Goal: Task Accomplishment & Management: Use online tool/utility

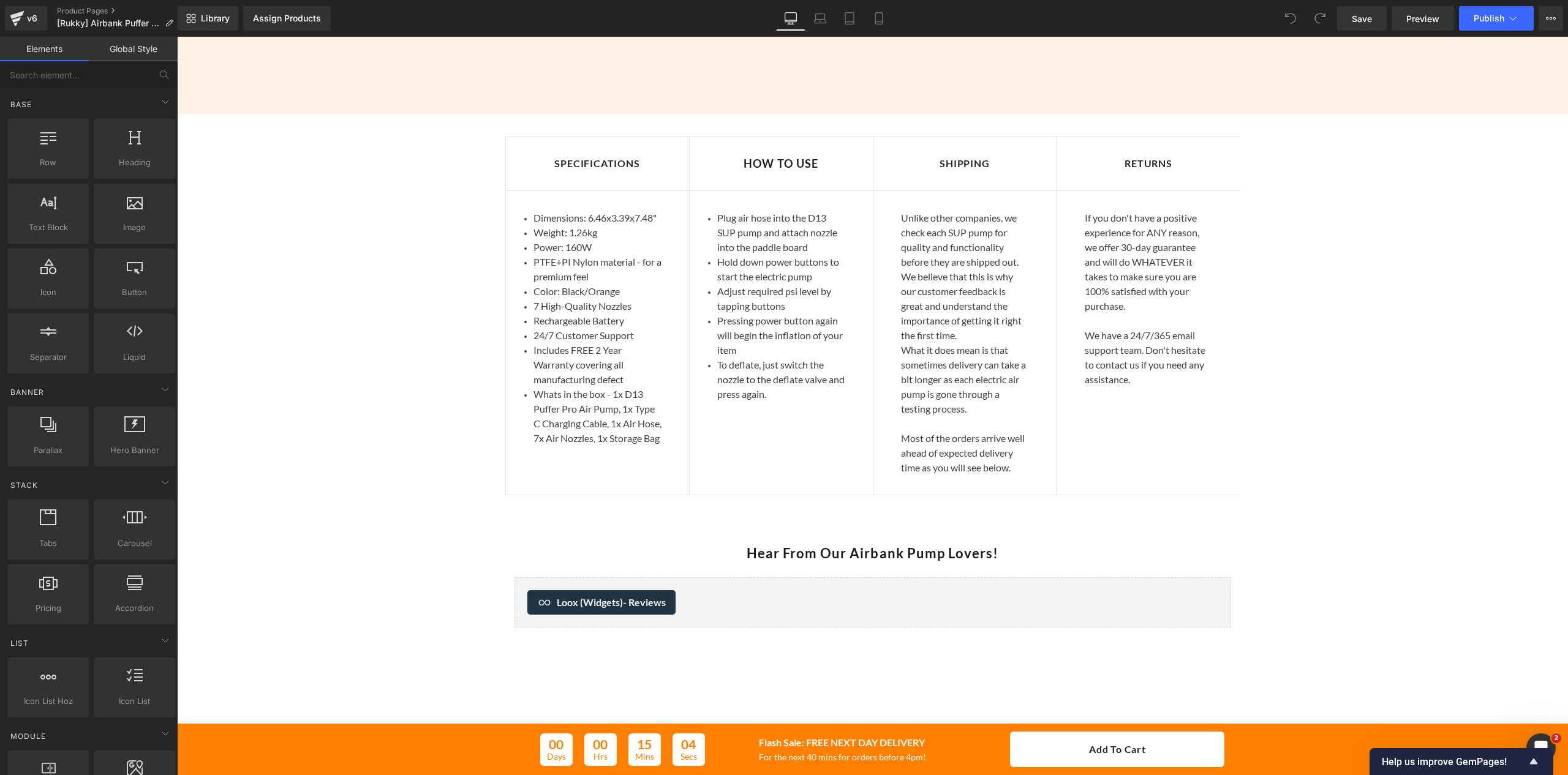
scroll to position [2816, 0]
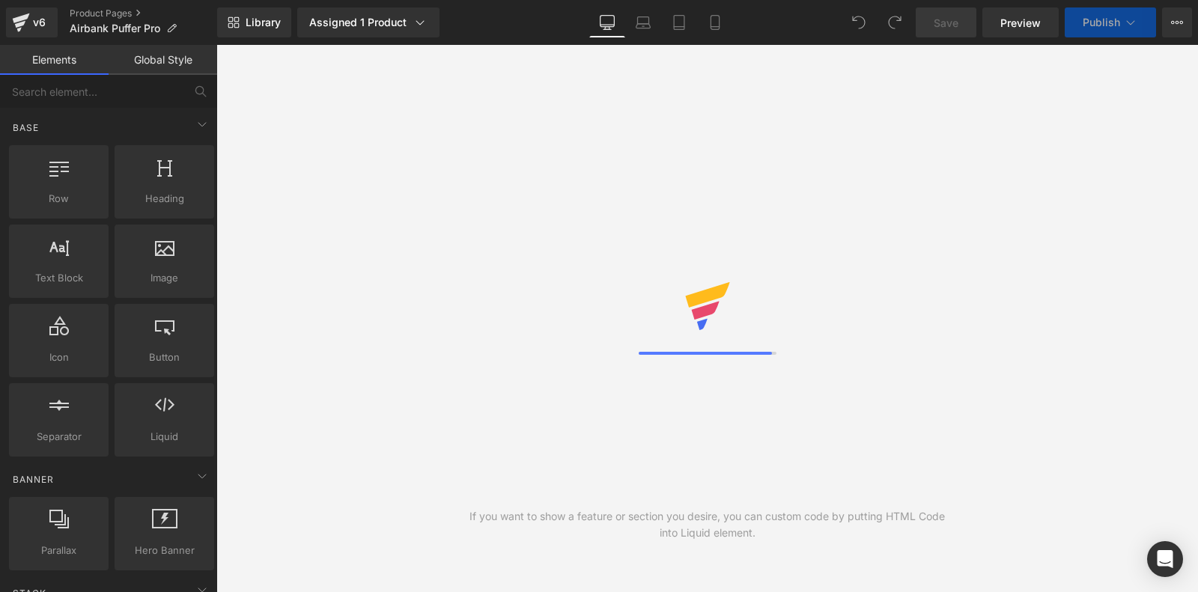
click at [474, 127] on div "If you want to show a feature or section you desire, you can custom code by put…" at bounding box center [707, 318] width 982 height 547
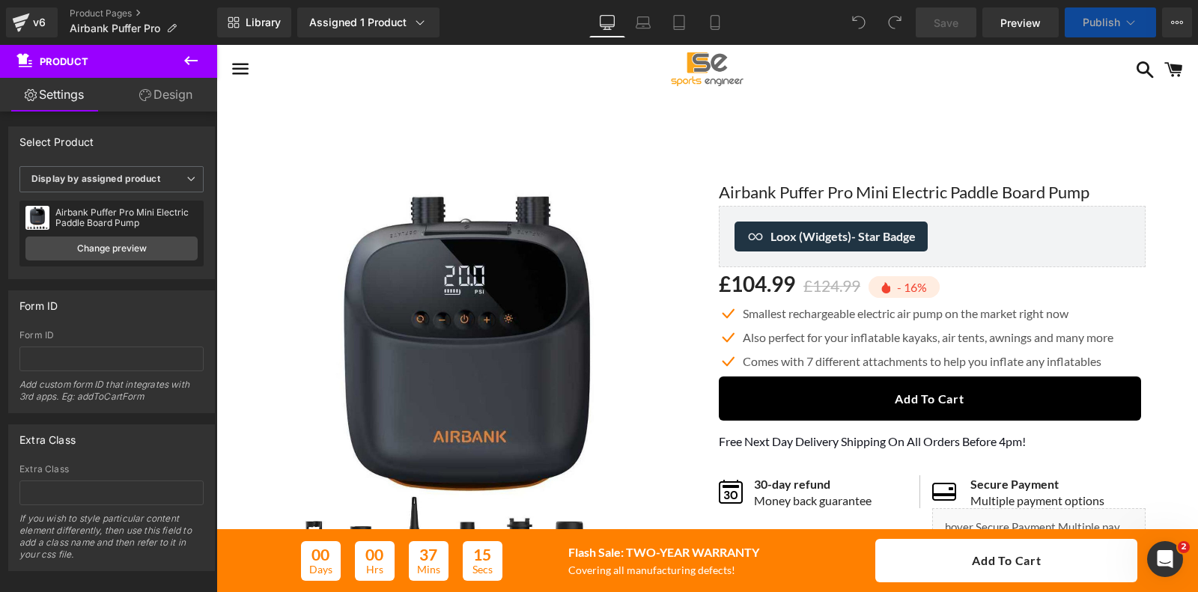
click at [196, 60] on icon at bounding box center [191, 61] width 18 height 18
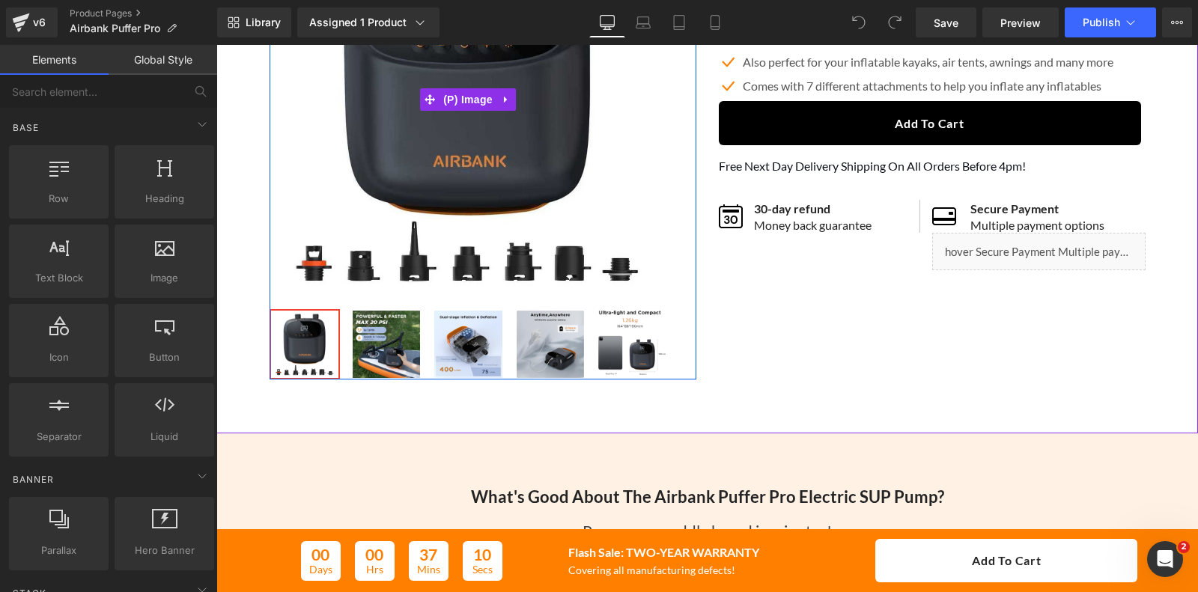
scroll to position [281, 0]
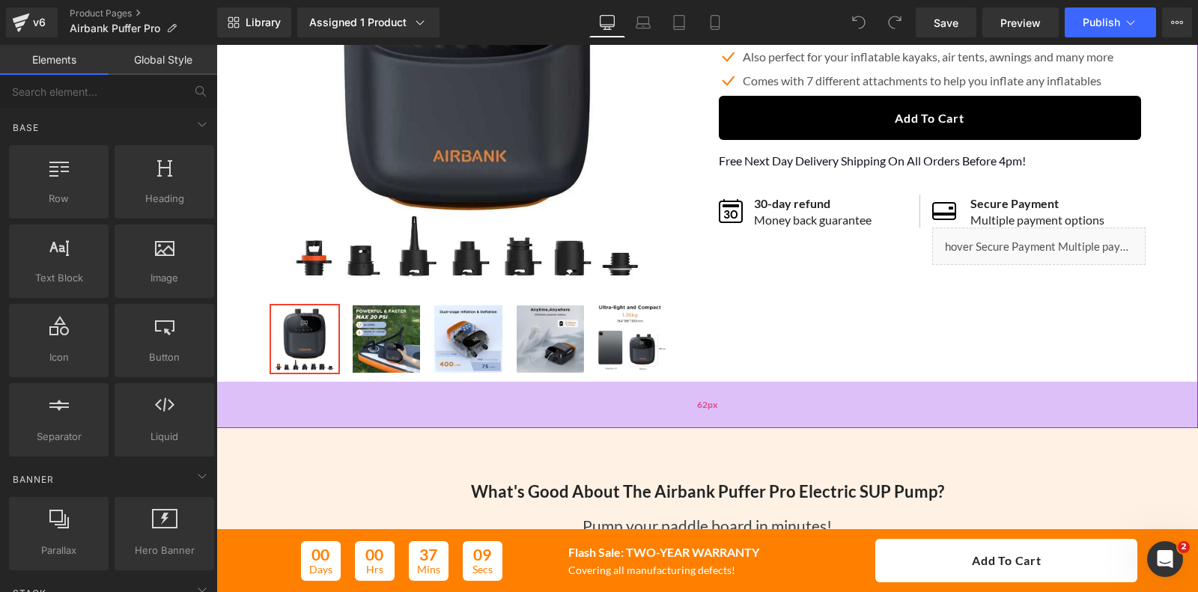
click at [879, 397] on div "62px" at bounding box center [707, 405] width 982 height 46
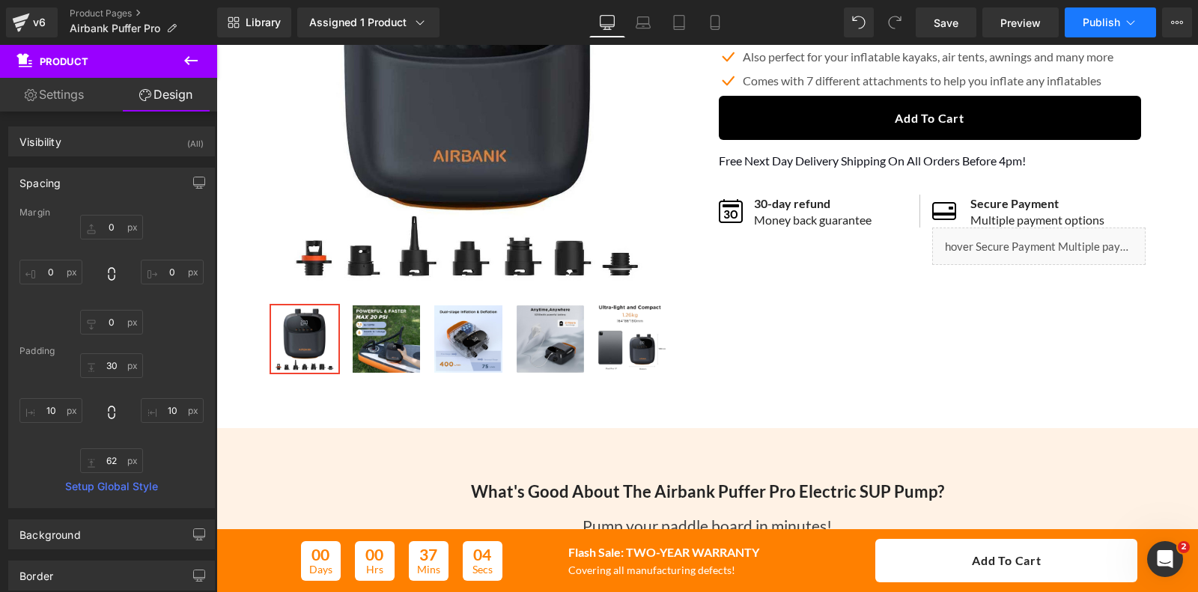
click at [1134, 22] on icon at bounding box center [1130, 22] width 15 height 15
click at [1177, 20] on icon at bounding box center [1177, 22] width 12 height 12
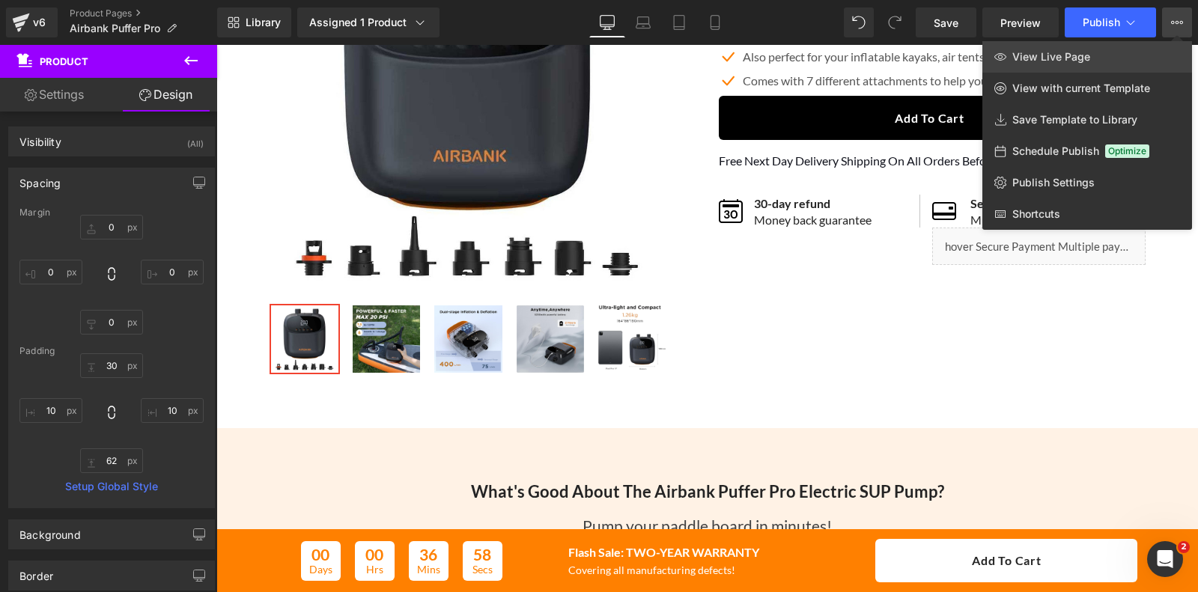
click at [1086, 54] on span "View Live Page" at bounding box center [1051, 56] width 78 height 13
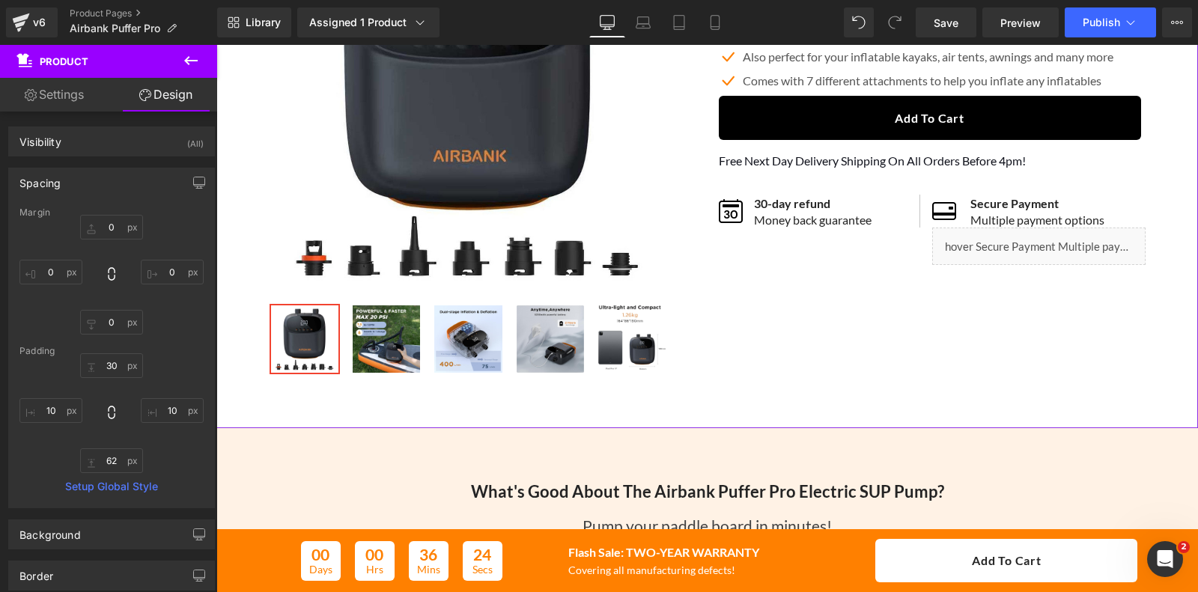
click at [238, 315] on div "Sale Off (P) Image" at bounding box center [707, 127] width 967 height 509
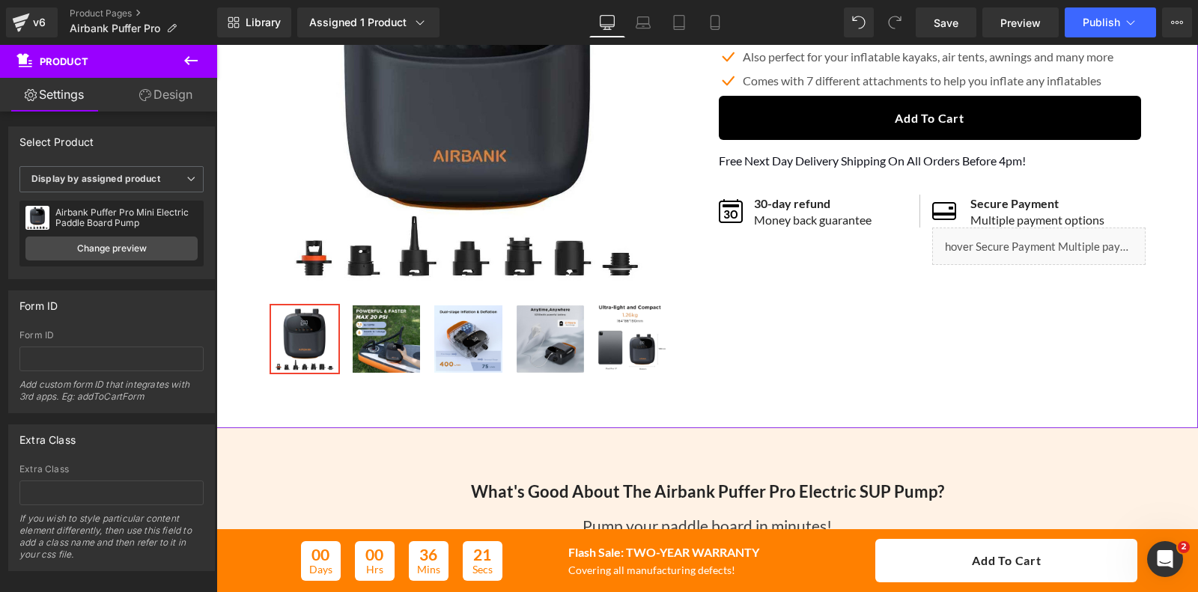
click at [151, 94] on link "Design" at bounding box center [166, 95] width 109 height 34
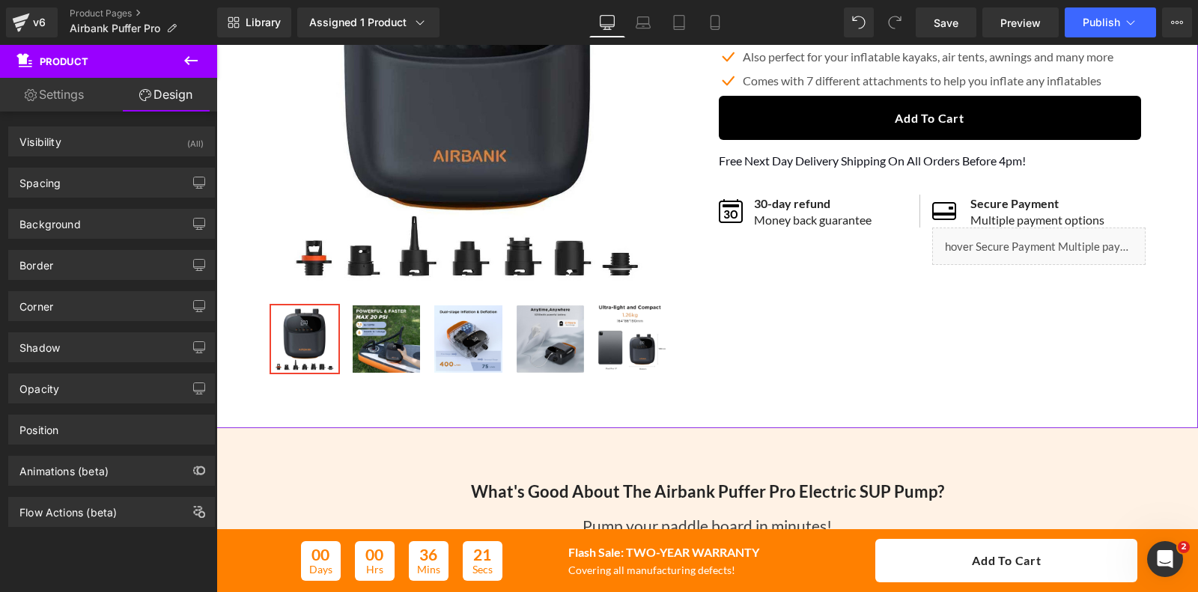
type input "0"
type input "30"
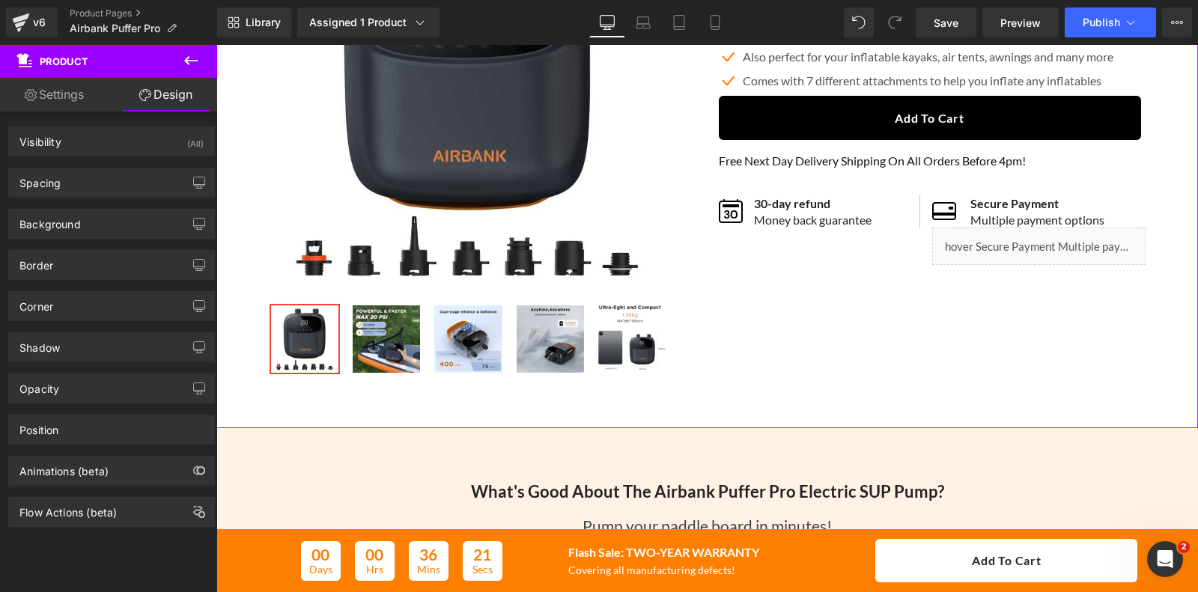
type input "10"
type input "62"
type input "10"
click at [86, 183] on div "Spacing" at bounding box center [111, 182] width 205 height 28
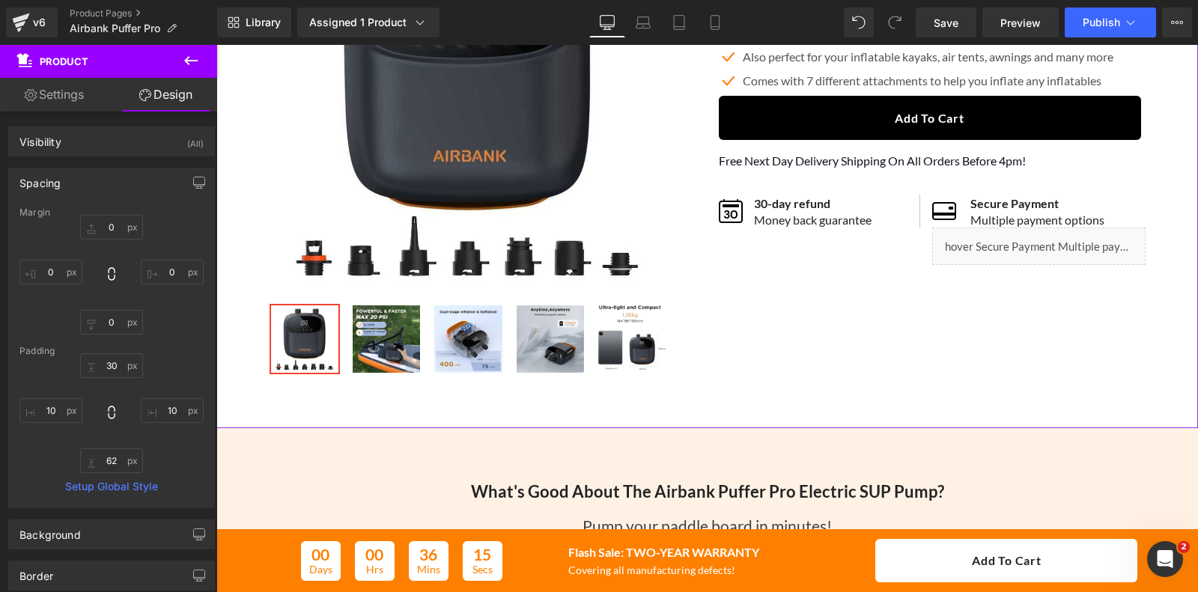
click at [86, 183] on div "Spacing" at bounding box center [111, 182] width 205 height 28
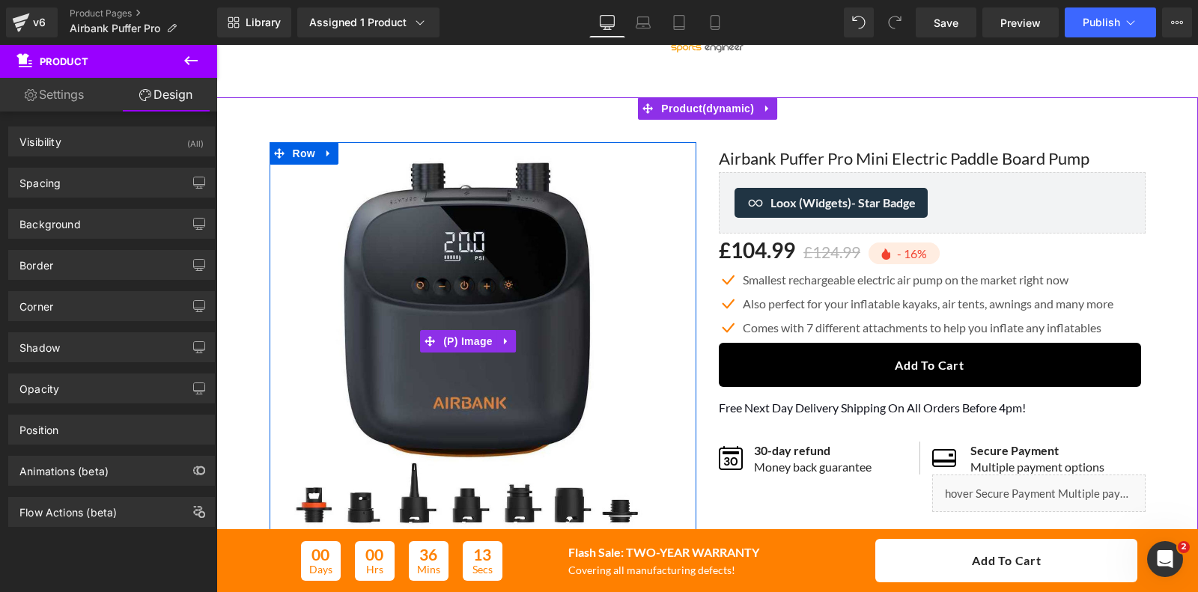
scroll to position [0, 0]
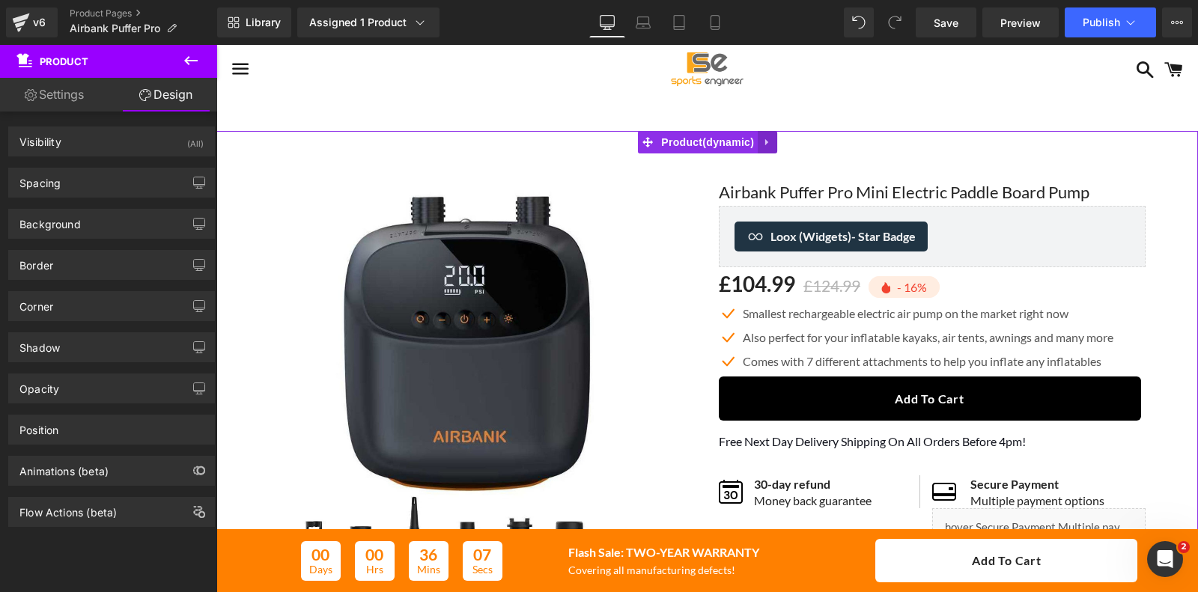
click at [768, 140] on icon at bounding box center [766, 142] width 3 height 7
click at [613, 140] on div "Sale Off (P) Image" at bounding box center [707, 420] width 982 height 578
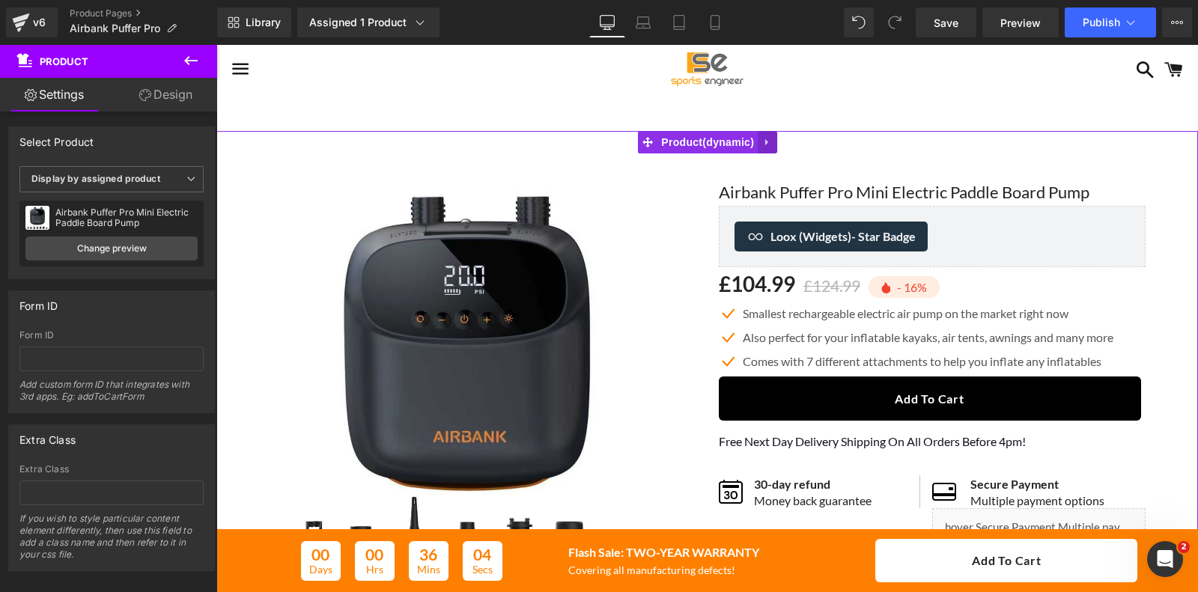
click at [776, 137] on link at bounding box center [767, 142] width 19 height 22
click at [173, 102] on link "Design" at bounding box center [166, 95] width 109 height 34
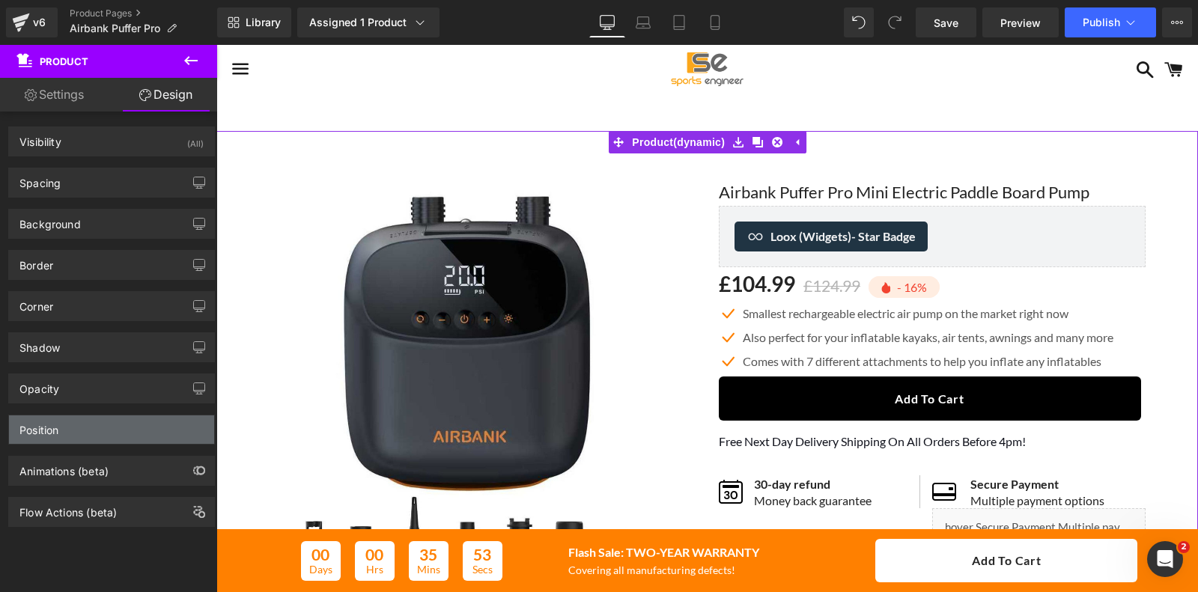
click at [96, 437] on div "Position" at bounding box center [111, 430] width 205 height 28
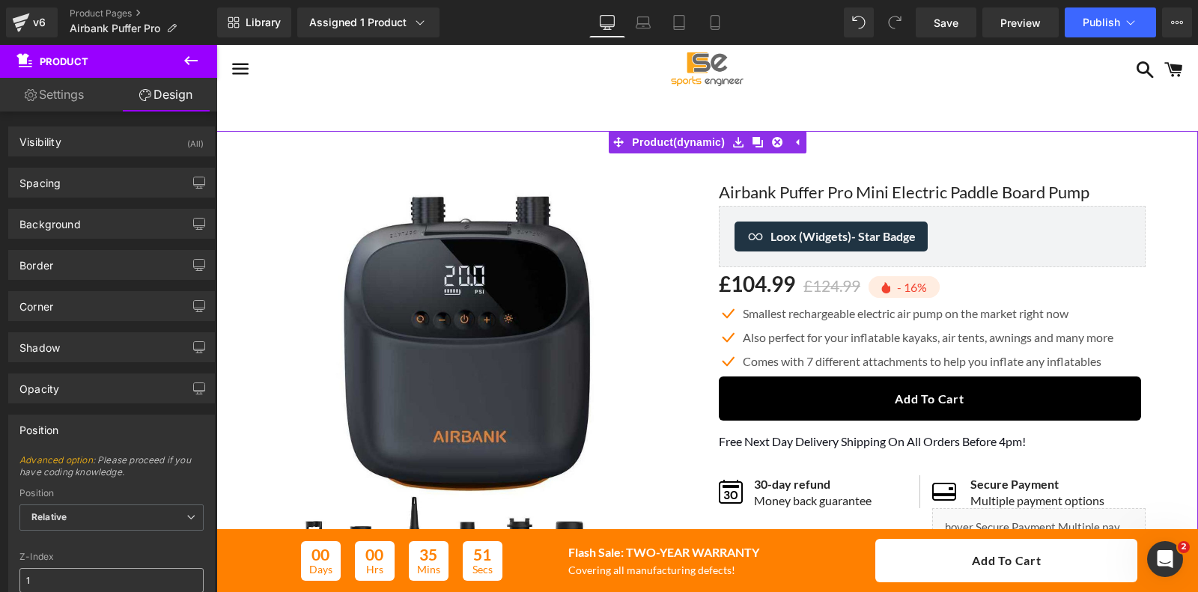
scroll to position [184, 0]
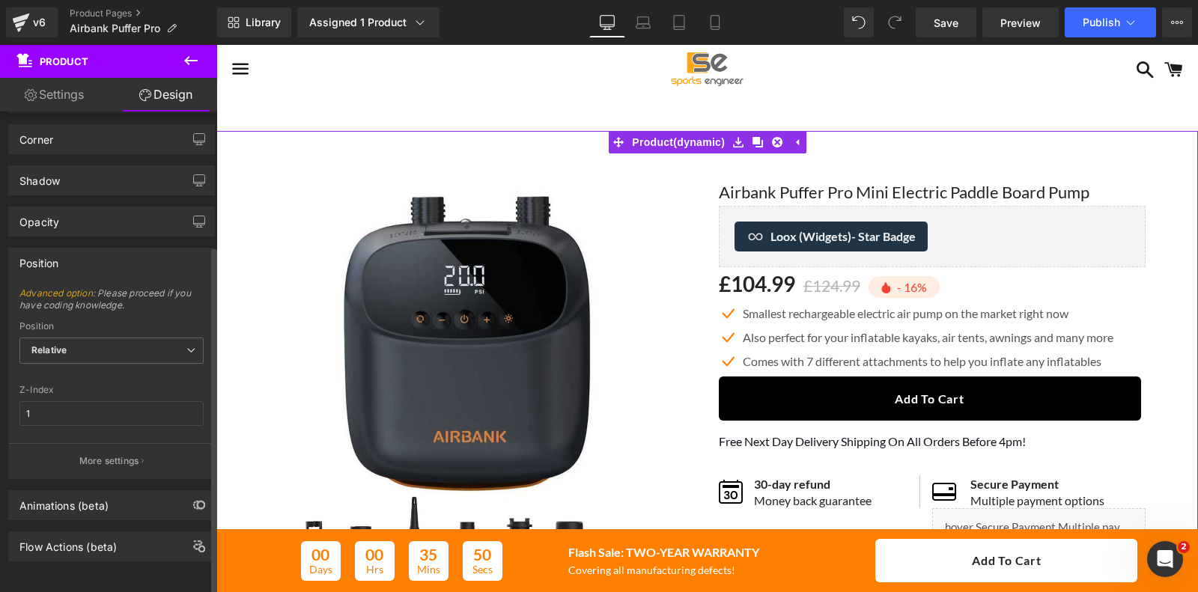
click at [80, 249] on div "Position" at bounding box center [111, 263] width 205 height 28
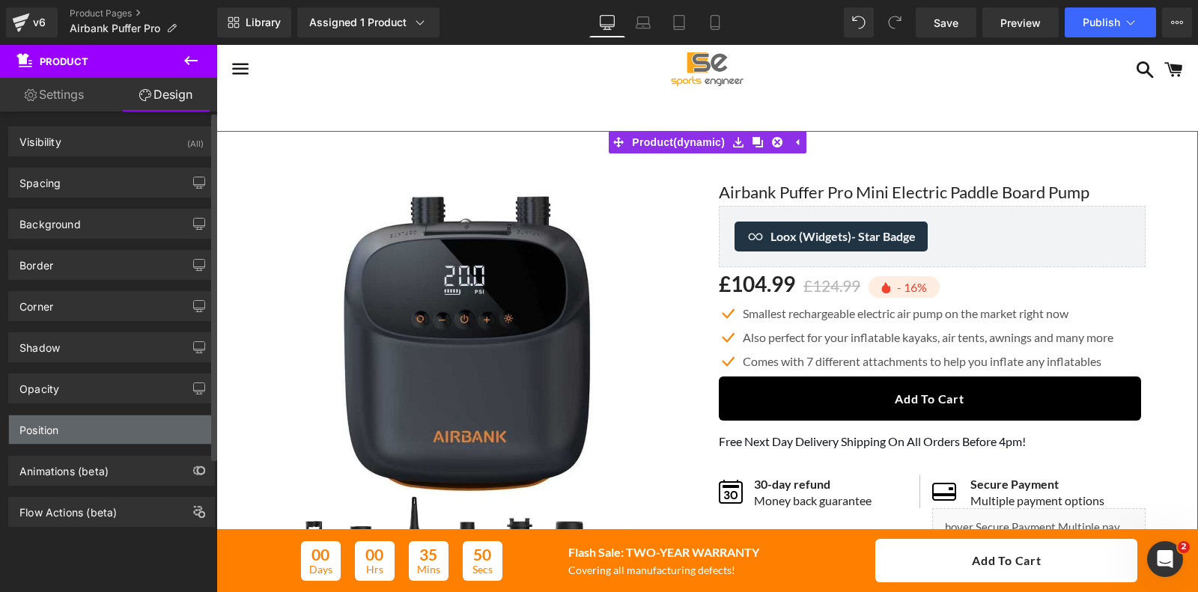
scroll to position [0, 0]
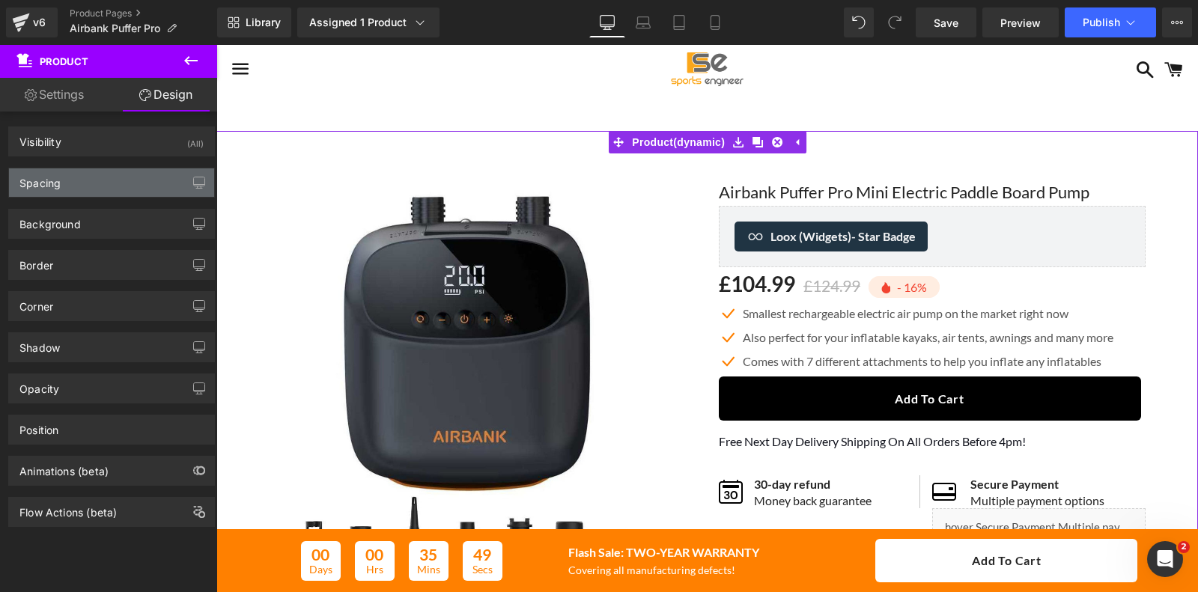
click at [57, 170] on div "Spacing" at bounding box center [39, 178] width 41 height 21
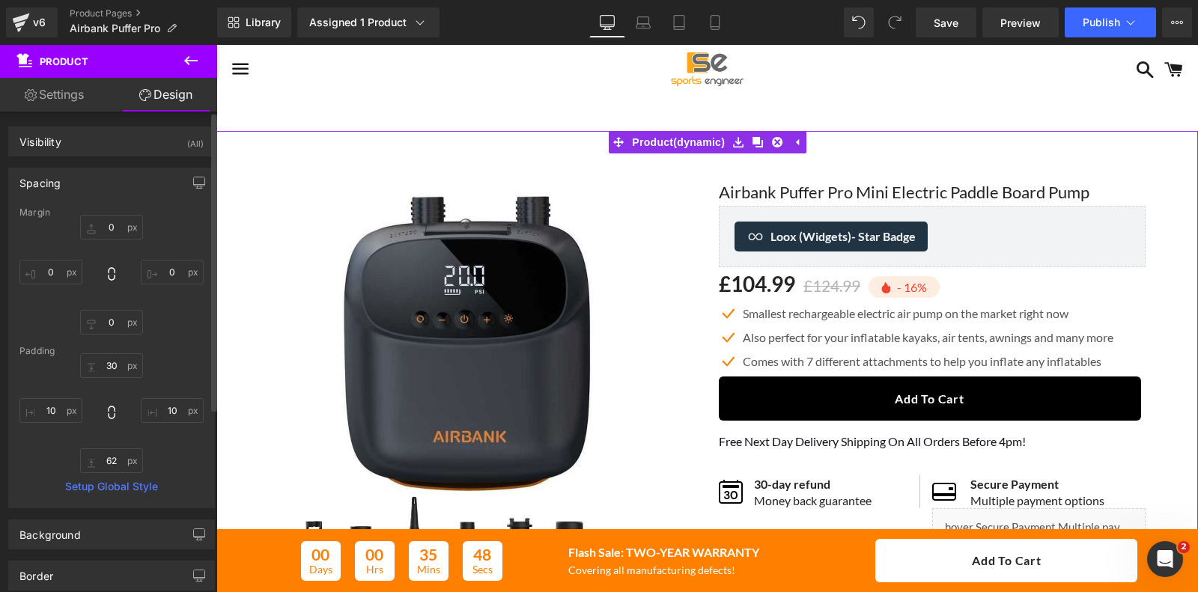
click at [64, 174] on div "Spacing" at bounding box center [111, 182] width 205 height 28
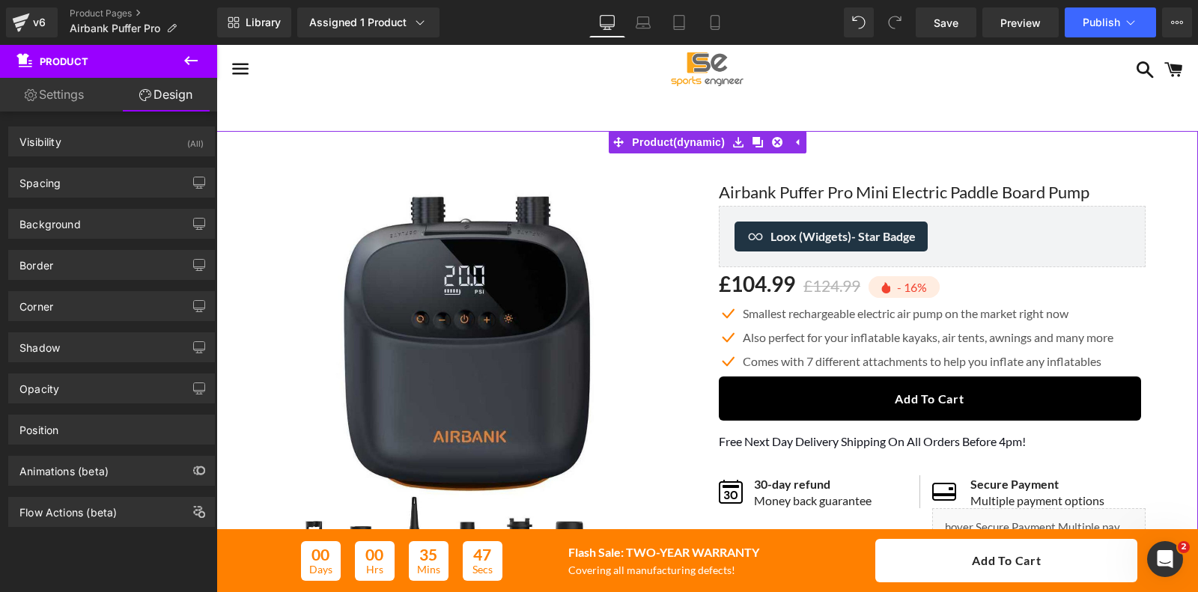
click at [67, 237] on div "Background" at bounding box center [111, 224] width 205 height 28
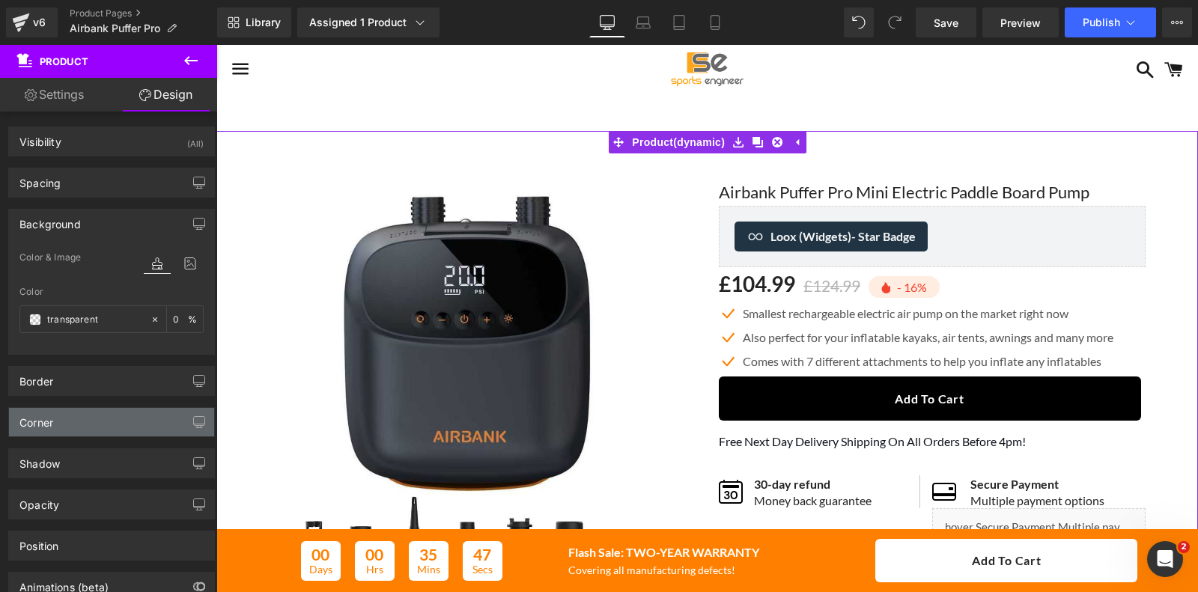
click at [92, 221] on div "Background" at bounding box center [111, 224] width 205 height 28
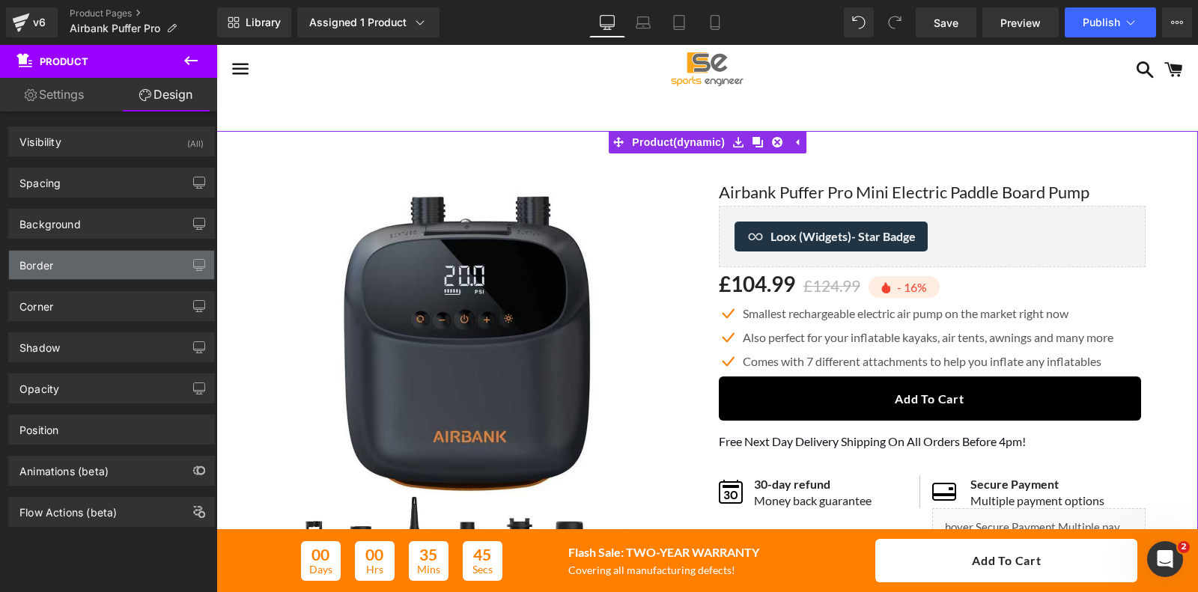
click at [73, 263] on div "Border" at bounding box center [111, 265] width 205 height 28
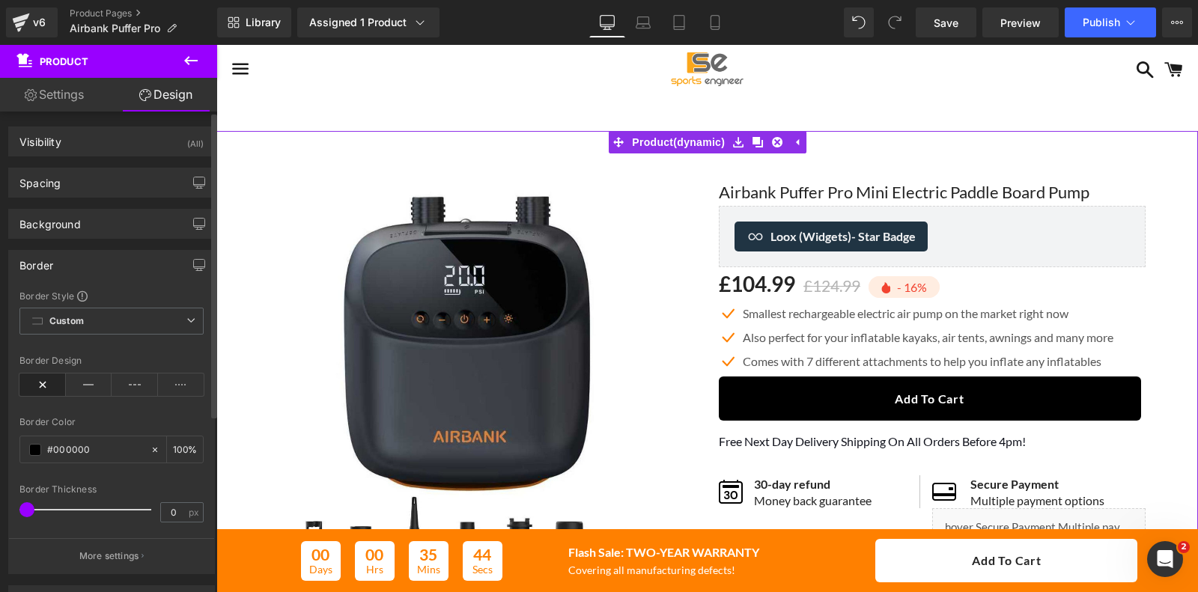
click at [75, 262] on div "Border" at bounding box center [111, 265] width 205 height 28
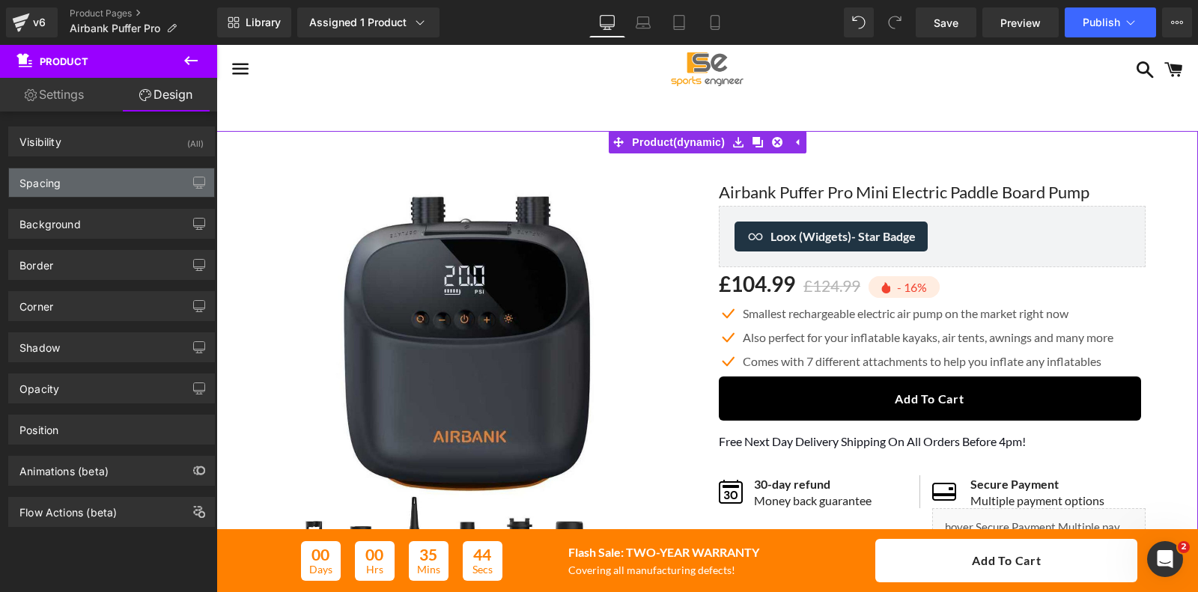
click at [79, 176] on div "Spacing" at bounding box center [111, 182] width 205 height 28
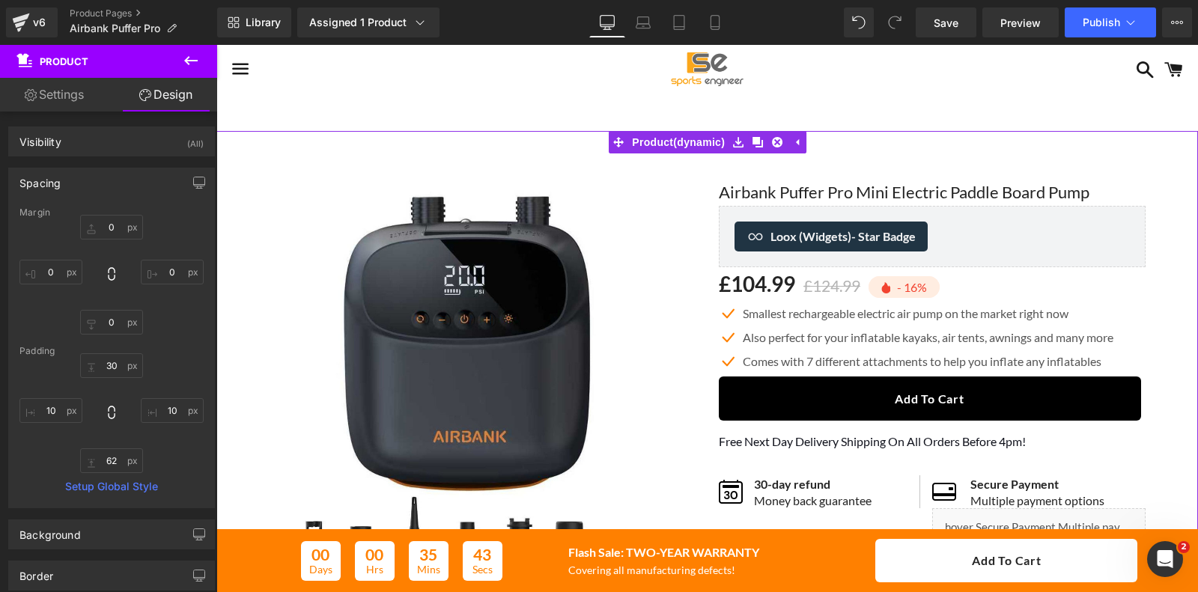
click at [76, 177] on div "Spacing" at bounding box center [111, 182] width 205 height 28
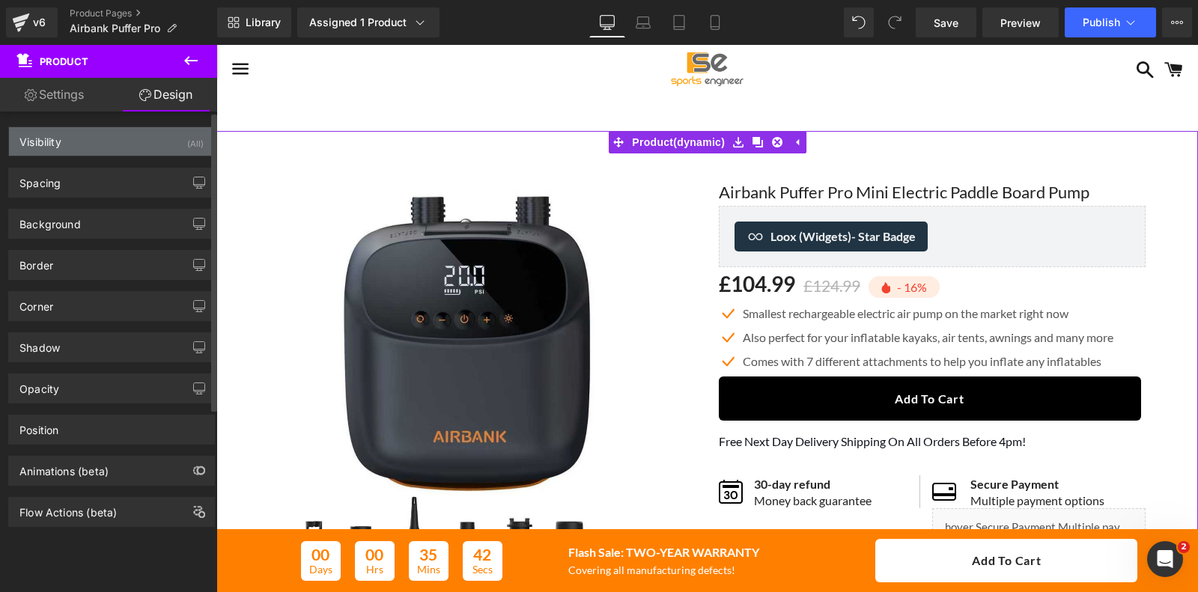
click at [83, 140] on div "Visibility (All)" at bounding box center [111, 141] width 205 height 28
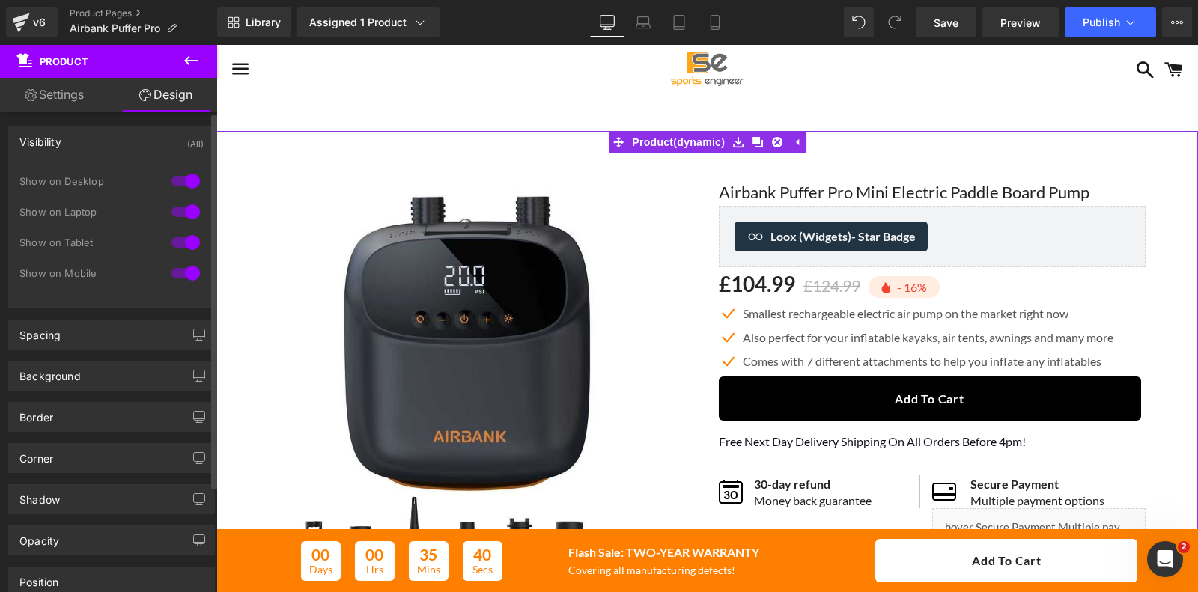
click at [83, 140] on div "Visibility (All)" at bounding box center [111, 141] width 205 height 28
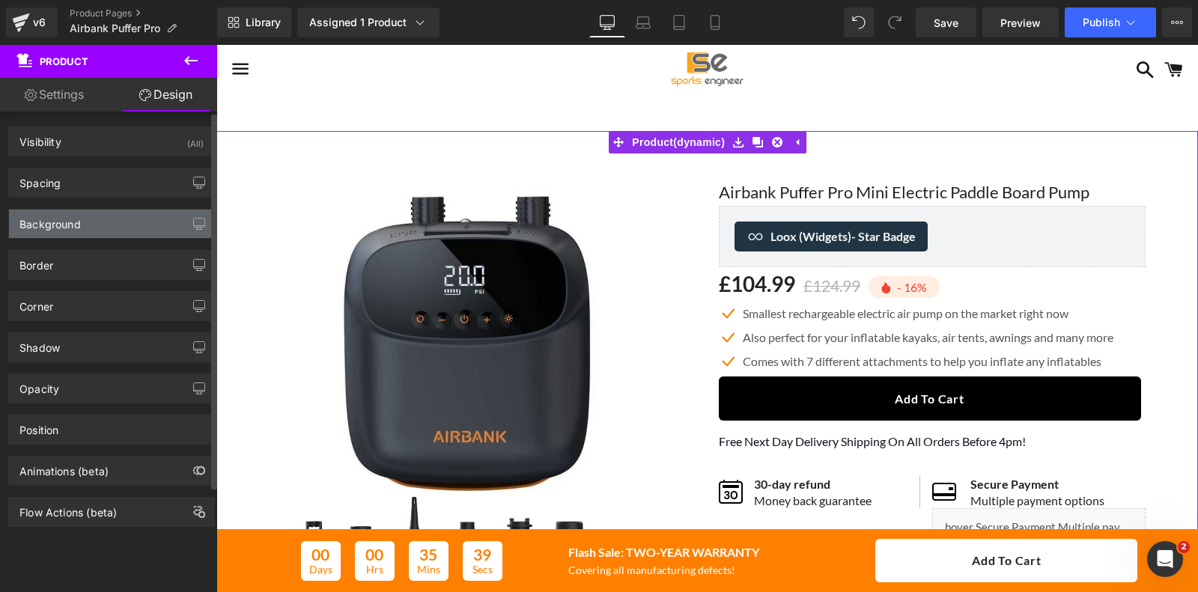
click at [96, 226] on div "Background" at bounding box center [111, 224] width 205 height 28
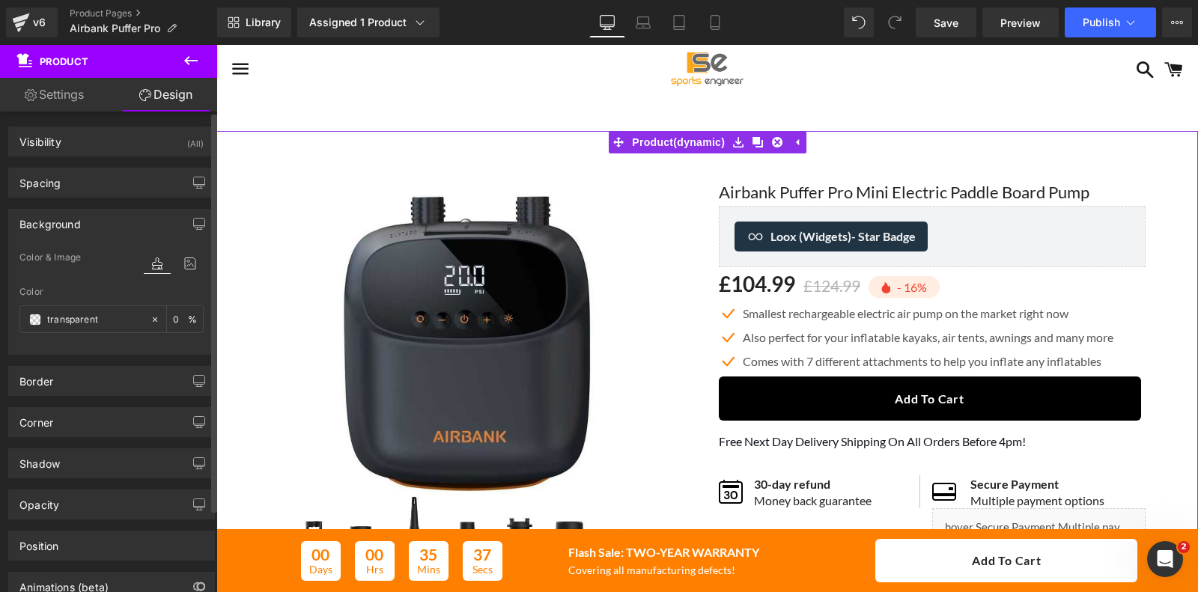
click at [96, 226] on div "Background" at bounding box center [111, 224] width 205 height 28
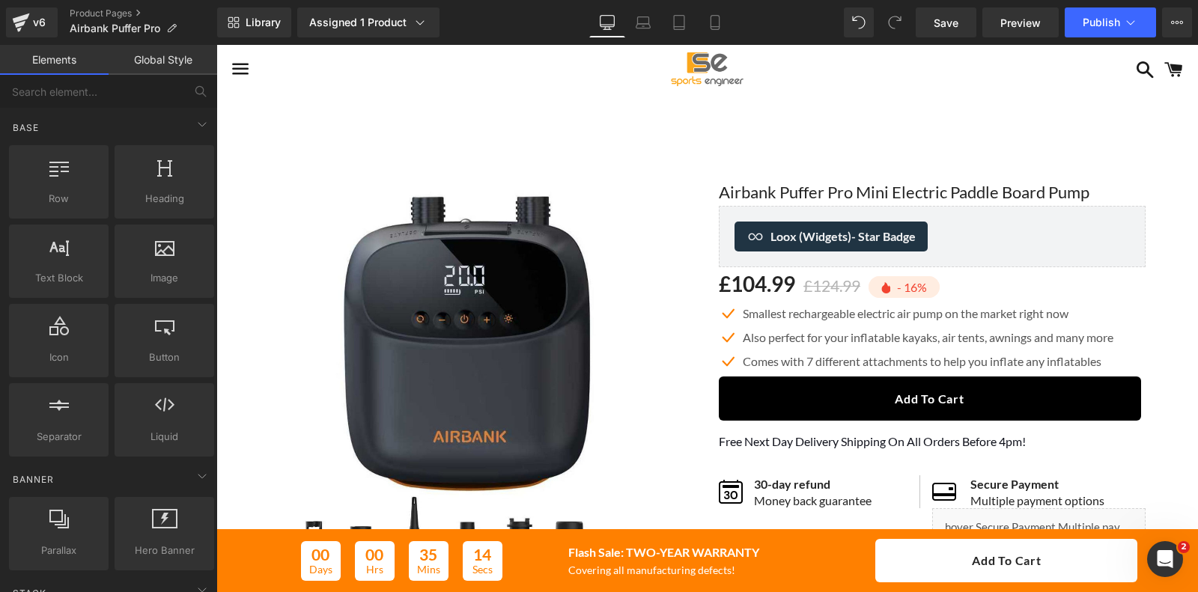
click at [246, 139] on div "Sale Off (P) Image" at bounding box center [707, 420] width 982 height 578
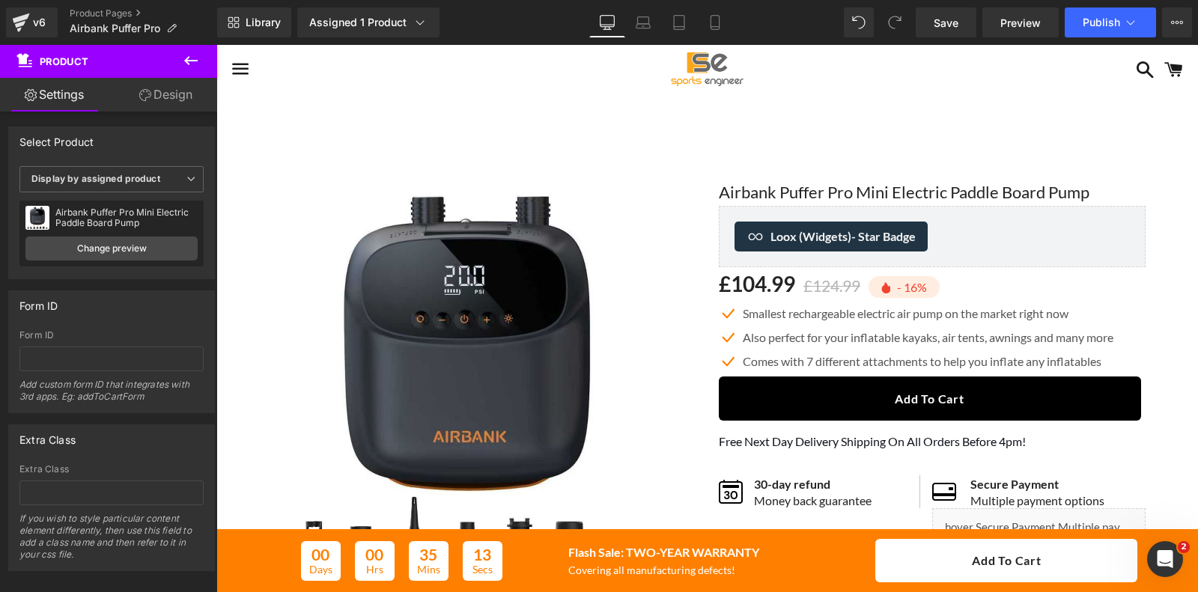
click at [189, 57] on icon at bounding box center [191, 61] width 18 height 18
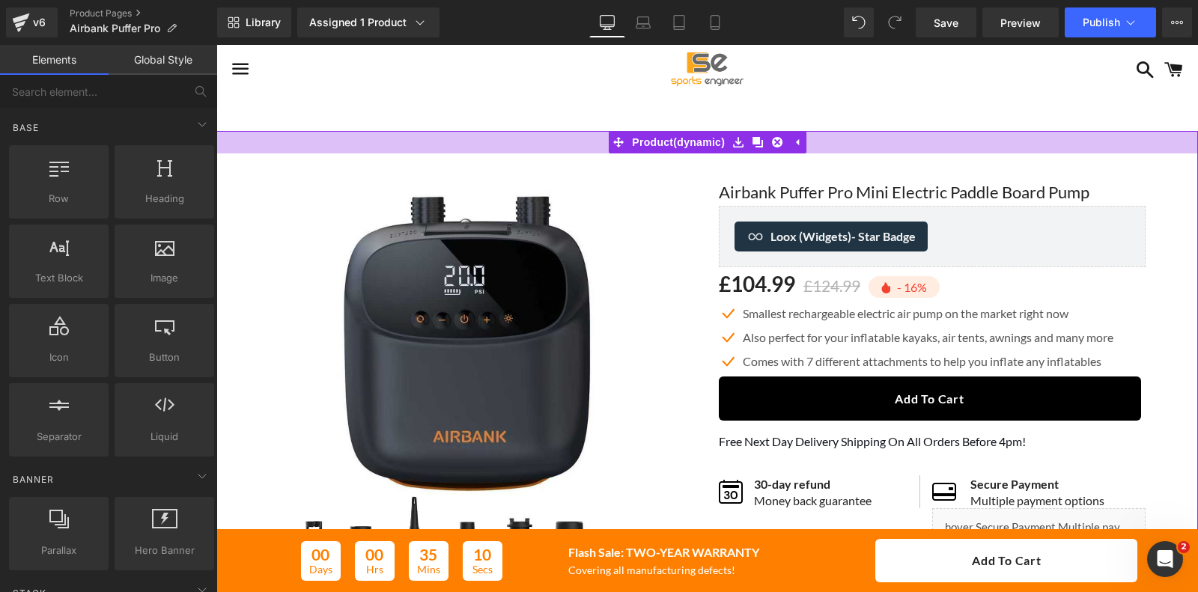
click at [297, 151] on div at bounding box center [707, 142] width 982 height 22
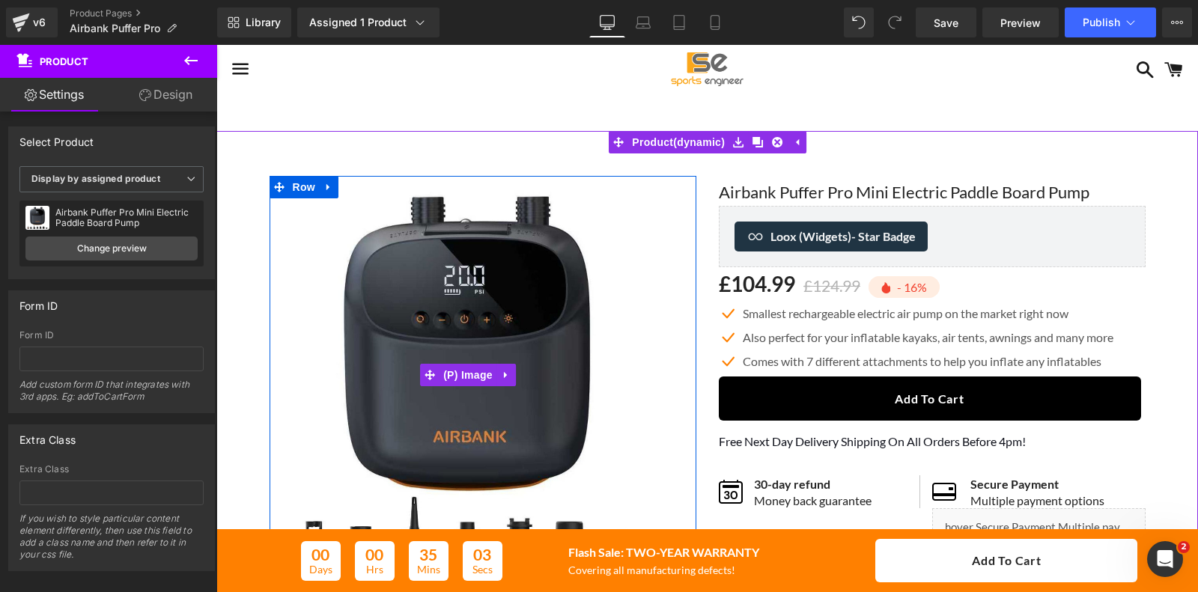
scroll to position [374, 0]
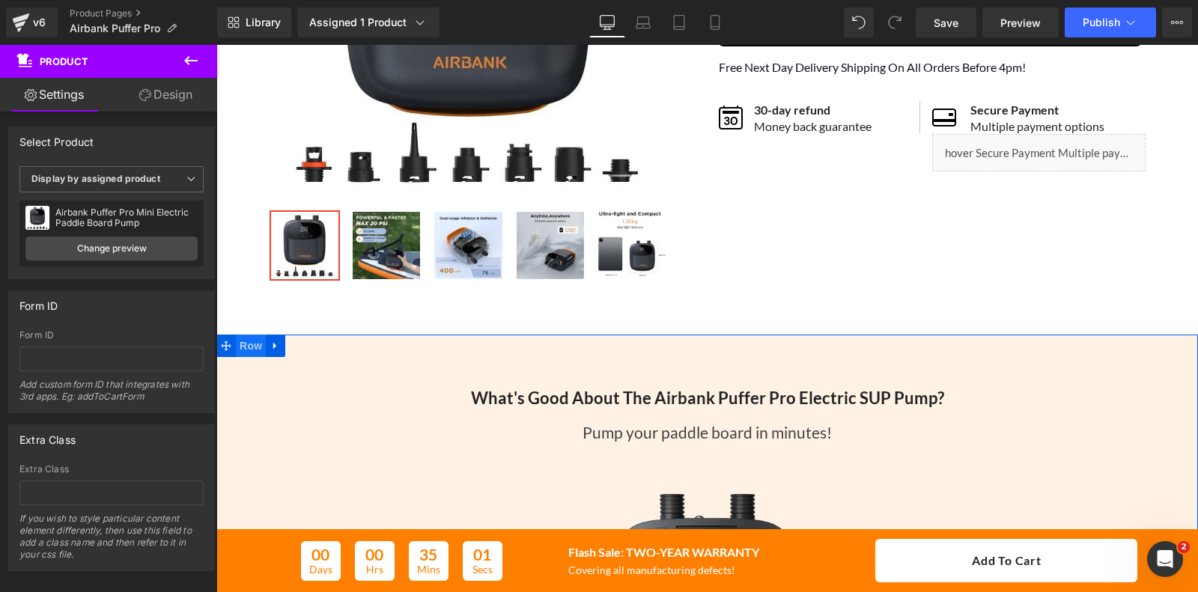
click at [236, 353] on span "Row" at bounding box center [251, 346] width 30 height 22
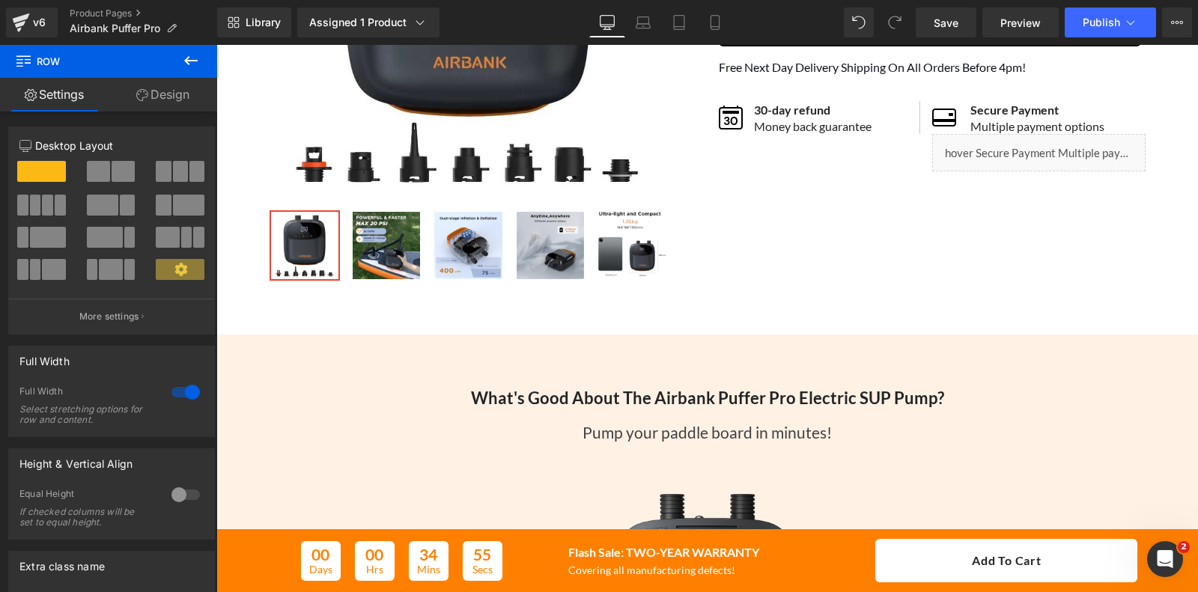
click at [184, 57] on icon at bounding box center [191, 61] width 18 height 18
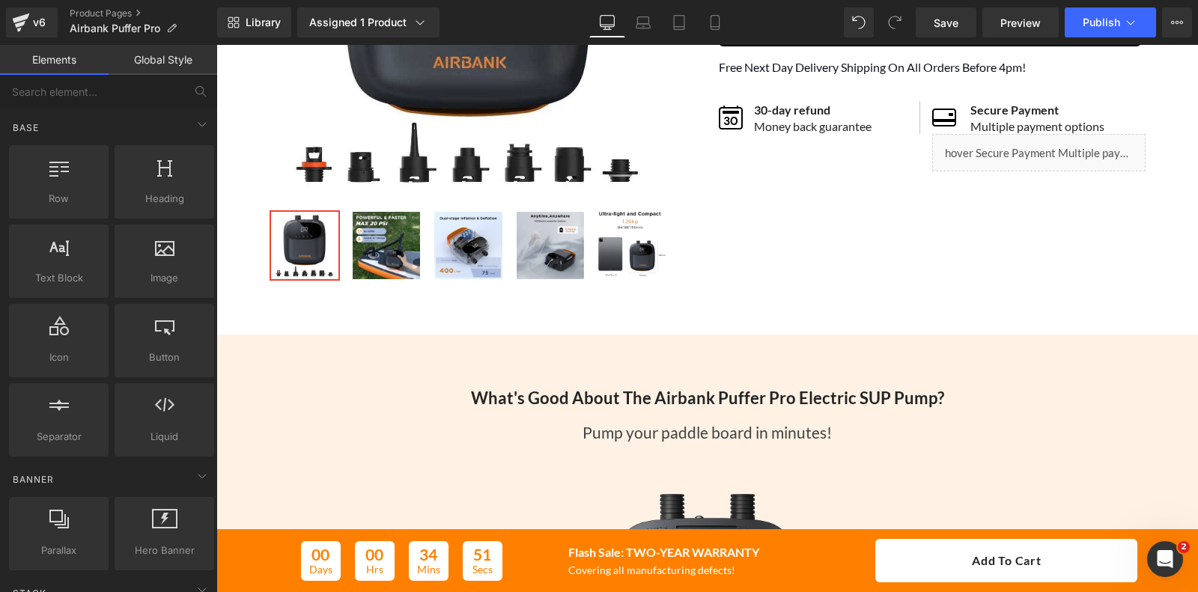
scroll to position [655, 0]
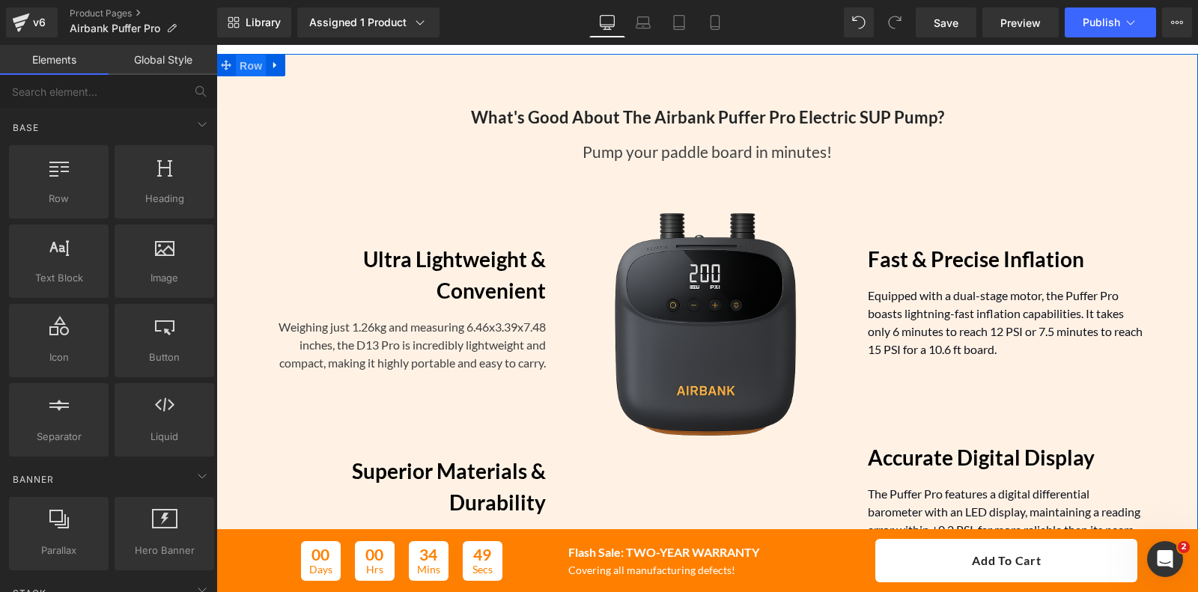
click at [242, 65] on span "Row" at bounding box center [251, 66] width 30 height 22
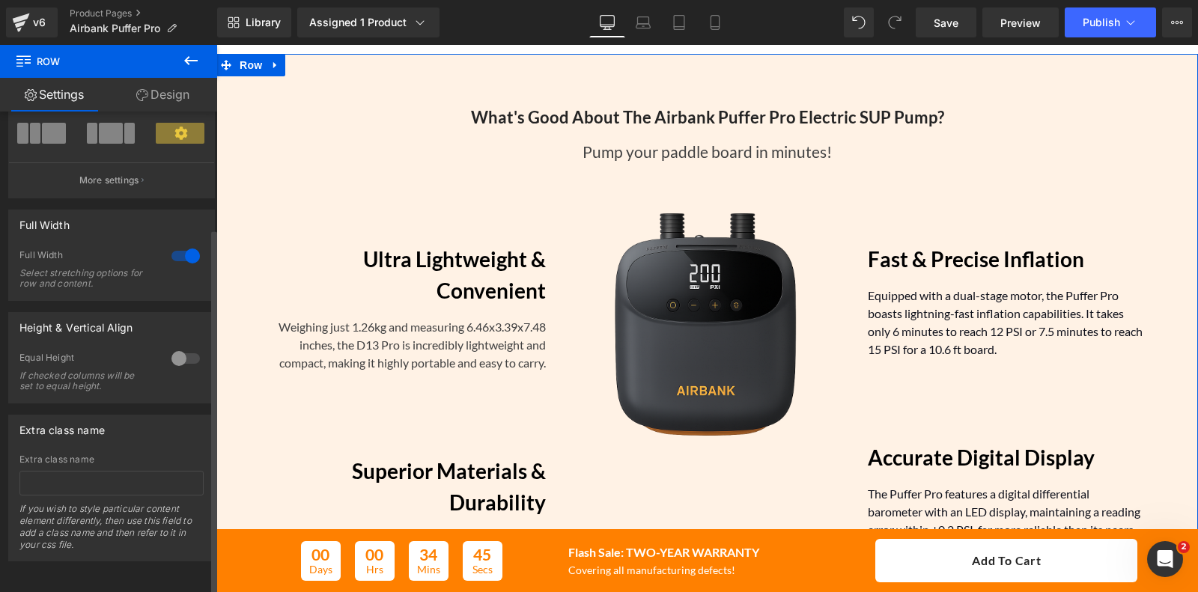
scroll to position [0, 0]
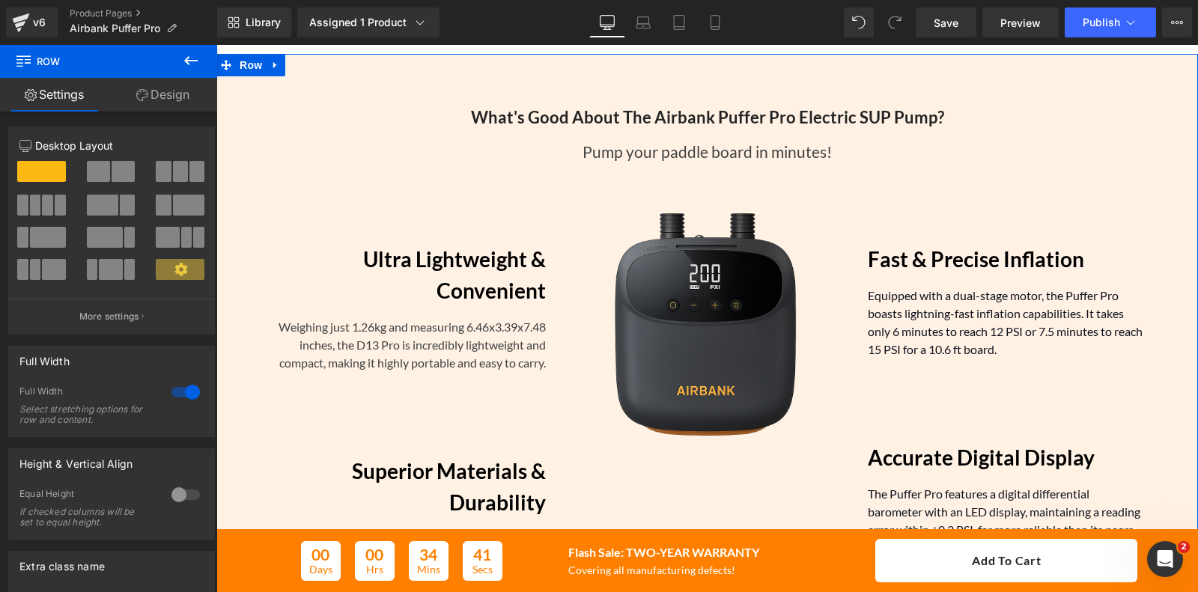
click at [237, 110] on div "What's Good About The Airbank Puffer Pro Electric SUP Pump? Heading Pump your p…" at bounding box center [707, 365] width 982 height 560
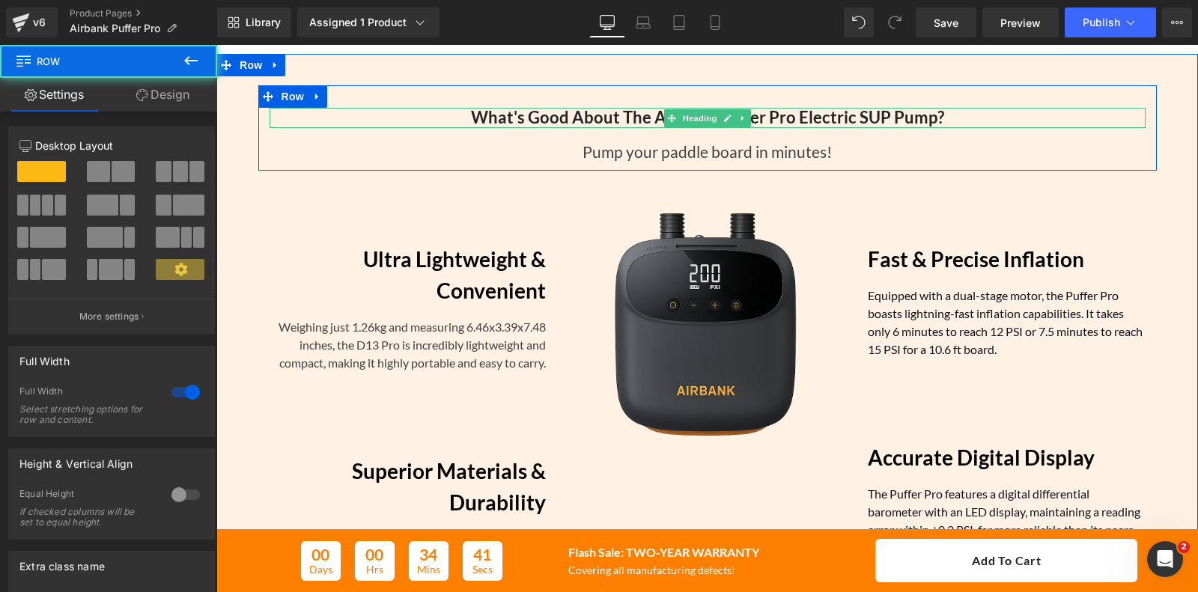
click at [372, 118] on h2 "What's Good About The Airbank Puffer Pro Electric SUP Pump?" at bounding box center [708, 117] width 876 height 19
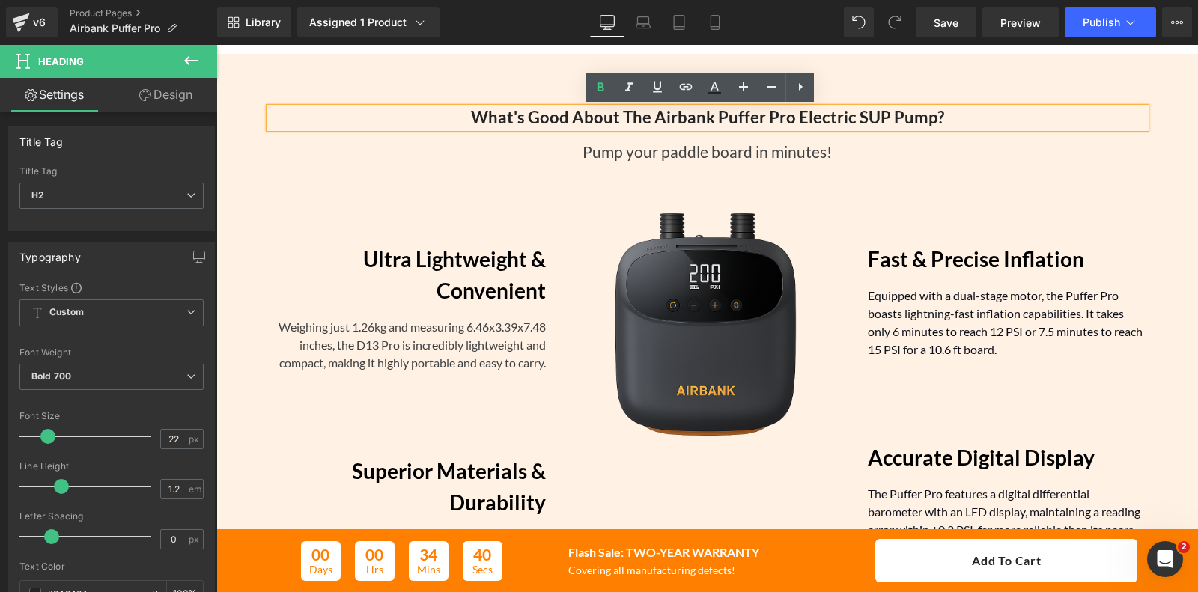
click at [341, 148] on div "Pump your paddle board in minutes!" at bounding box center [708, 146] width 876 height 36
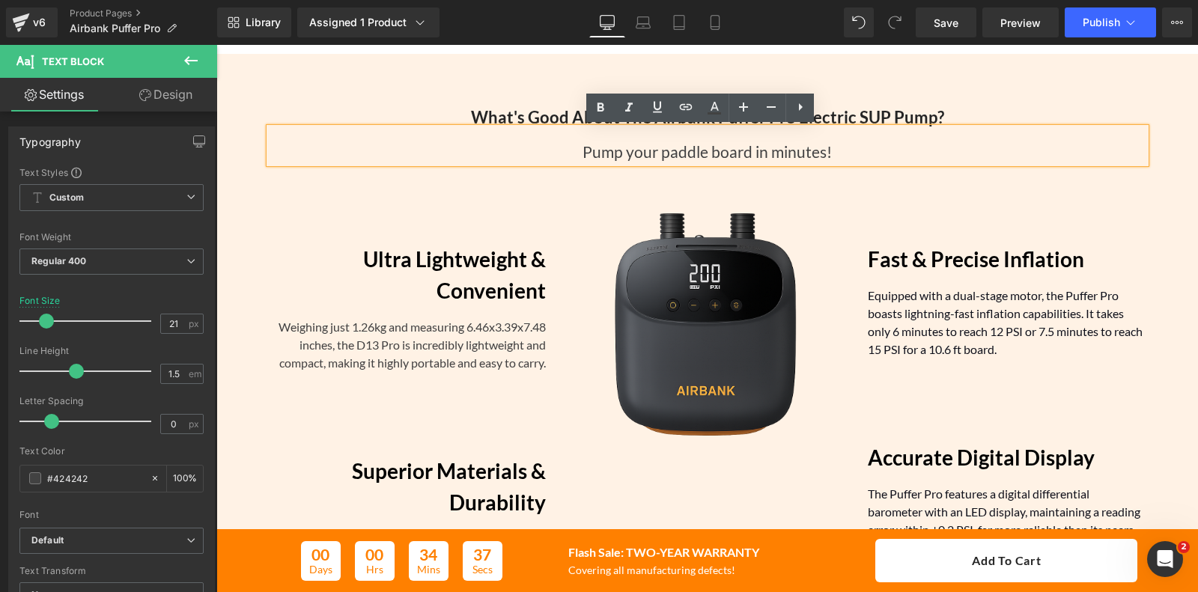
click at [338, 88] on div "What's Good About The Airbank Puffer Pro Electric SUP Pump? Heading Pump your p…" at bounding box center [707, 127] width 899 height 85
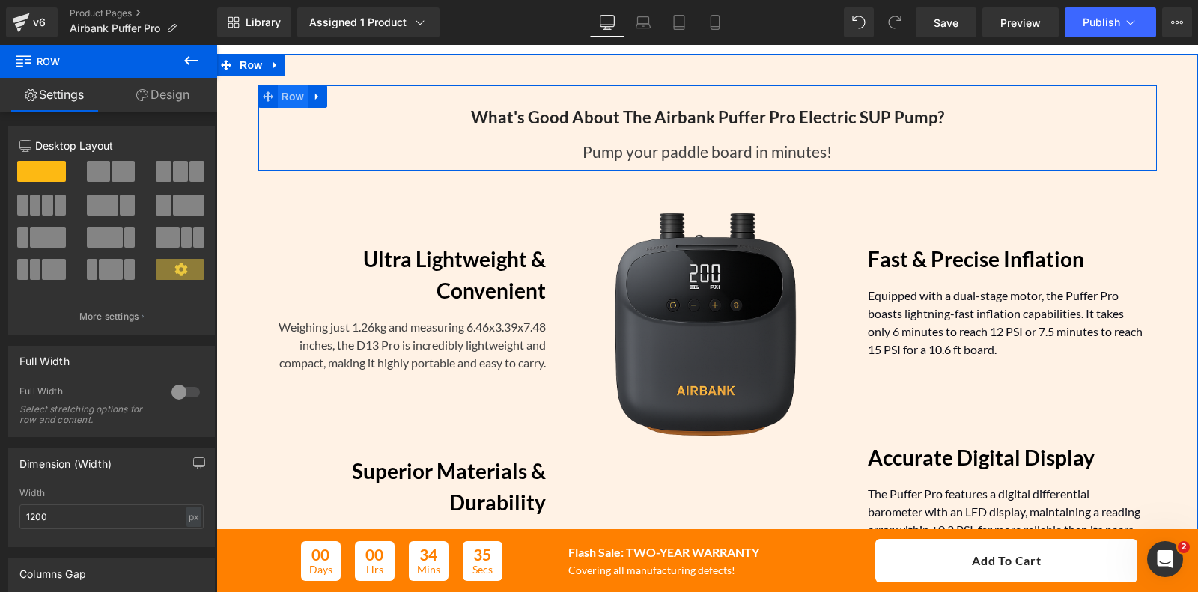
click at [288, 99] on span "Row" at bounding box center [293, 96] width 30 height 22
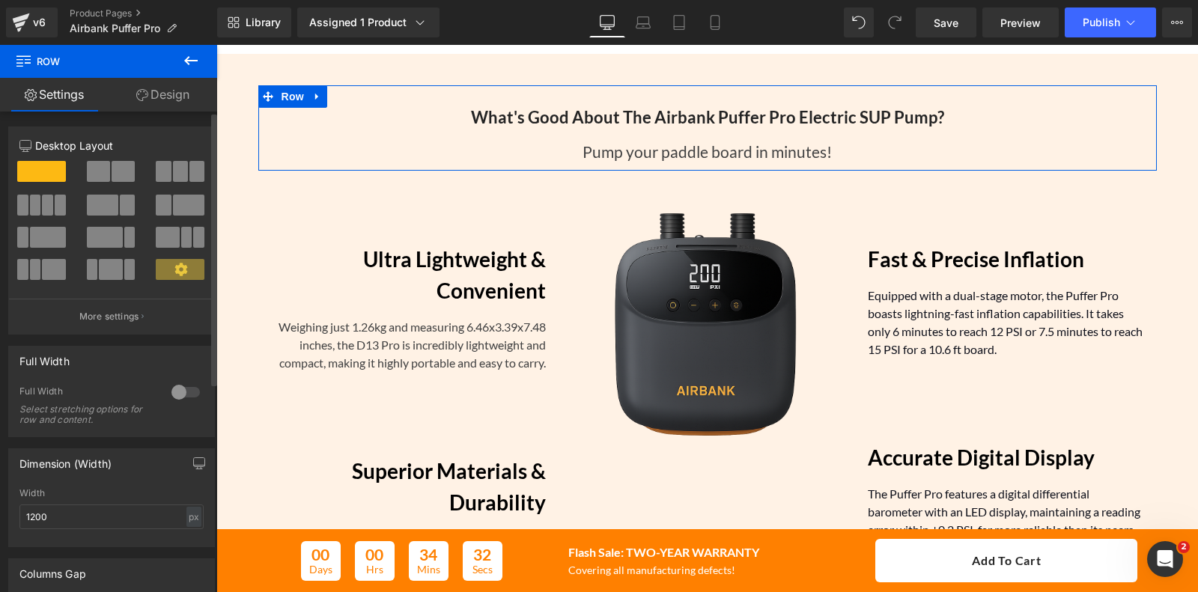
click at [177, 395] on div at bounding box center [186, 392] width 36 height 24
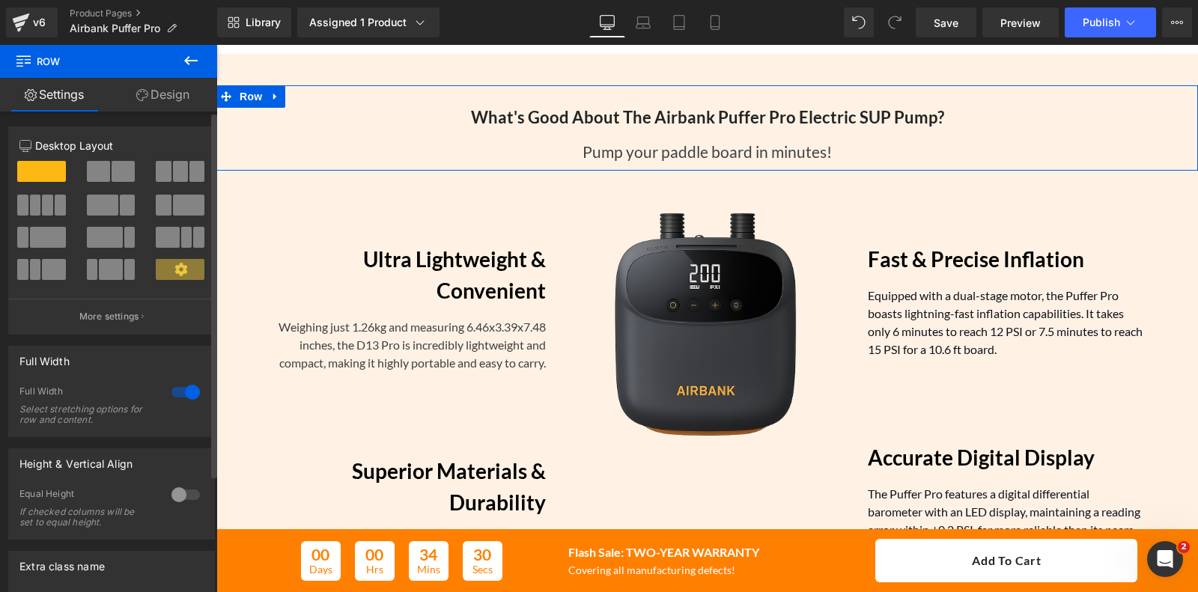
click at [177, 395] on div at bounding box center [186, 392] width 36 height 24
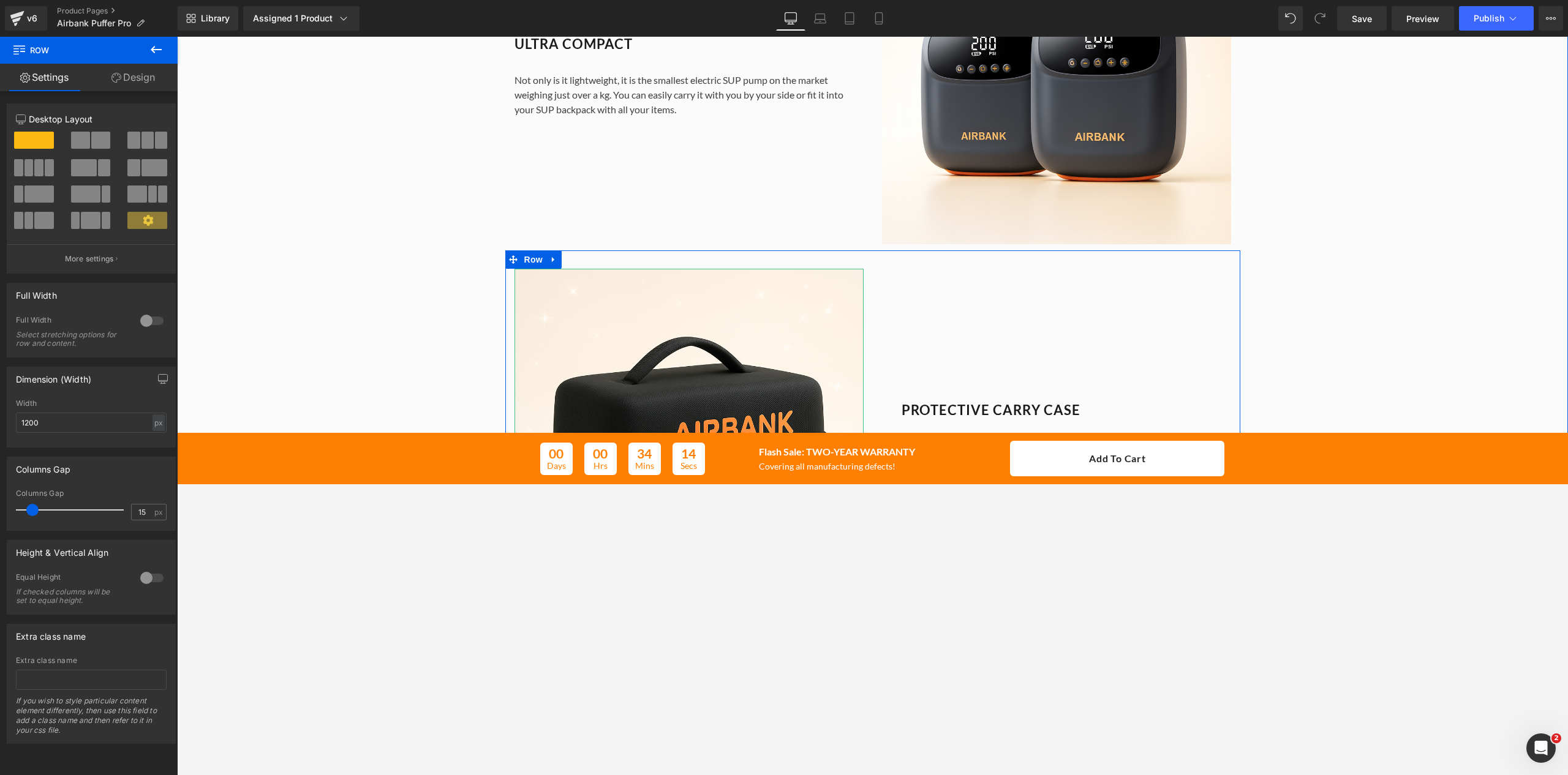
scroll to position [643, 0]
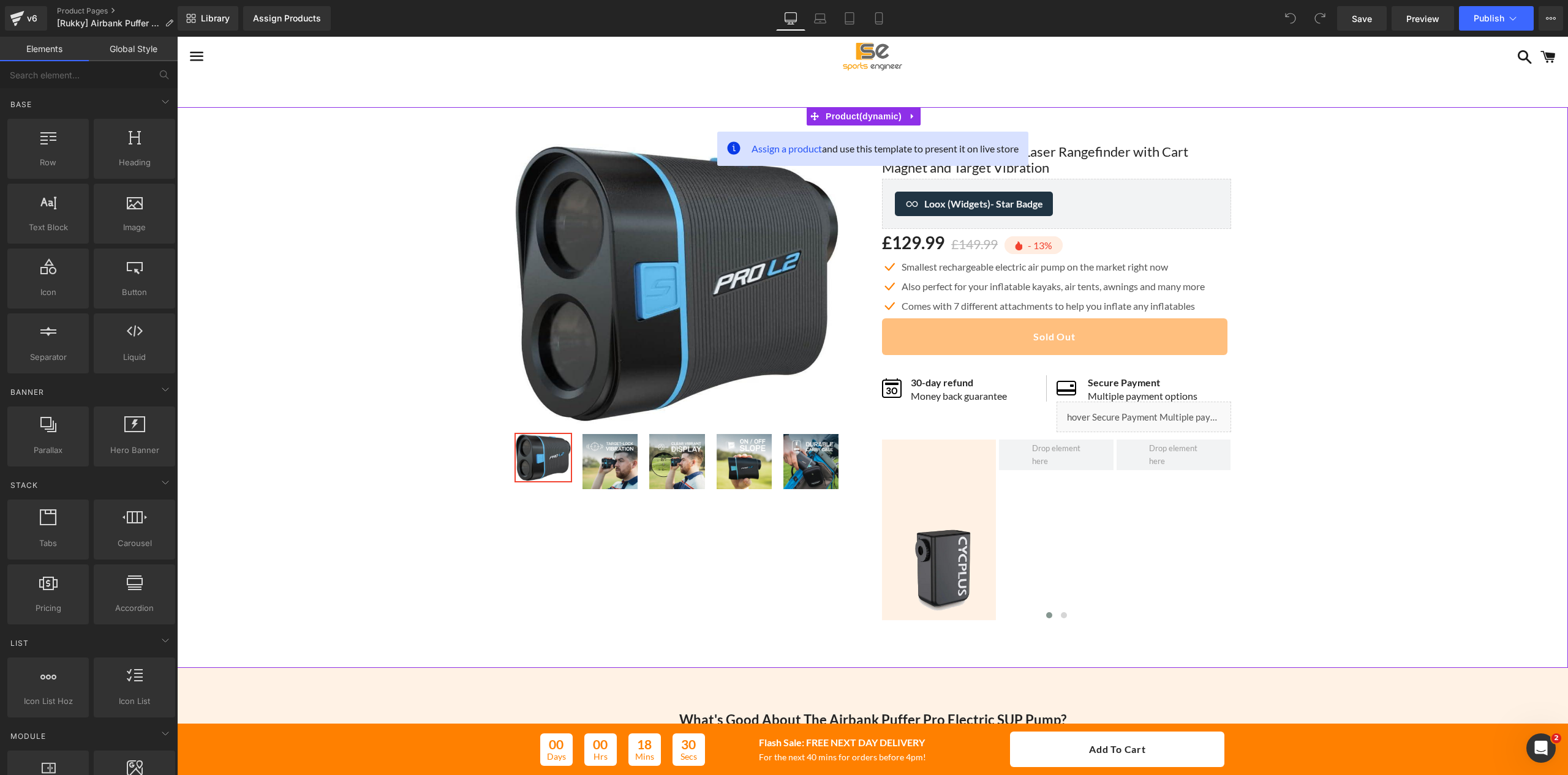
drag, startPoint x: 438, startPoint y: 268, endPoint x: 298, endPoint y: 236, distance: 143.6
click at [438, 268] on div "Sale Off (P) Image" at bounding box center [873, 378] width 1379 height 504
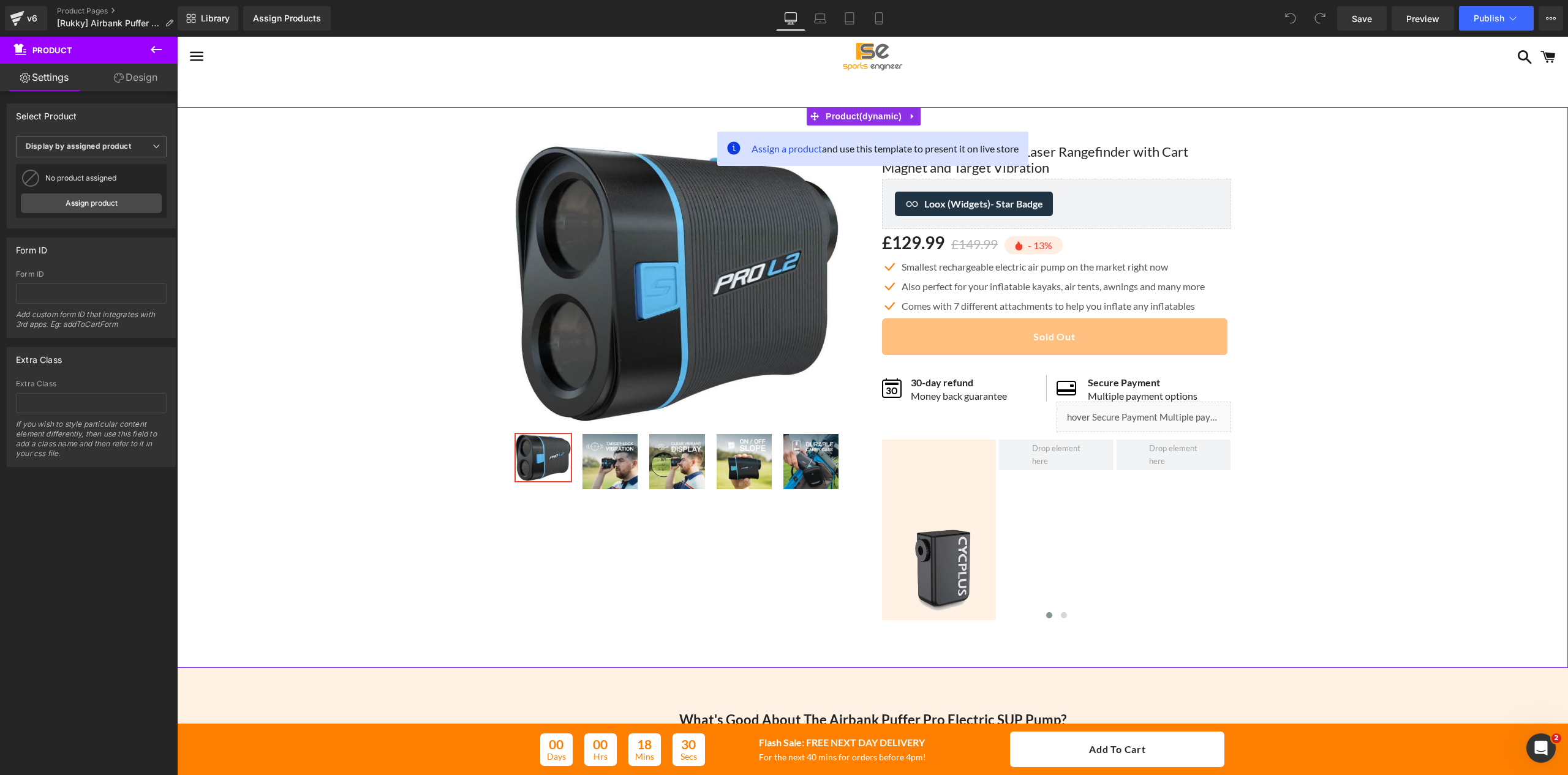
click at [153, 47] on icon at bounding box center [155, 49] width 11 height 7
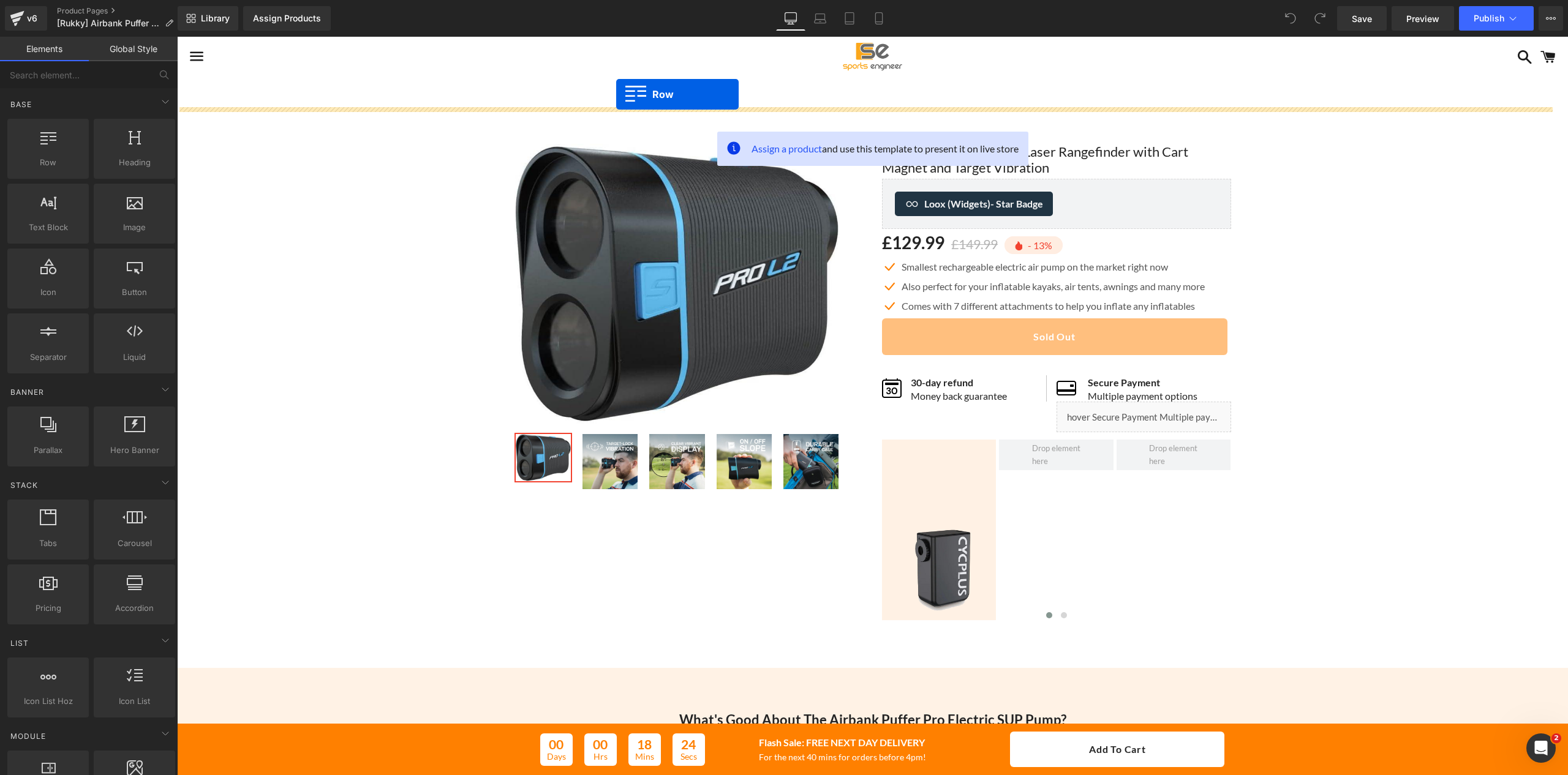
drag, startPoint x: 209, startPoint y: 190, endPoint x: 616, endPoint y: 94, distance: 418.2
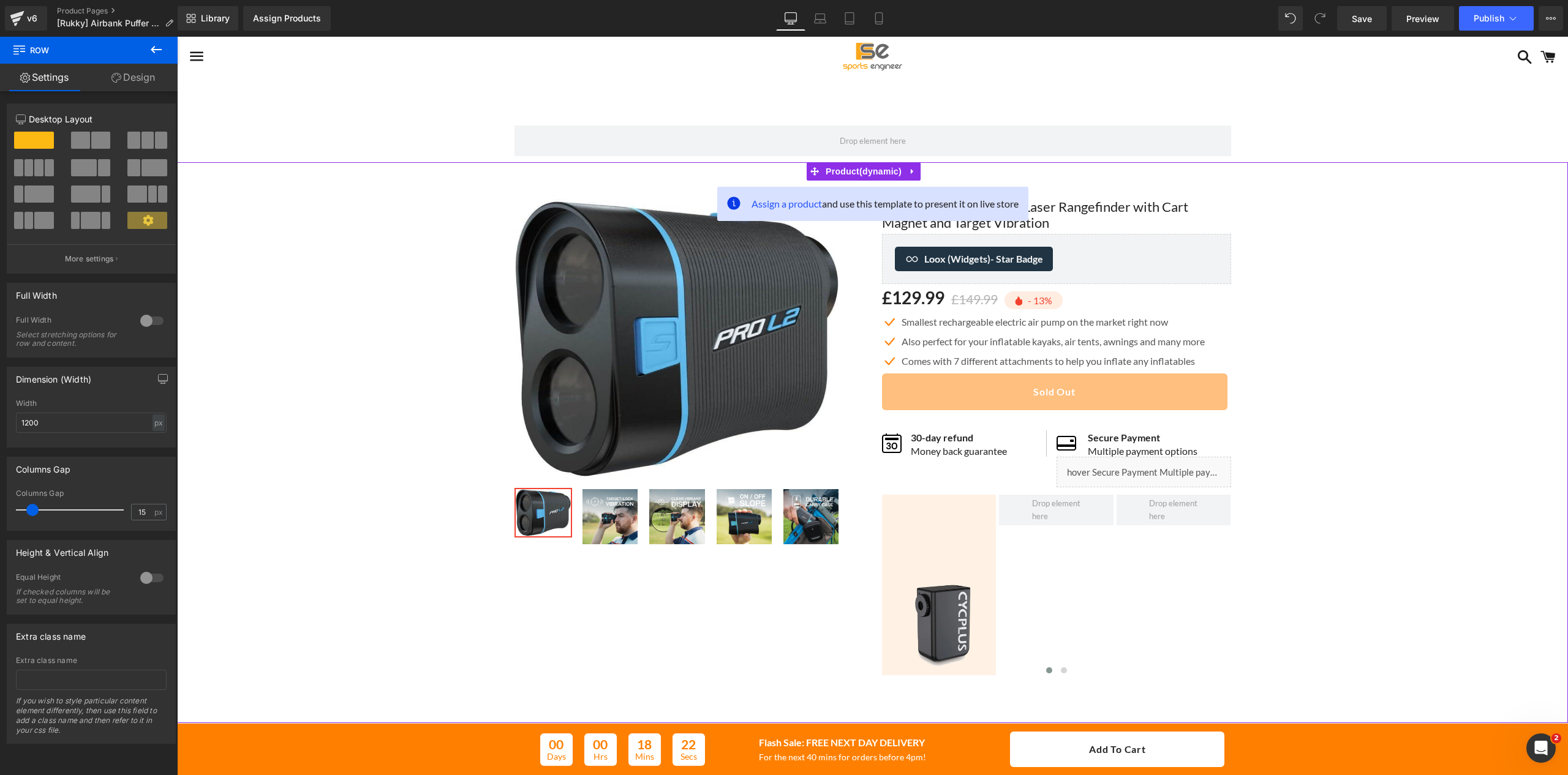
click at [353, 219] on div "Sale Off (P) Image" at bounding box center [873, 432] width 1379 height 504
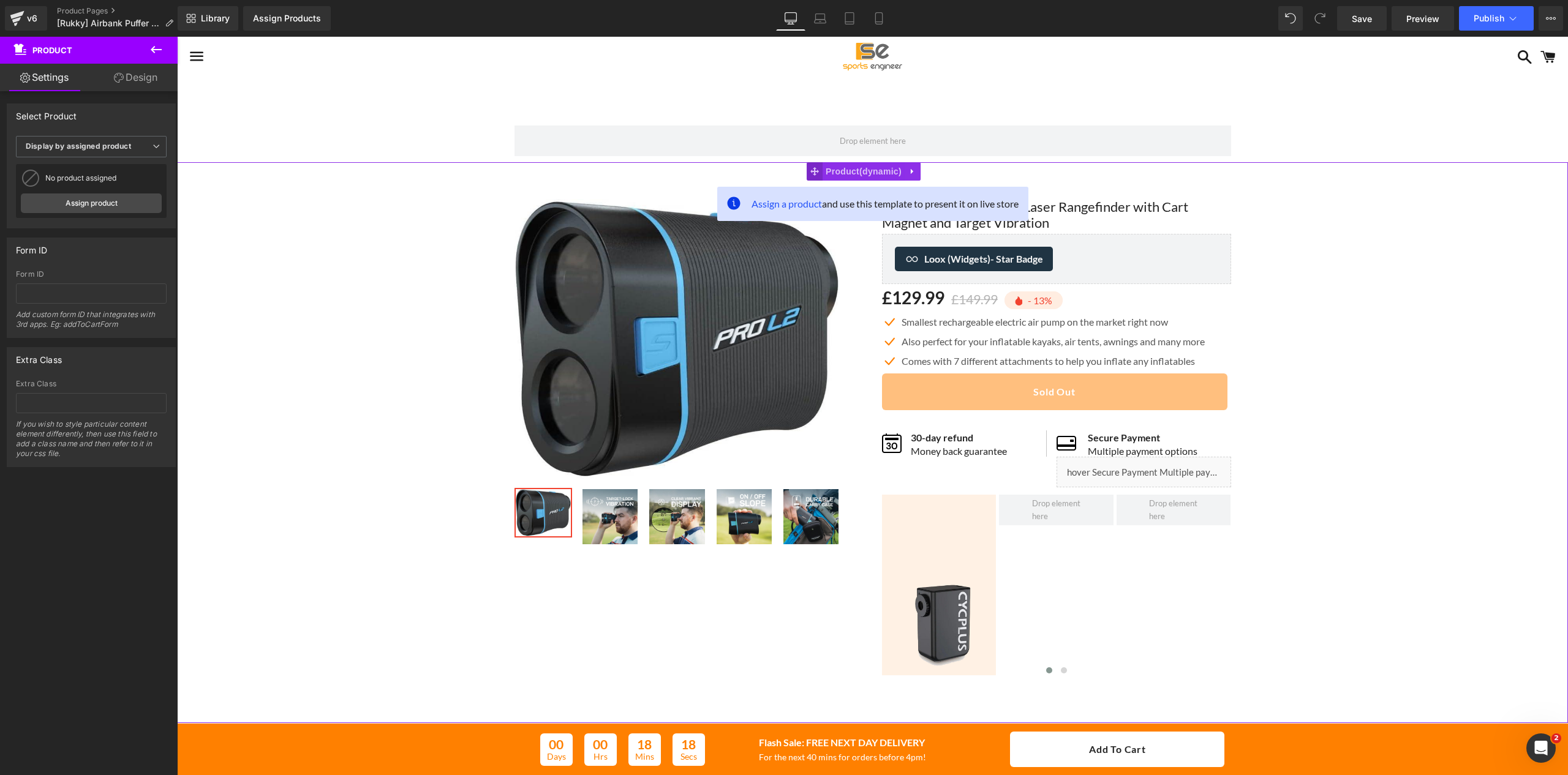
click at [820, 172] on span at bounding box center [814, 171] width 16 height 18
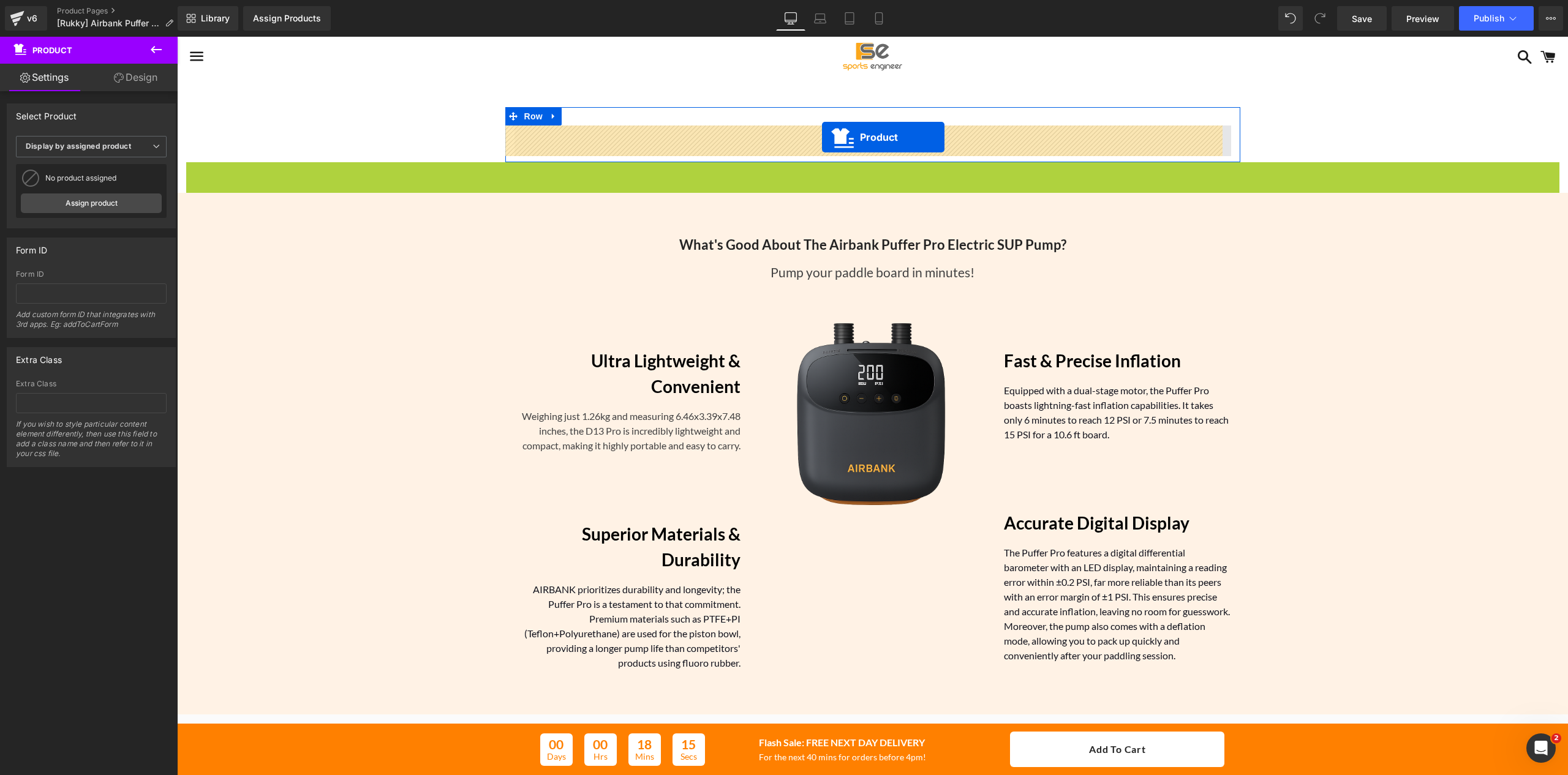
drag, startPoint x: 820, startPoint y: 172, endPoint x: 822, endPoint y: 137, distance: 35.1
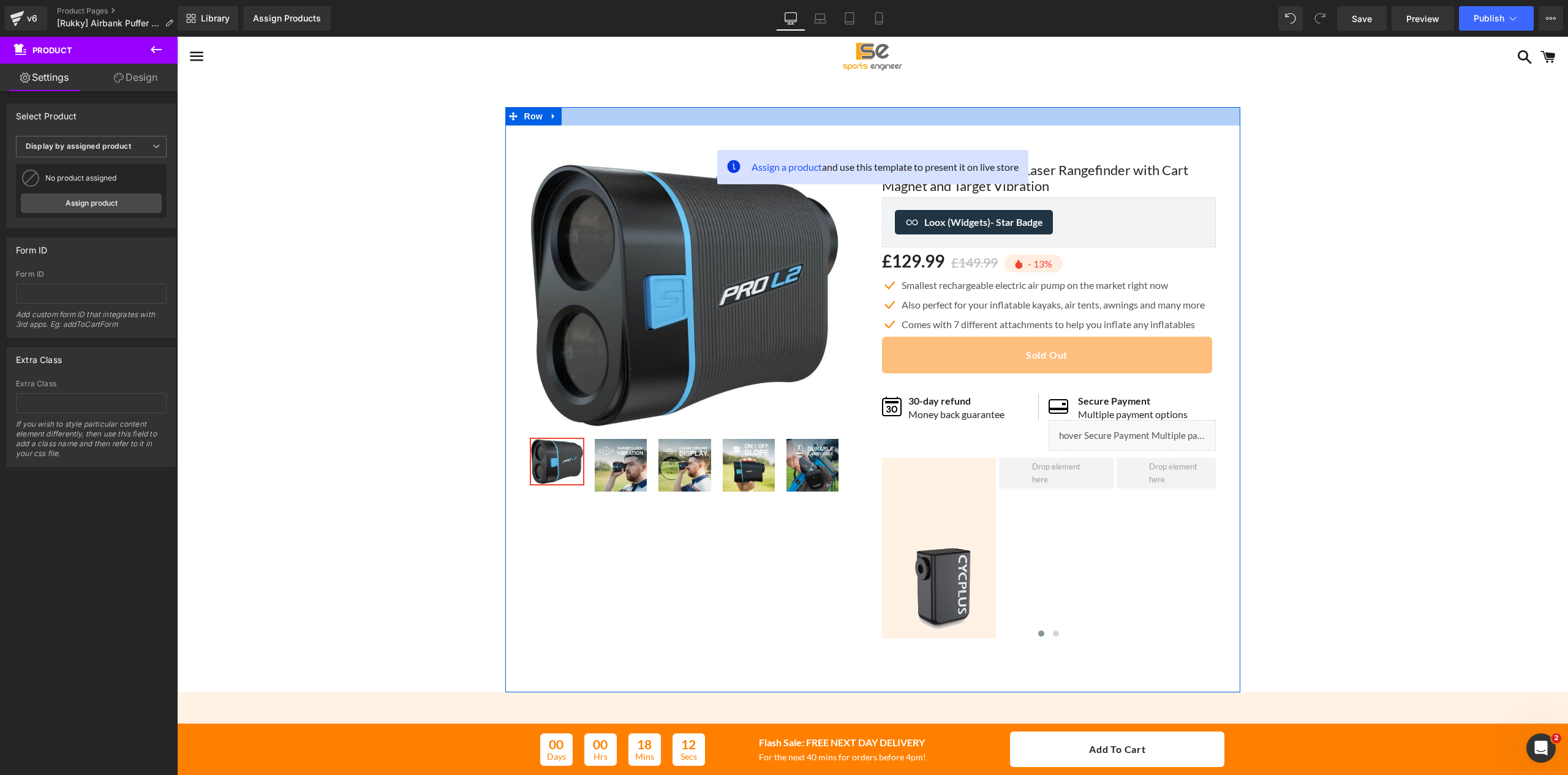
click at [572, 113] on div at bounding box center [873, 116] width 735 height 18
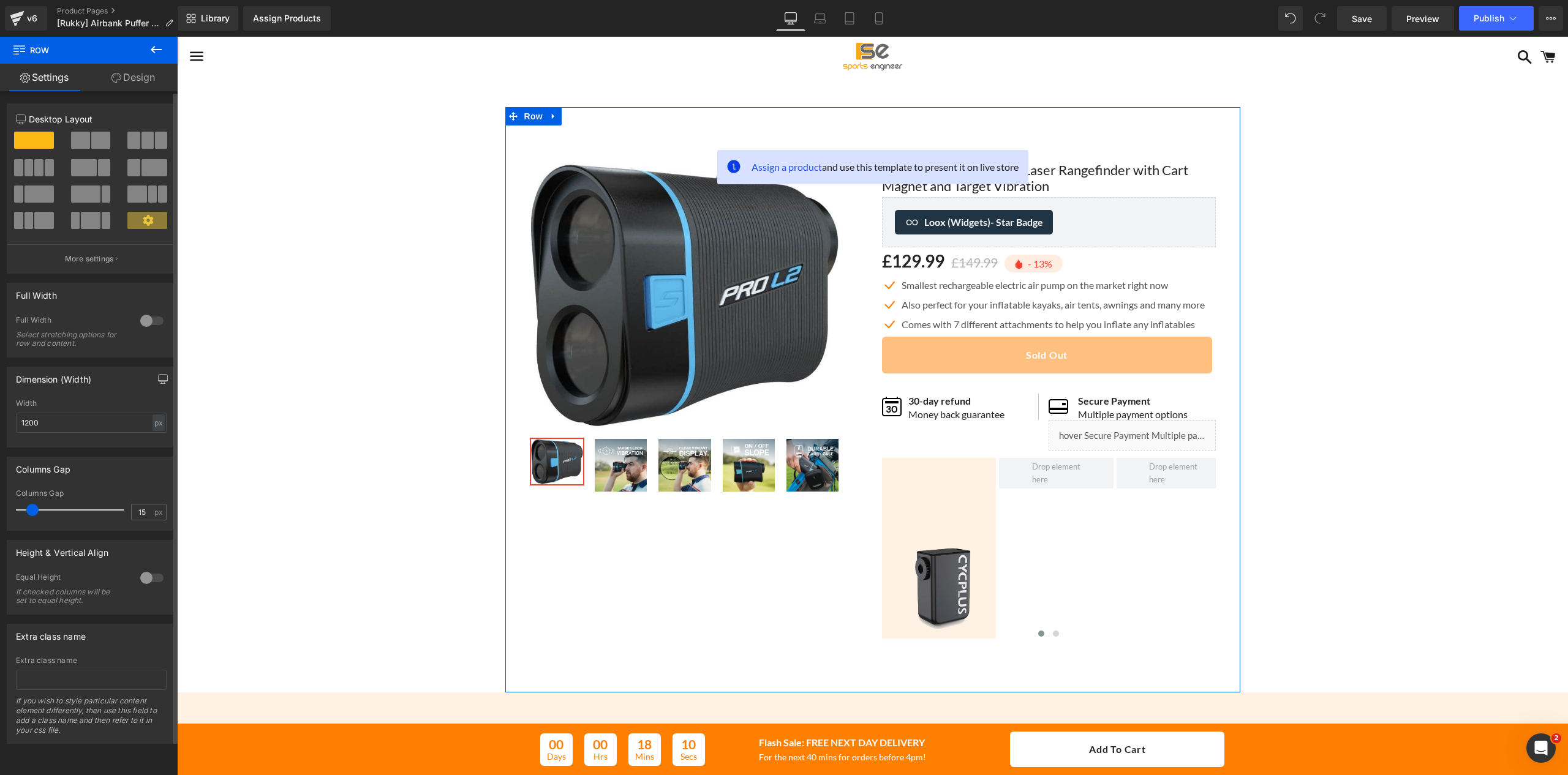
click at [143, 322] on div at bounding box center [152, 320] width 29 height 20
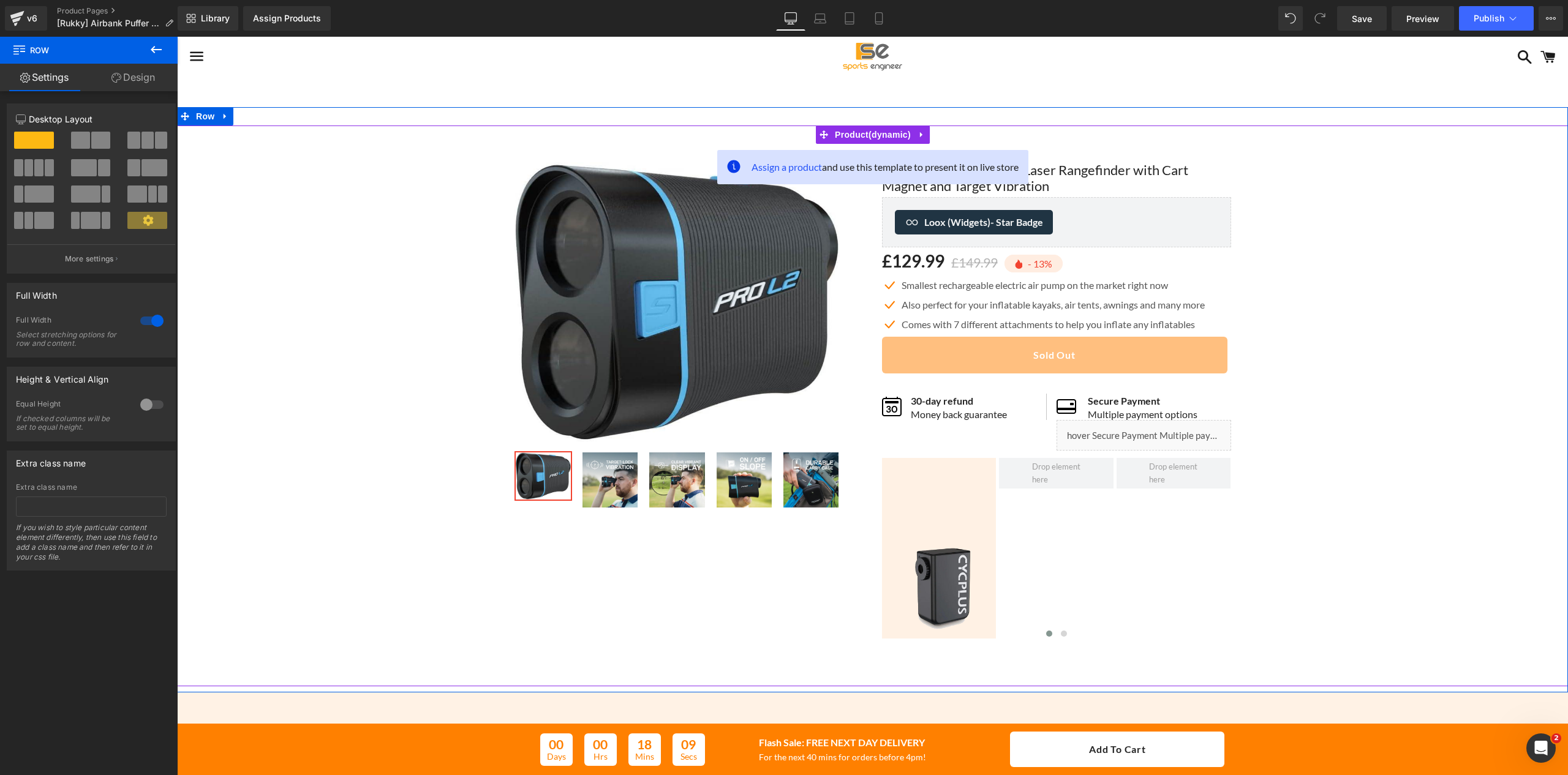
click at [450, 165] on div "Sale Off (P) Image" at bounding box center [873, 396] width 1379 height 504
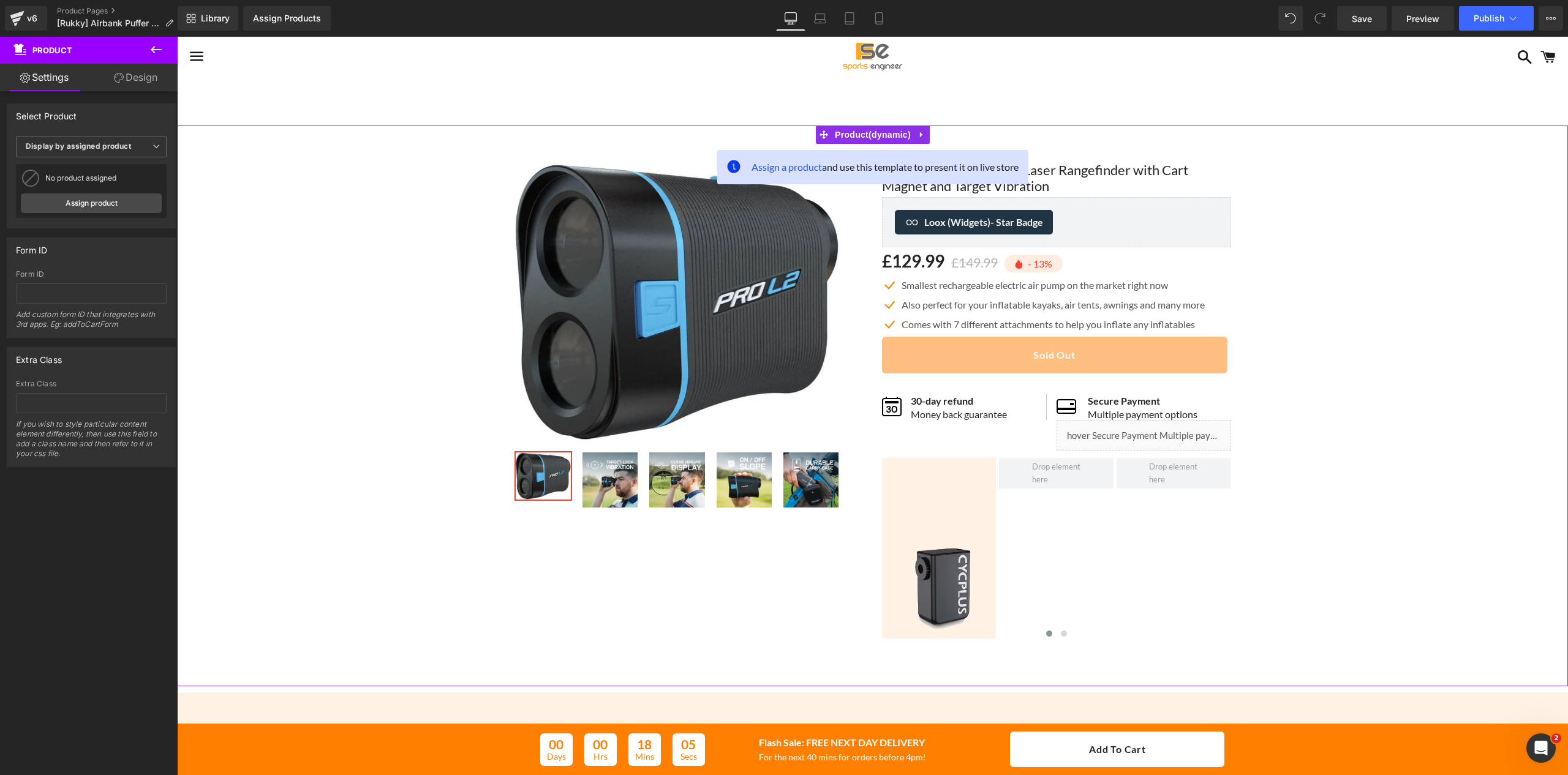
click at [130, 76] on link "Design" at bounding box center [136, 78] width 89 height 28
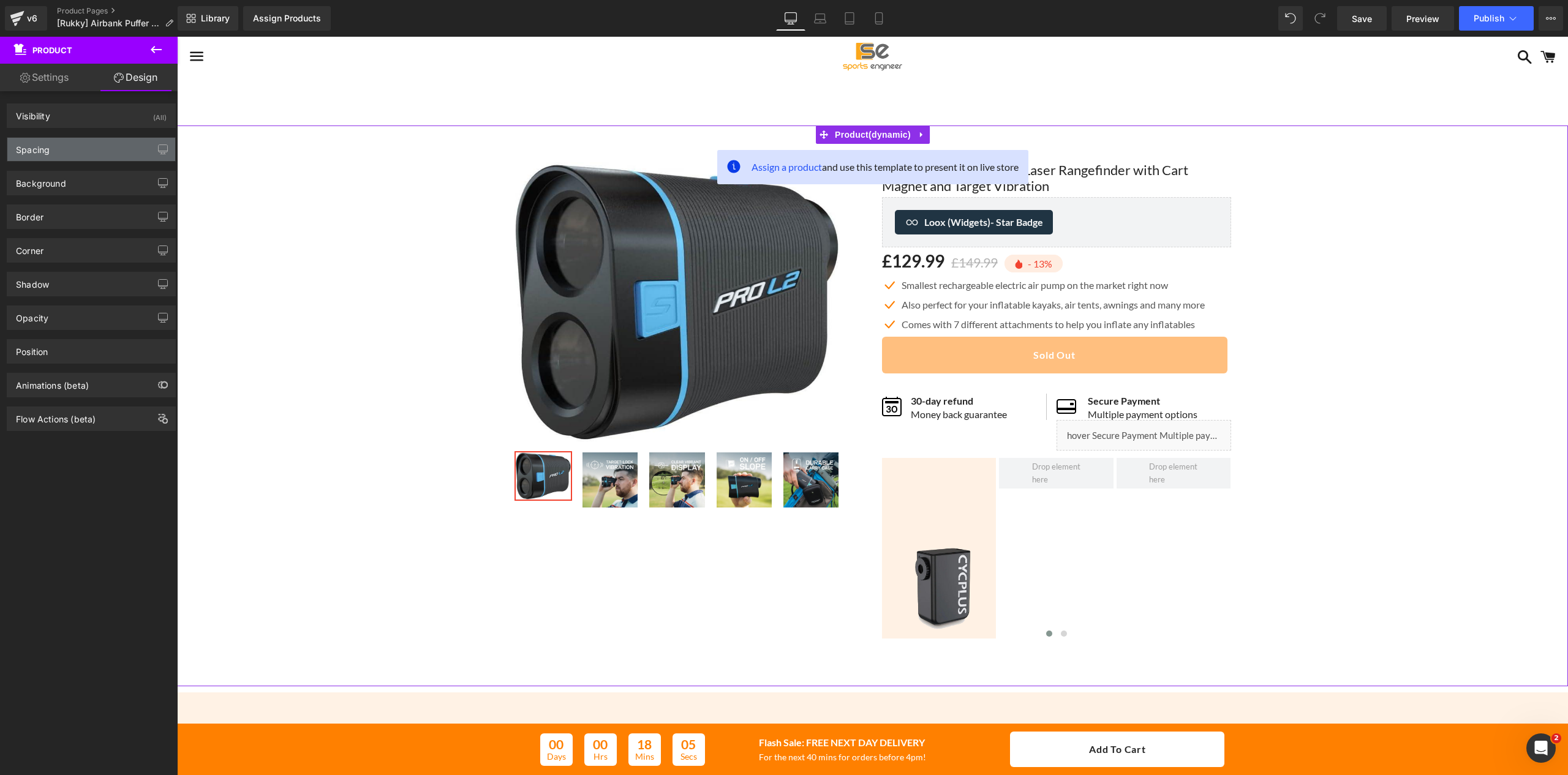
click at [93, 150] on div "Spacing" at bounding box center [91, 149] width 168 height 23
type input "0"
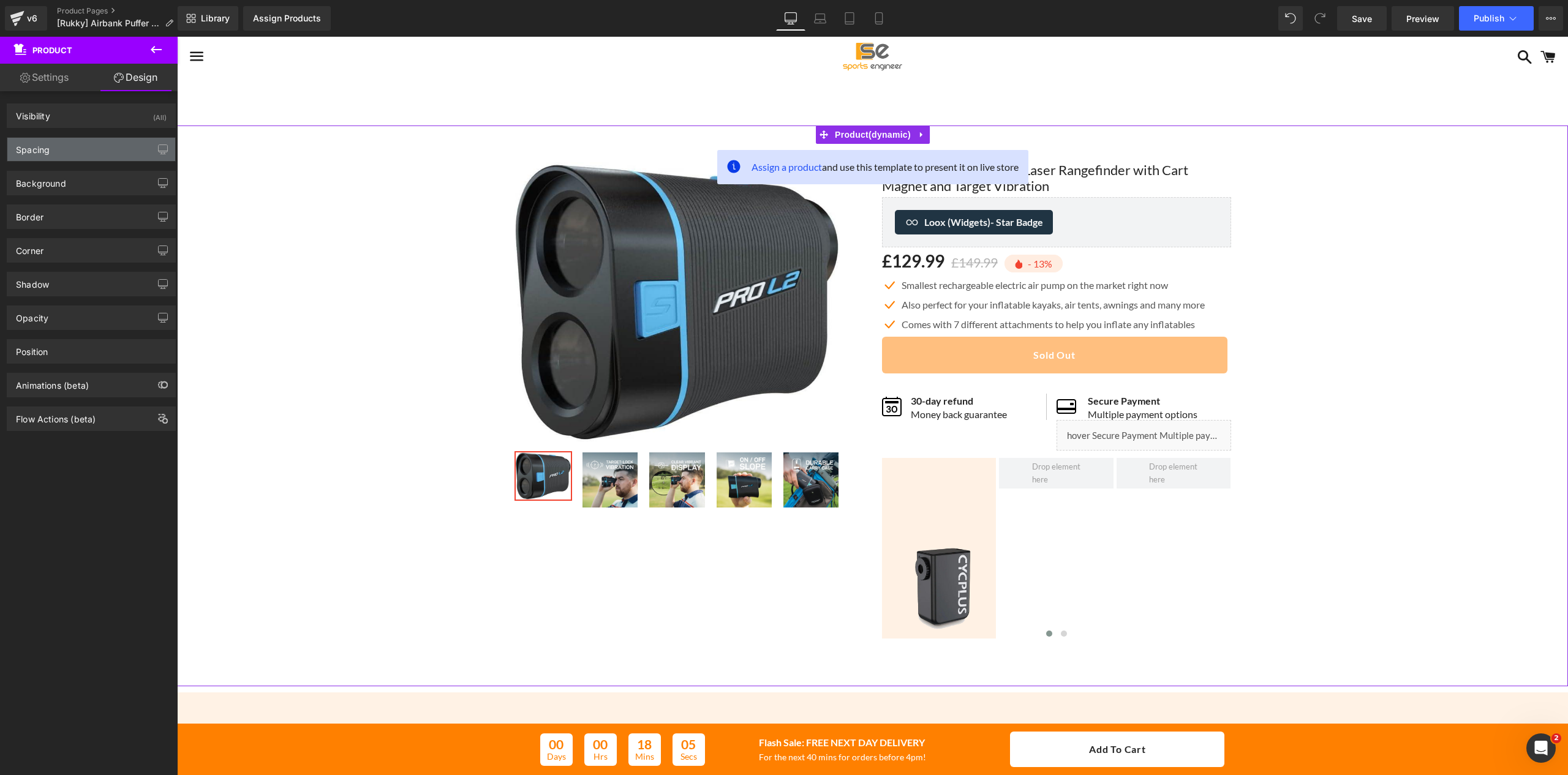
type input "30"
type input "10"
type input "62"
type input "10"
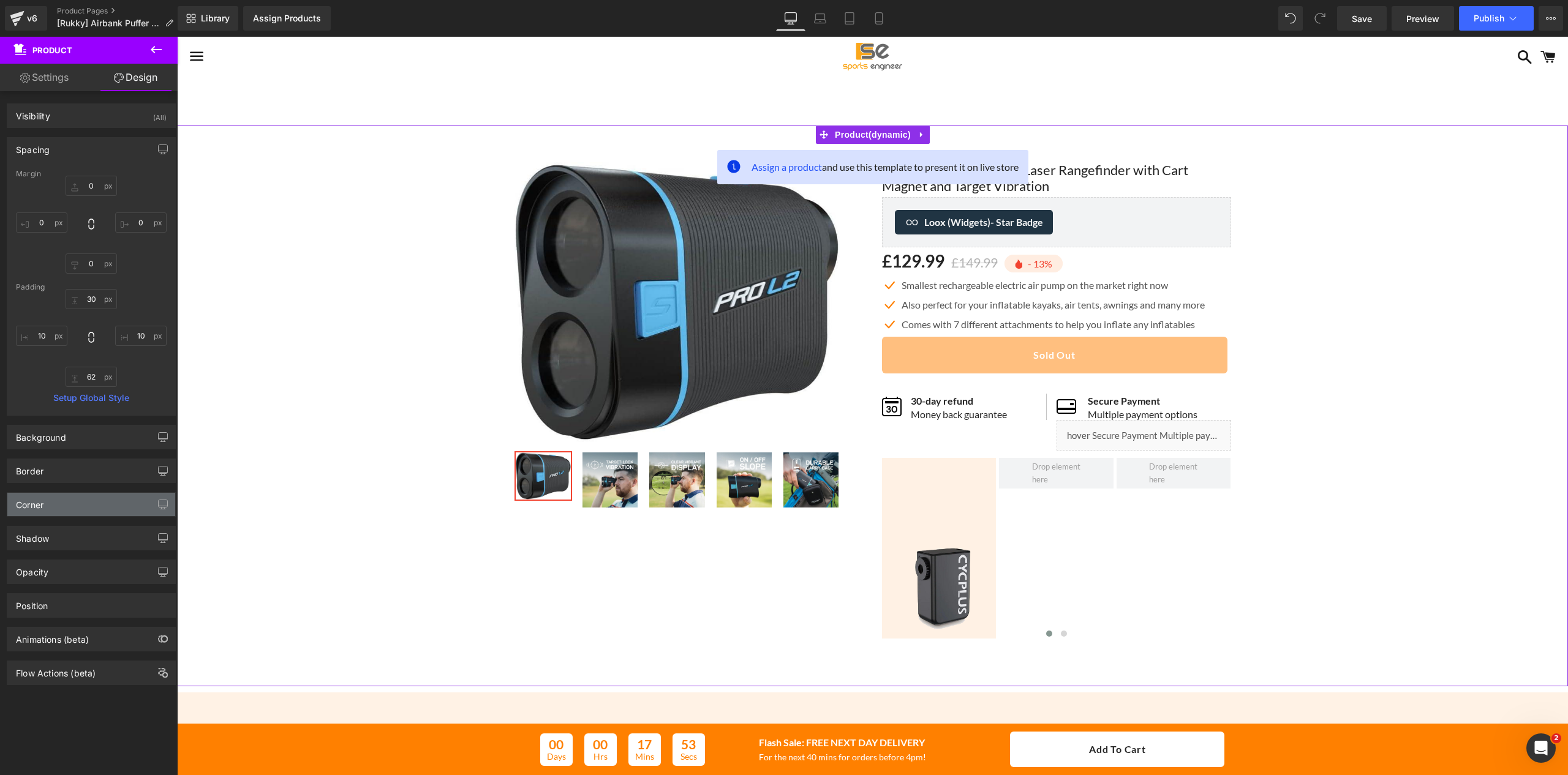
click at [60, 507] on div "Corner" at bounding box center [91, 504] width 168 height 23
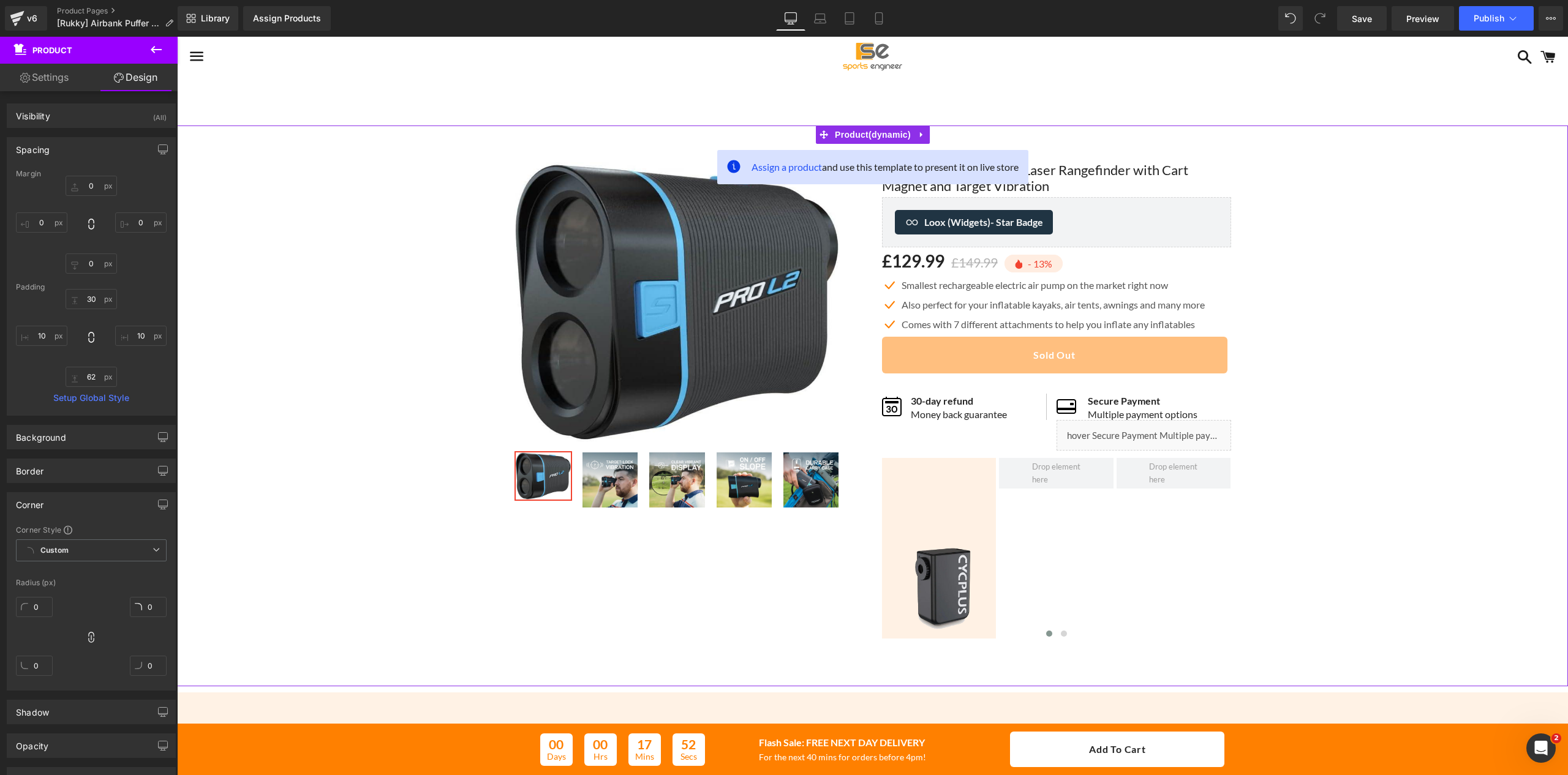
click at [64, 503] on div "Corner" at bounding box center [91, 504] width 168 height 23
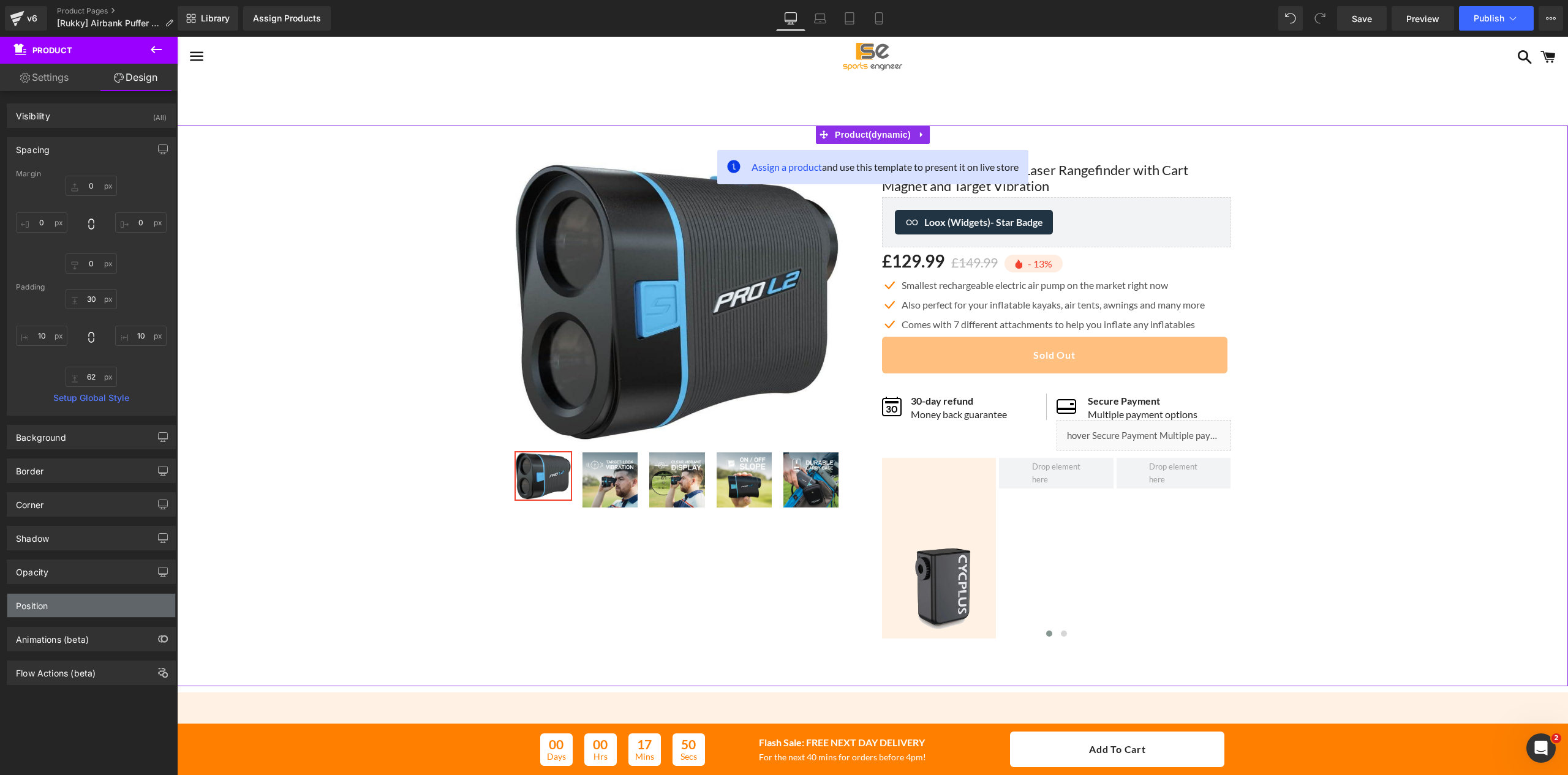
click at [57, 613] on div "Position" at bounding box center [91, 605] width 168 height 23
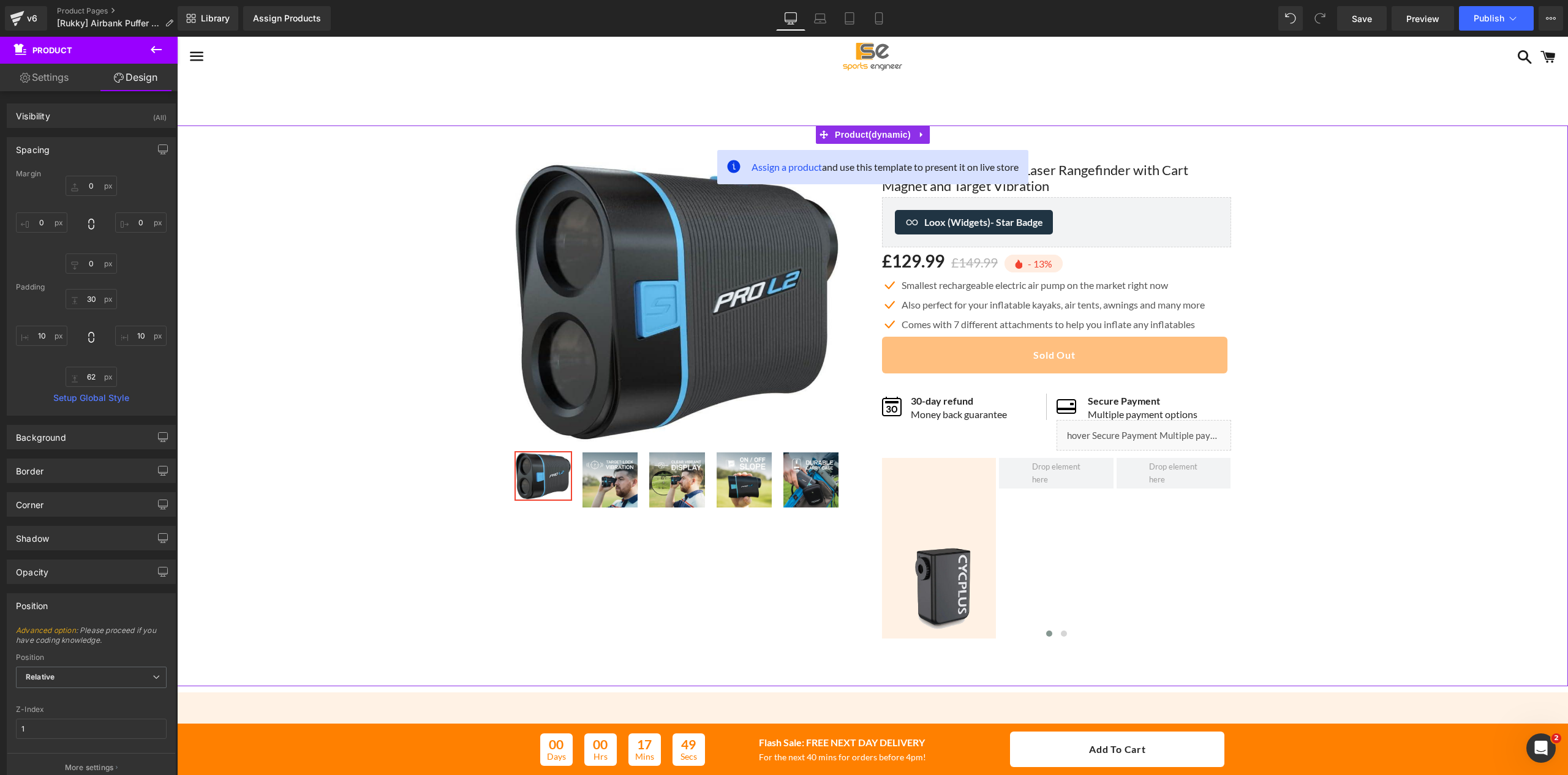
click at [57, 613] on div "Position" at bounding box center [91, 605] width 168 height 23
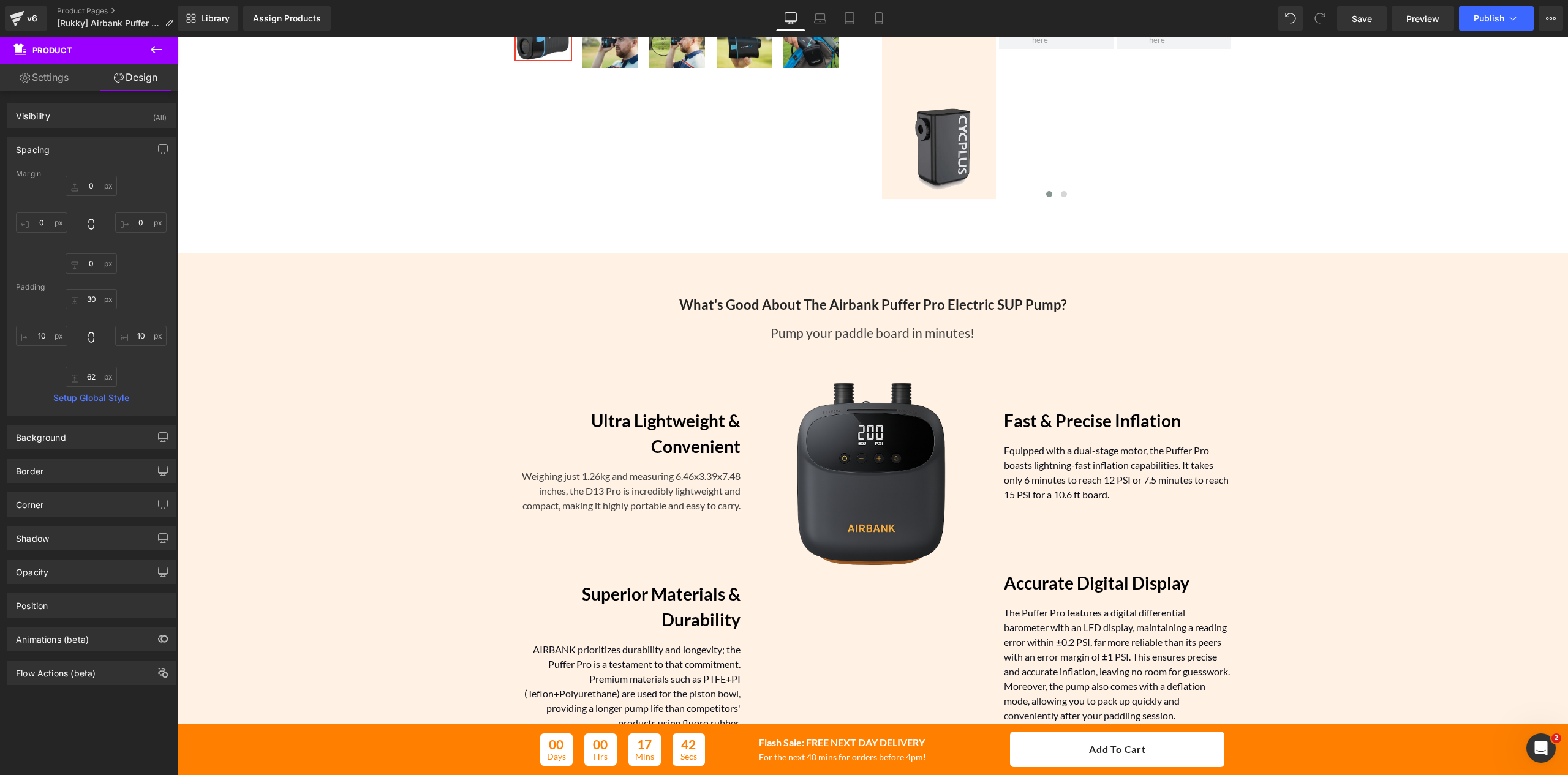
scroll to position [490, 0]
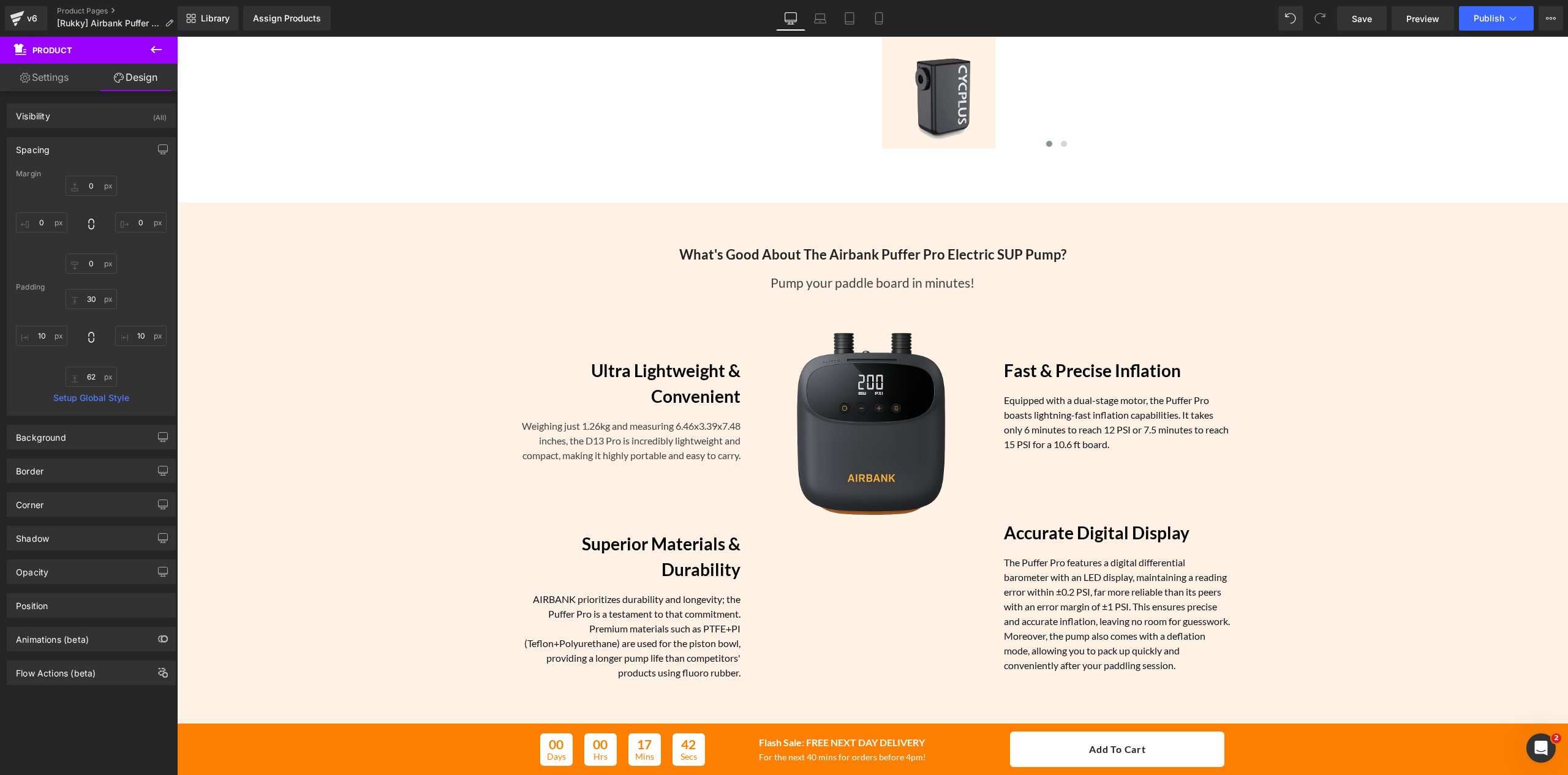
drag, startPoint x: 371, startPoint y: 328, endPoint x: 429, endPoint y: 307, distance: 61.7
click at [372, 327] on div "What's Good About The Airbank Puffer Pro Electric SUP Pump? Heading Pump your p…" at bounding box center [872, 457] width 1391 height 458
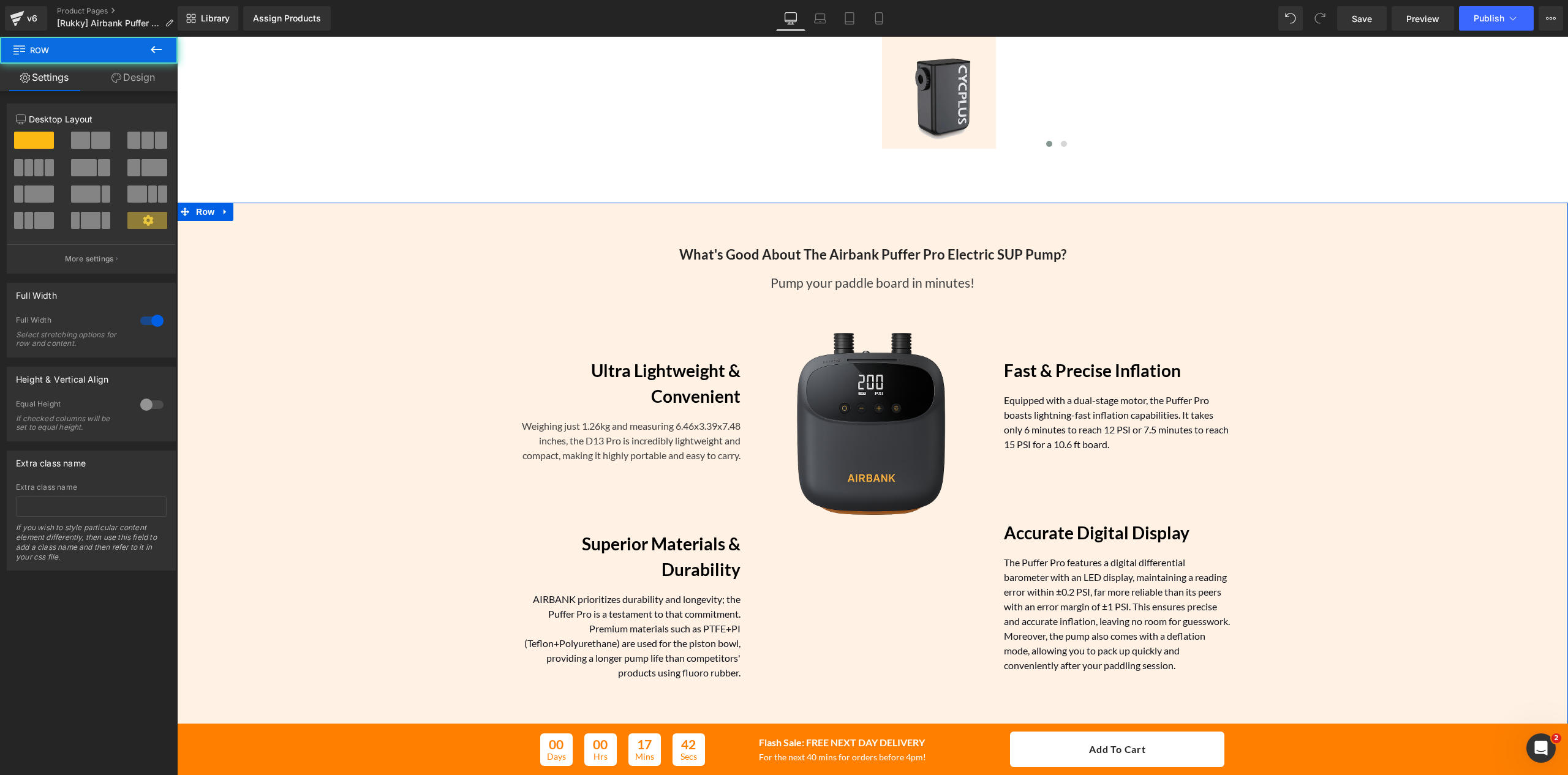
click at [429, 307] on div "What's Good About The Airbank Puffer Pro Electric SUP Pump? Heading Pump your p…" at bounding box center [872, 457] width 1391 height 458
click at [357, 301] on div "What's Good About The Airbank Puffer Pro Electric SUP Pump? Heading Pump your p…" at bounding box center [872, 457] width 1391 height 458
click at [543, 308] on link at bounding box center [550, 307] width 13 height 15
click at [522, 315] on span "Row" at bounding box center [533, 307] width 25 height 18
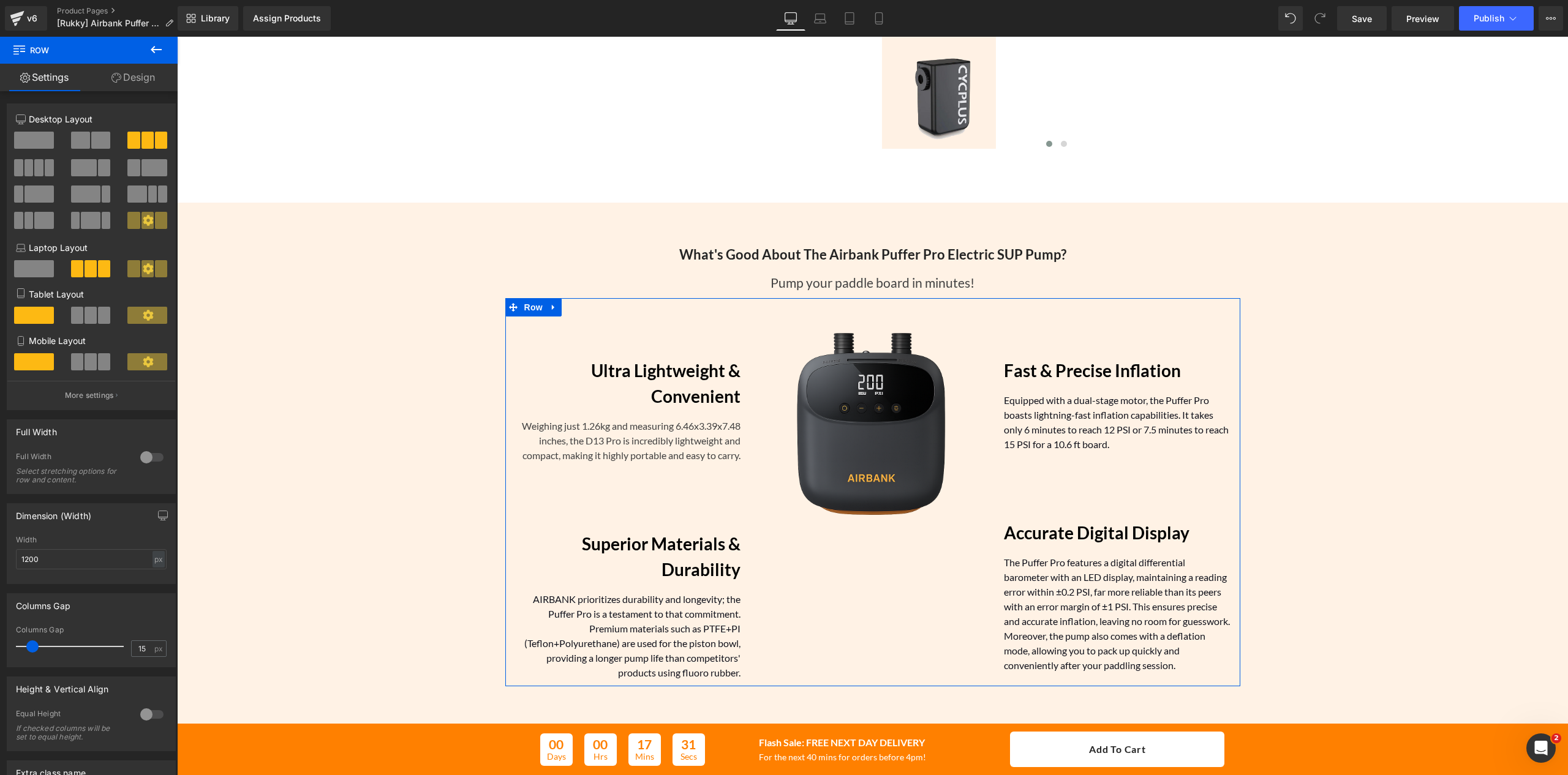
click at [155, 463] on div at bounding box center [152, 457] width 29 height 20
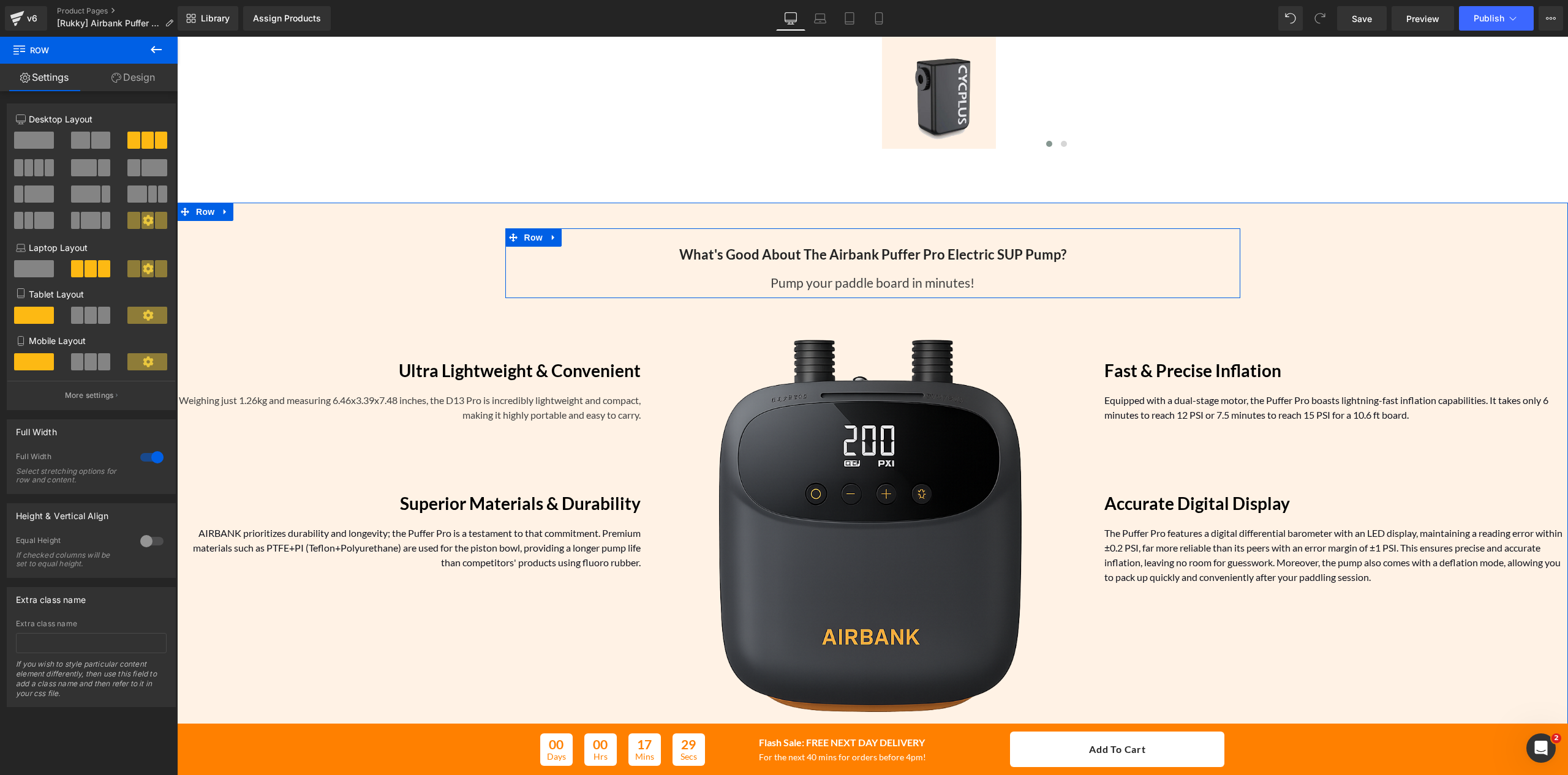
click at [670, 258] on h2 "What's Good About The Airbank Puffer Pro Electric SUP Pump?" at bounding box center [873, 254] width 717 height 16
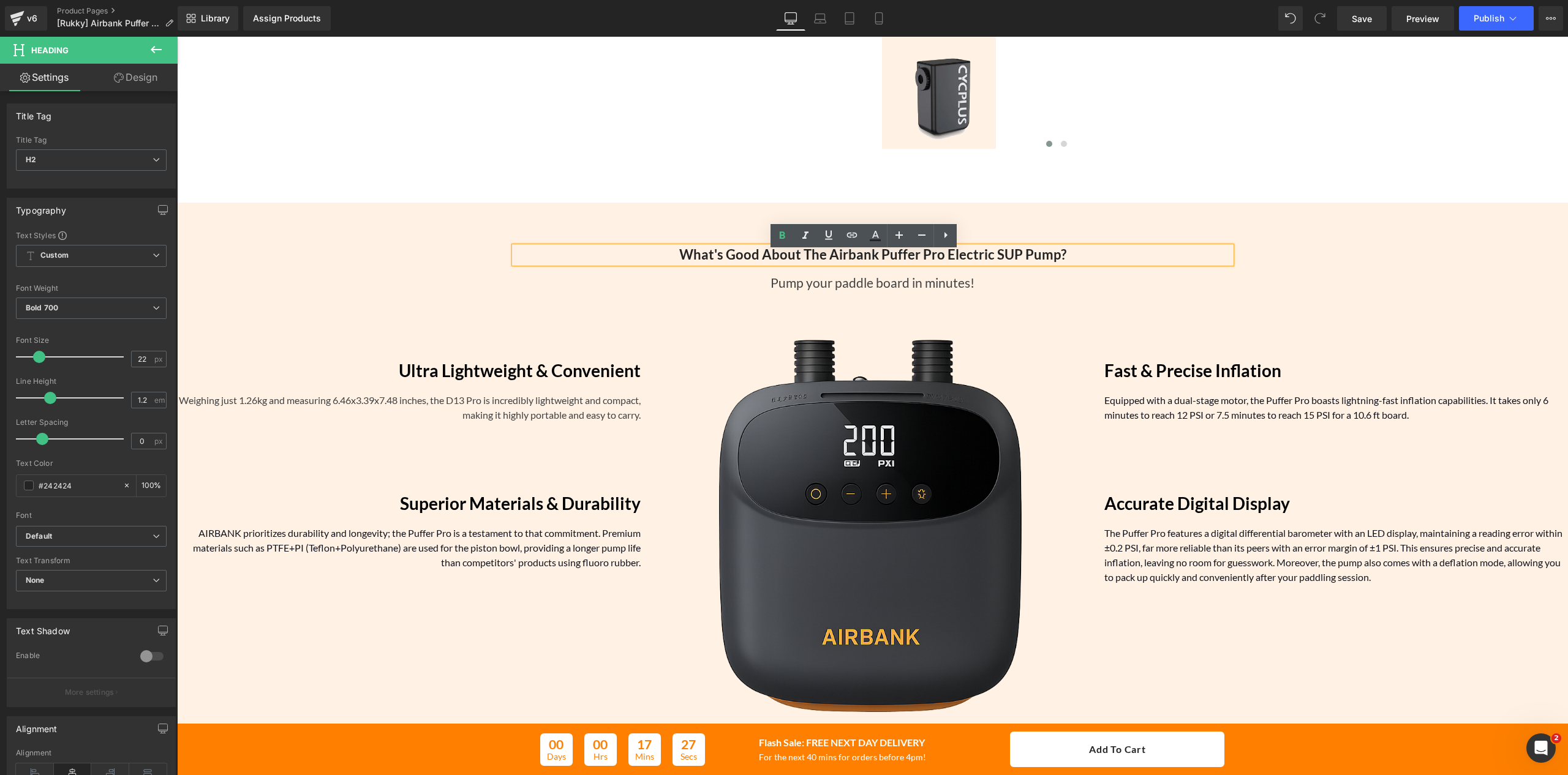
click at [667, 240] on div "What's Good About The Airbank Puffer Pro Electric SUP Pump? Heading Pump your p…" at bounding box center [873, 262] width 735 height 69
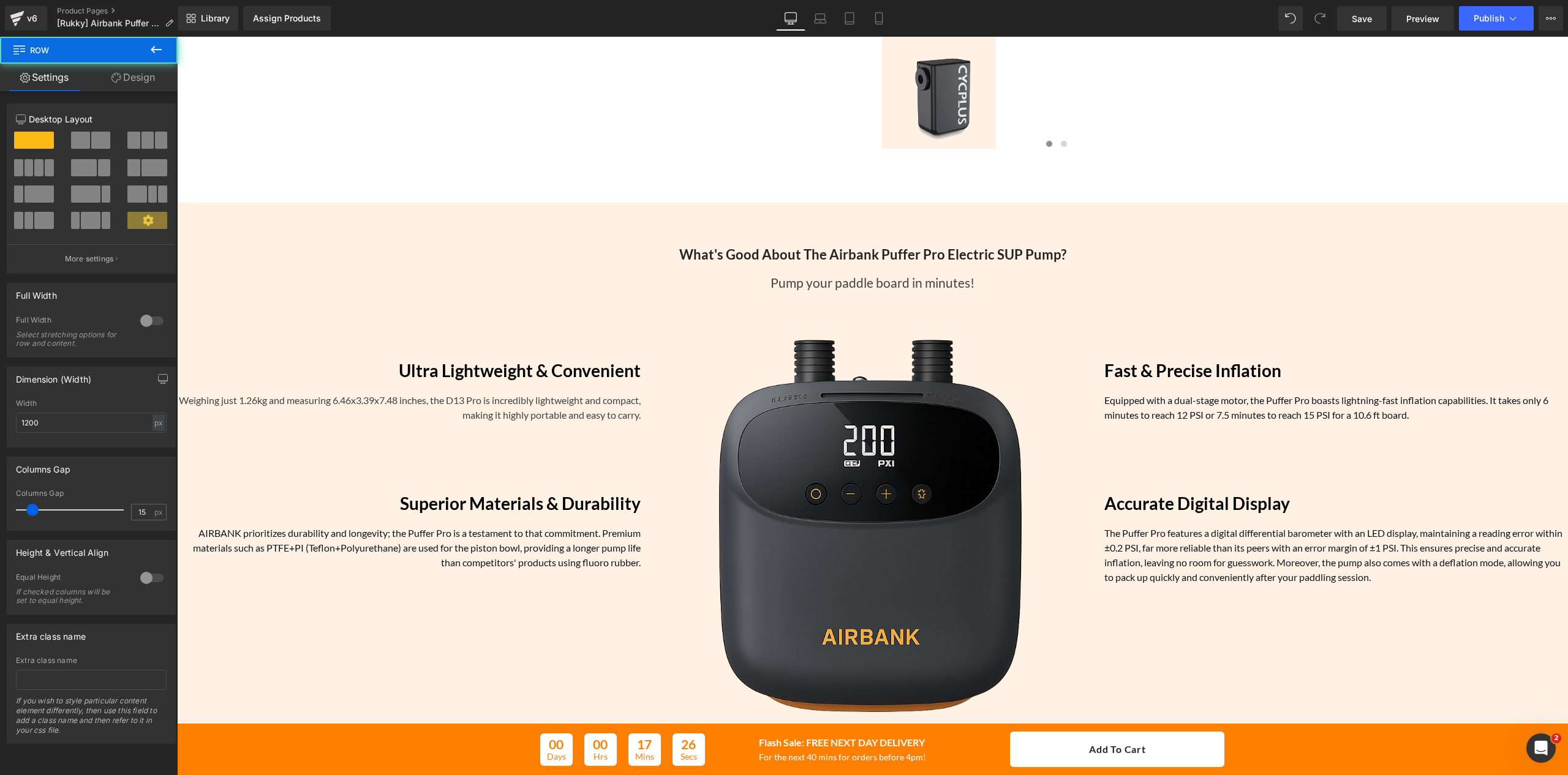
click at [658, 240] on div "What's Good About The Airbank Puffer Pro Electric SUP Pump? Heading Pump your p…" at bounding box center [873, 262] width 735 height 69
click at [141, 323] on div at bounding box center [152, 320] width 29 height 20
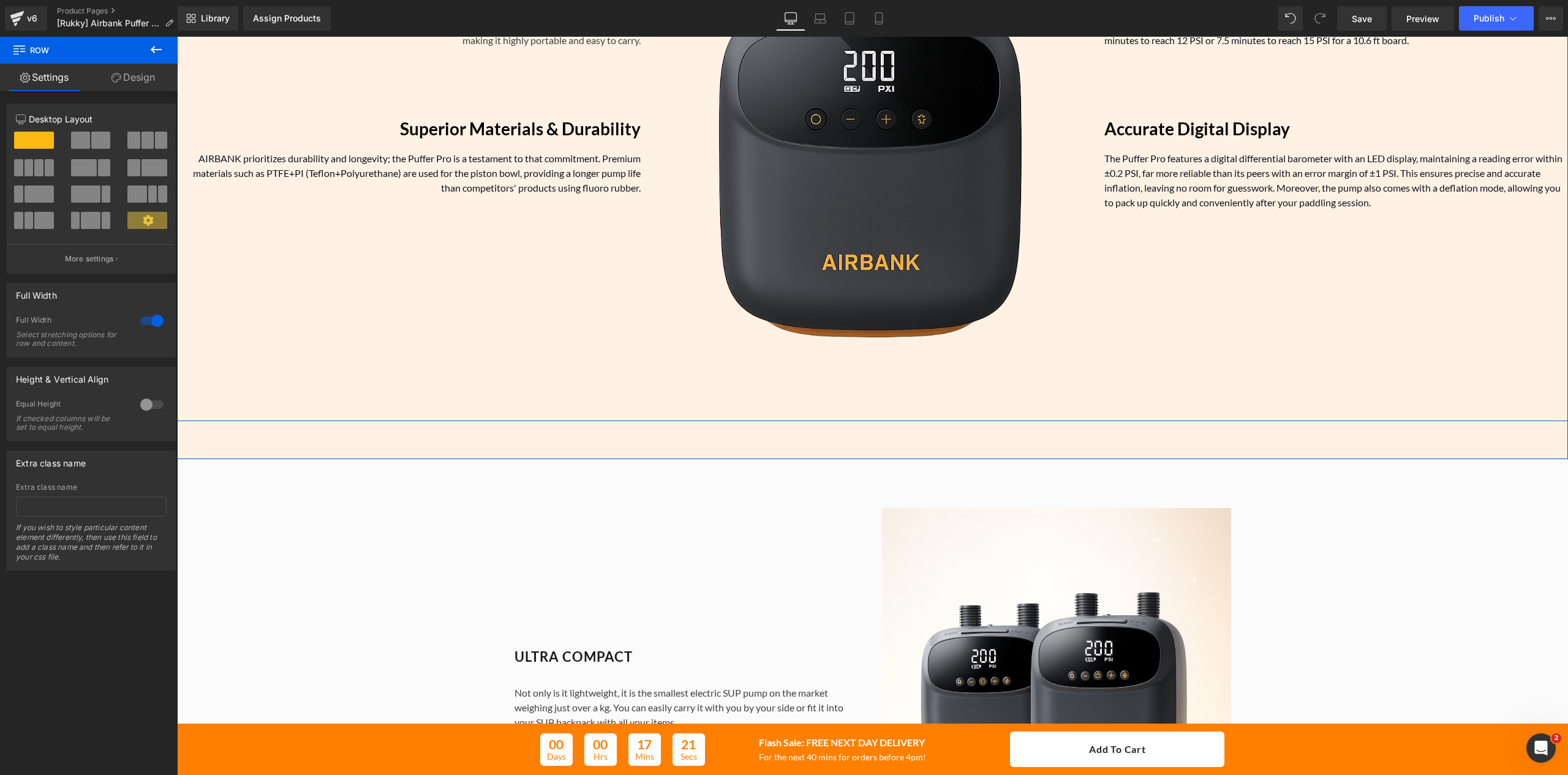
scroll to position [1102, 0]
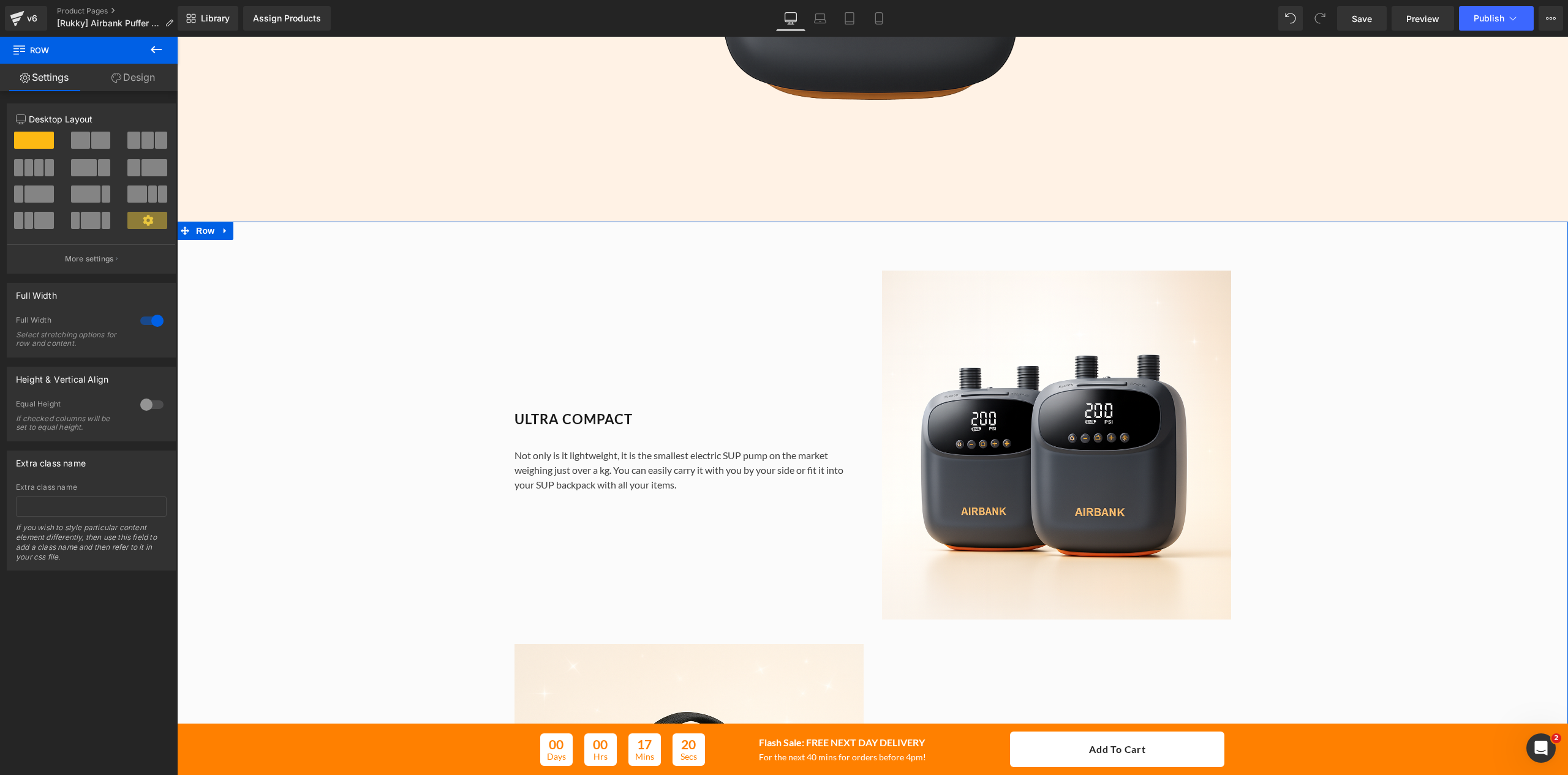
click at [522, 268] on span "Row" at bounding box center [533, 261] width 25 height 18
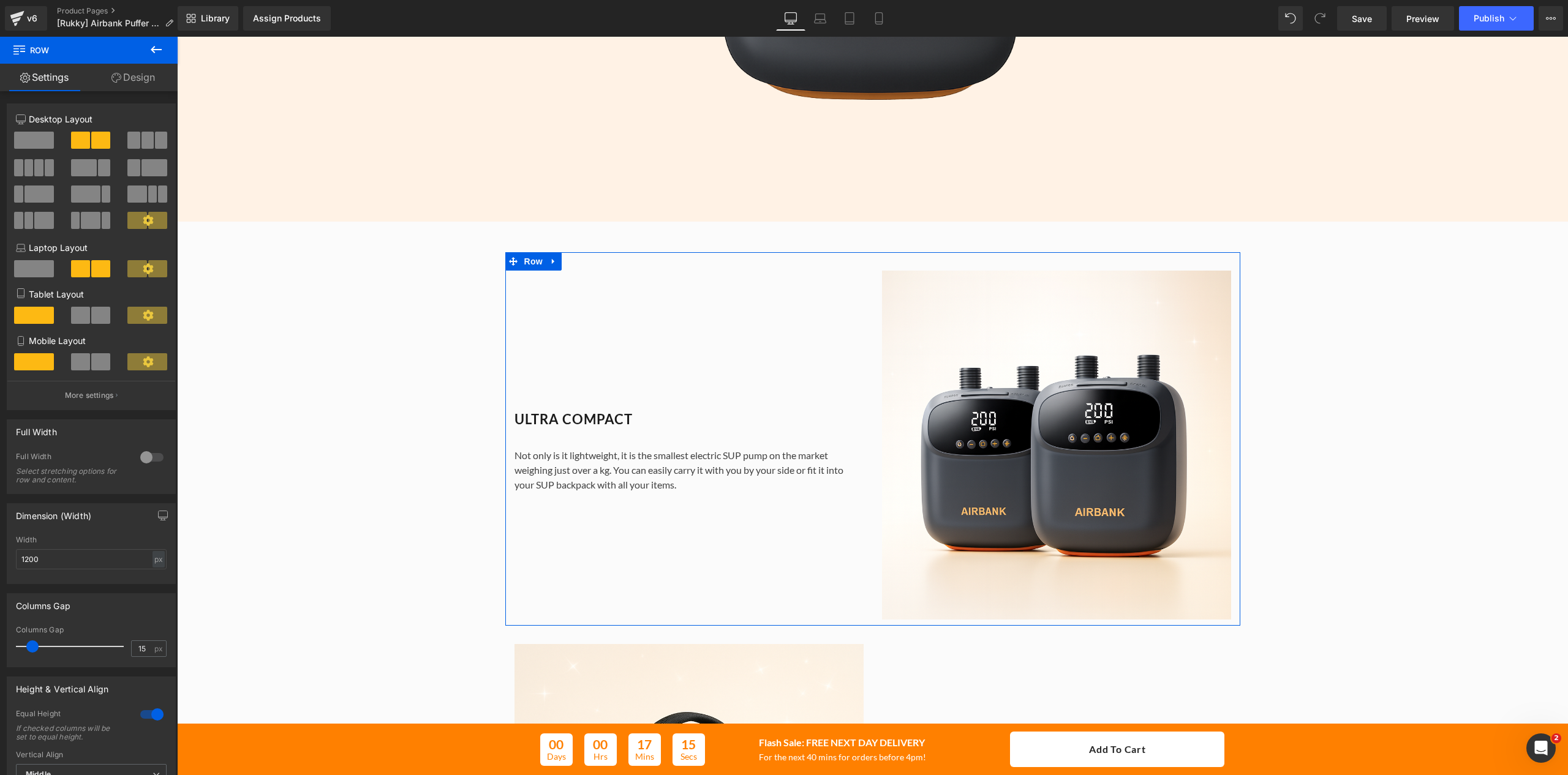
click at [141, 464] on div at bounding box center [152, 457] width 29 height 20
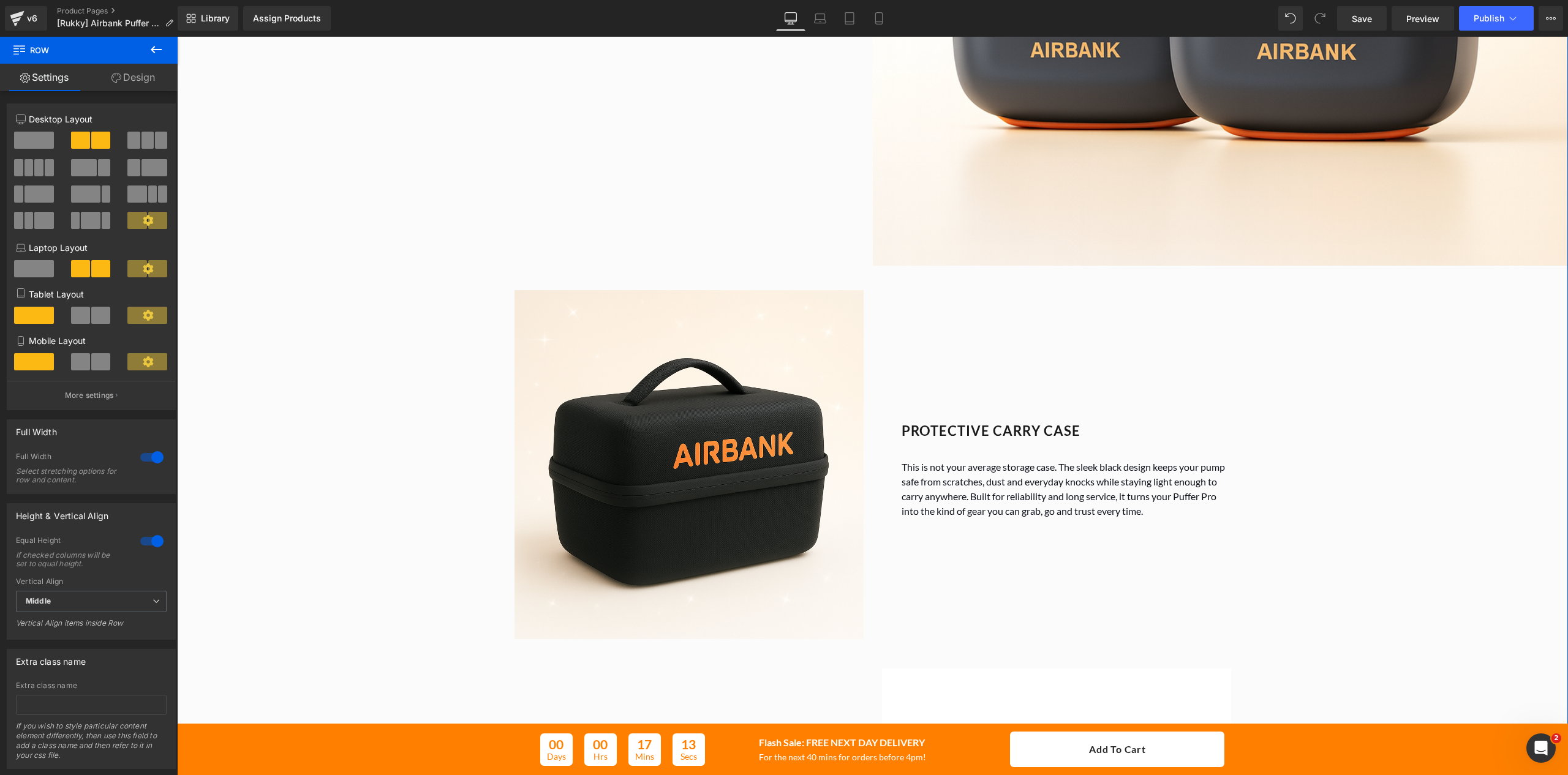
scroll to position [1959, 0]
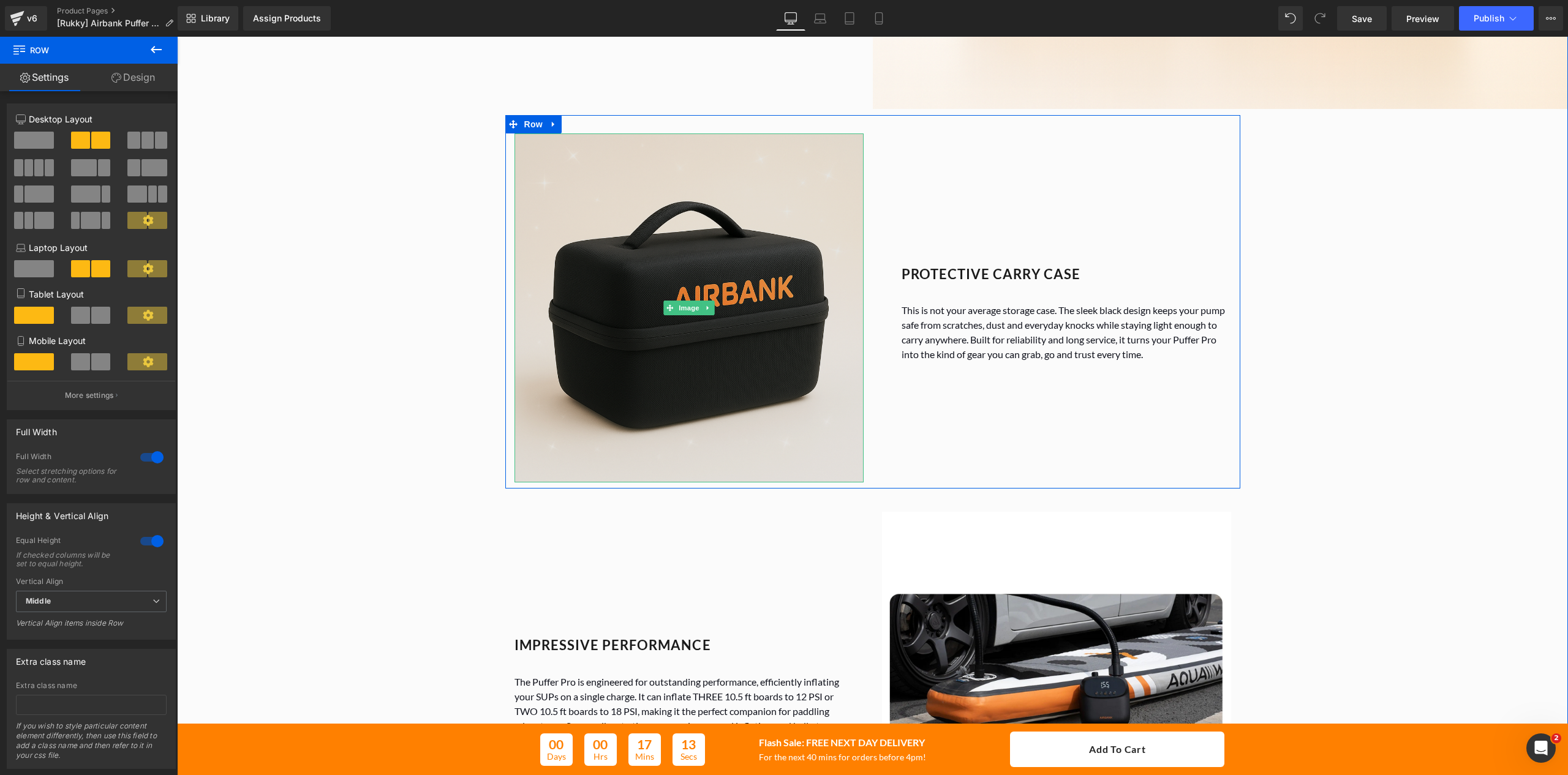
click at [523, 168] on img at bounding box center [689, 307] width 349 height 349
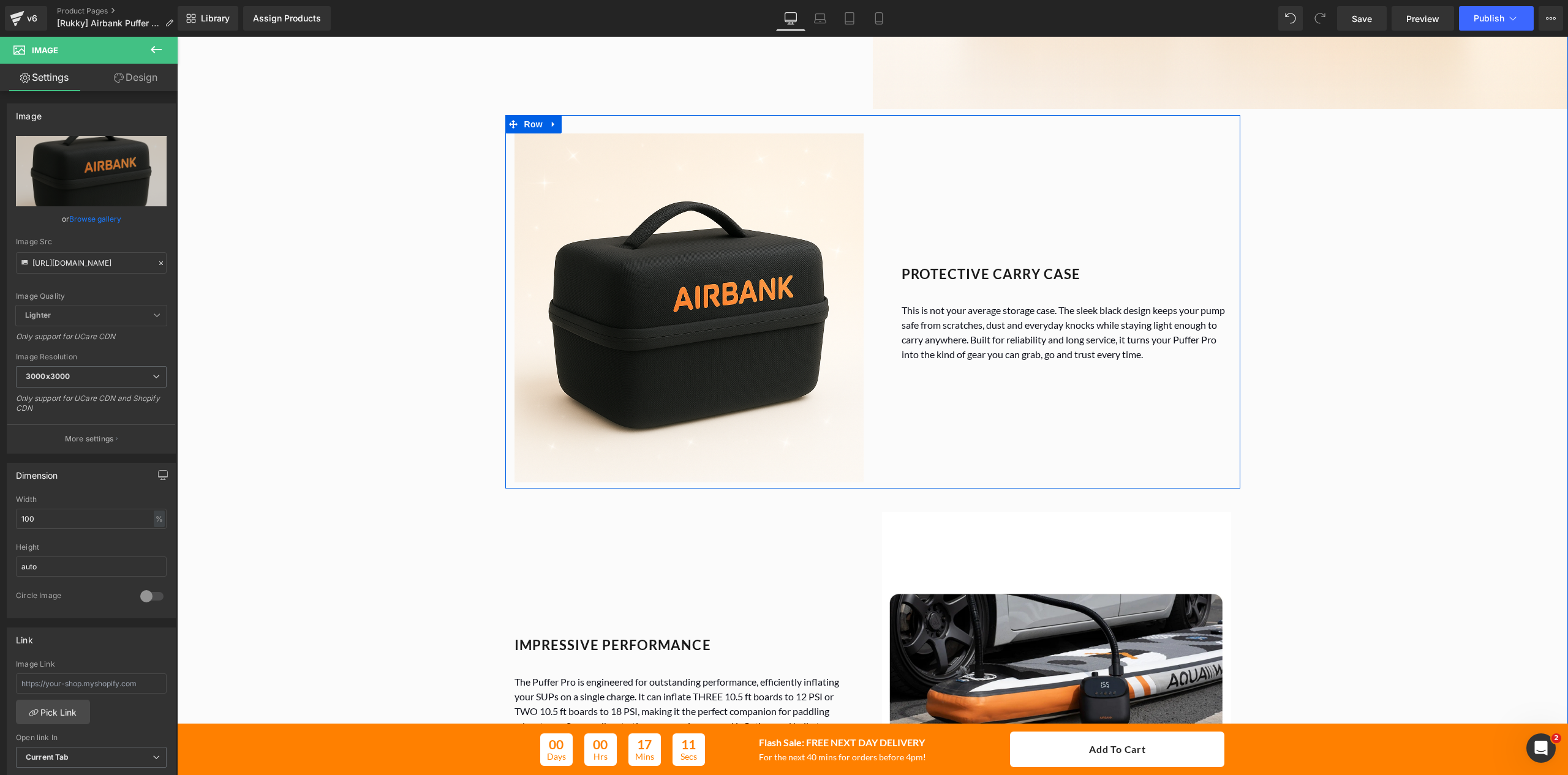
click at [582, 132] on div "Image PROTECTIVE CARRY CASE Heading This is not your average storage case. The …" at bounding box center [873, 302] width 735 height 374
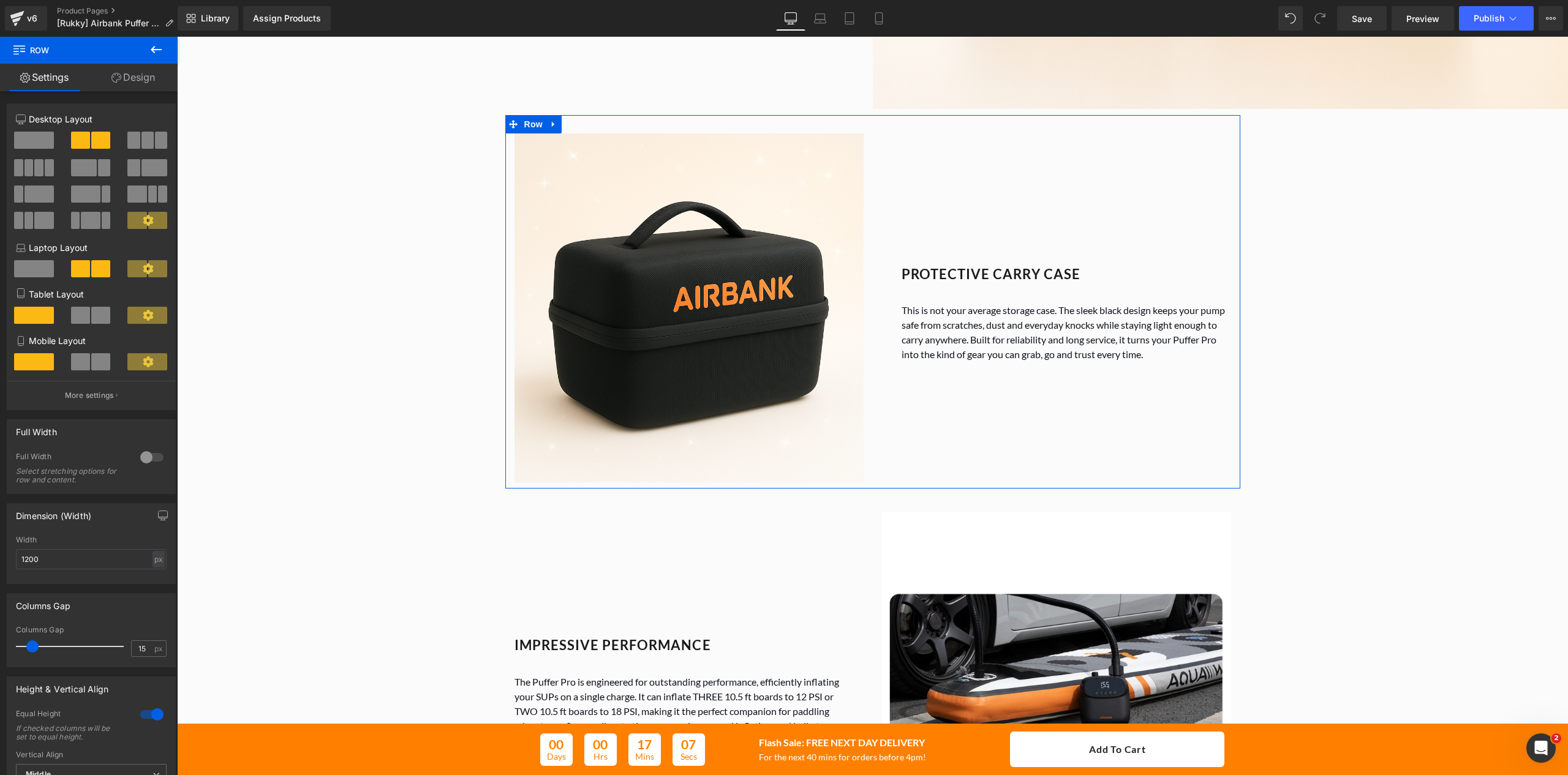
click at [141, 463] on div at bounding box center [152, 457] width 29 height 20
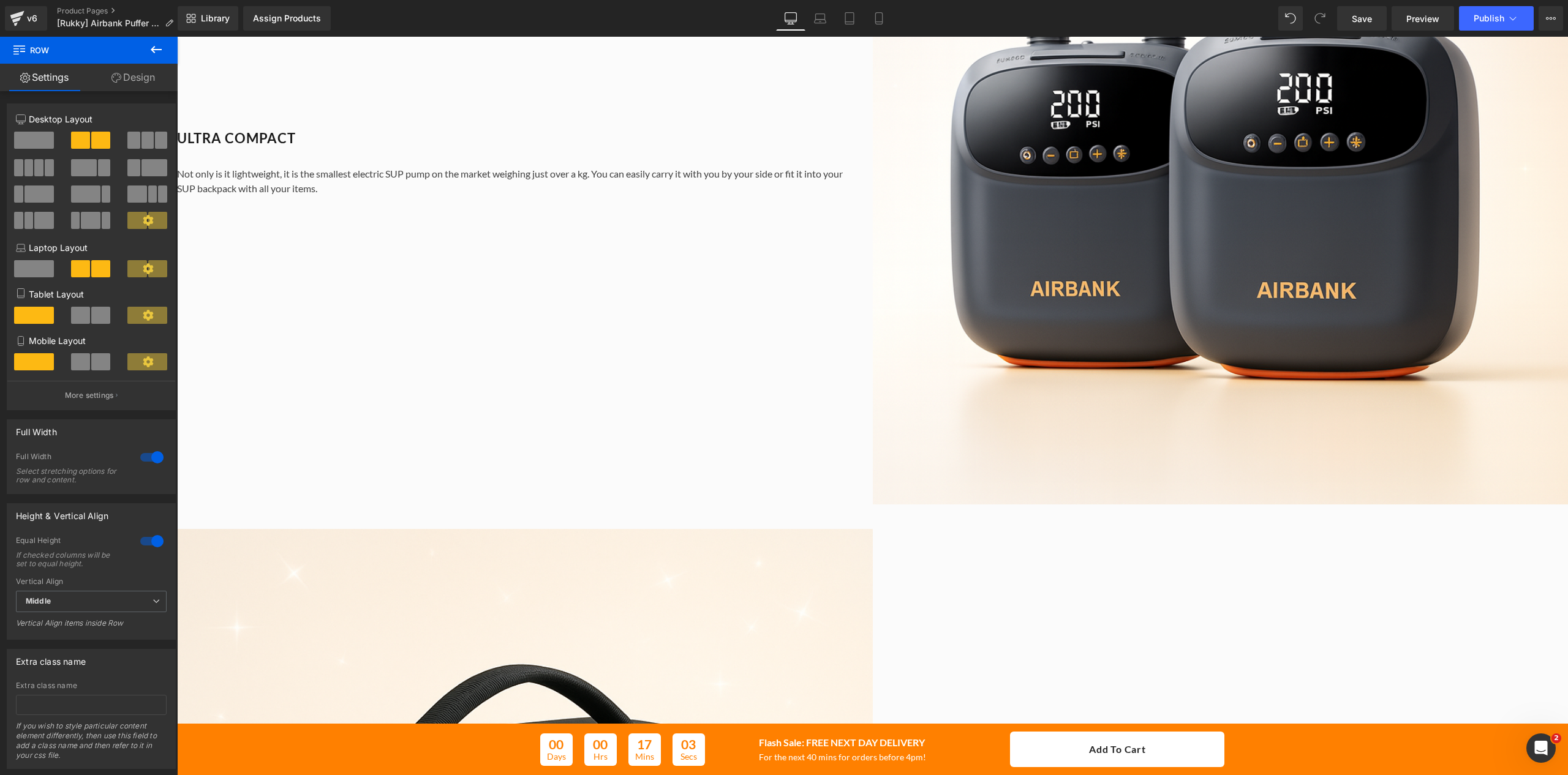
scroll to position [1469, 0]
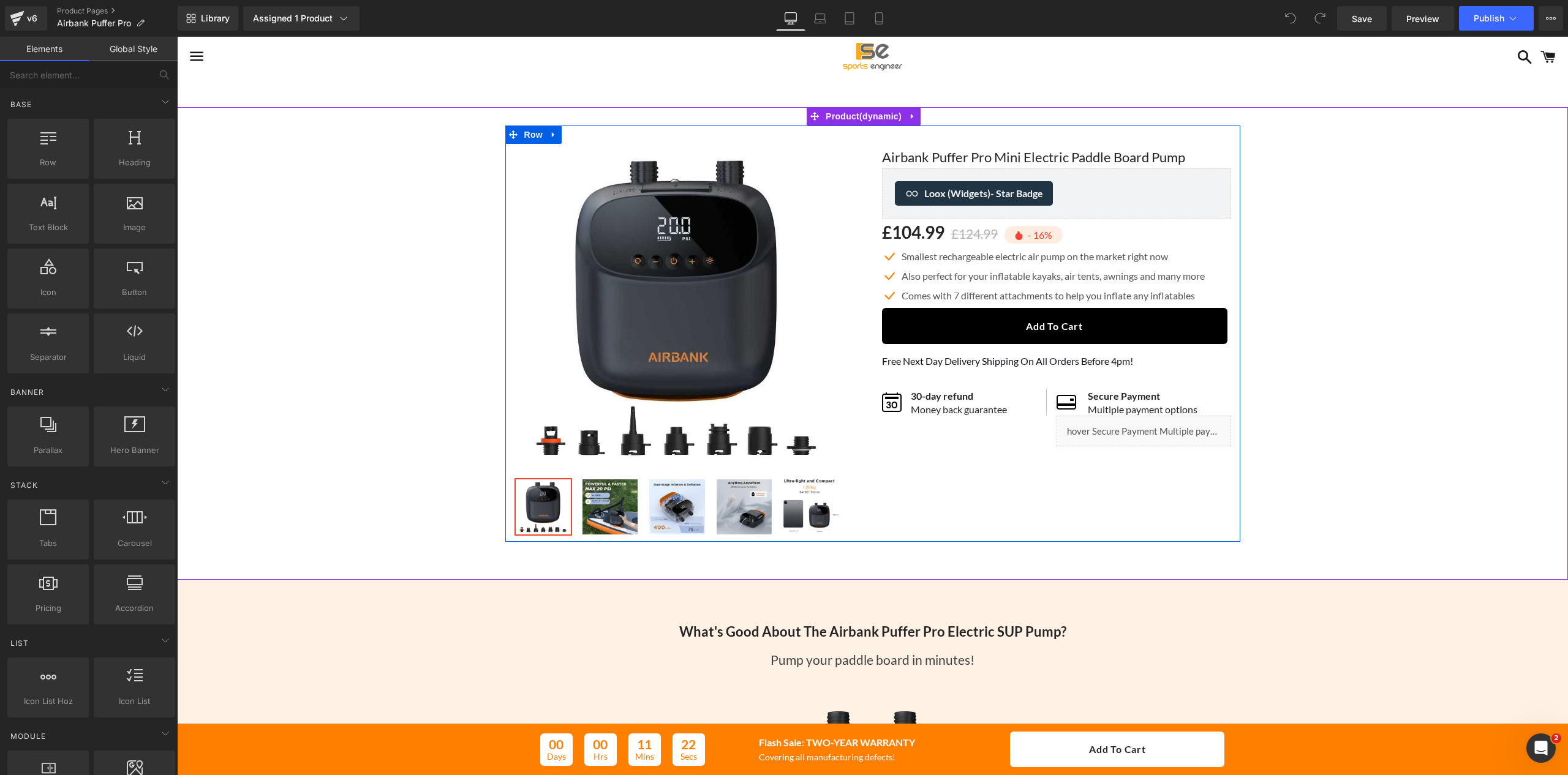
drag, startPoint x: 606, startPoint y: 136, endPoint x: 608, endPoint y: 147, distance: 11.2
click at [606, 136] on div "Sale Off (P) Image ‹ ›" at bounding box center [873, 334] width 735 height 416
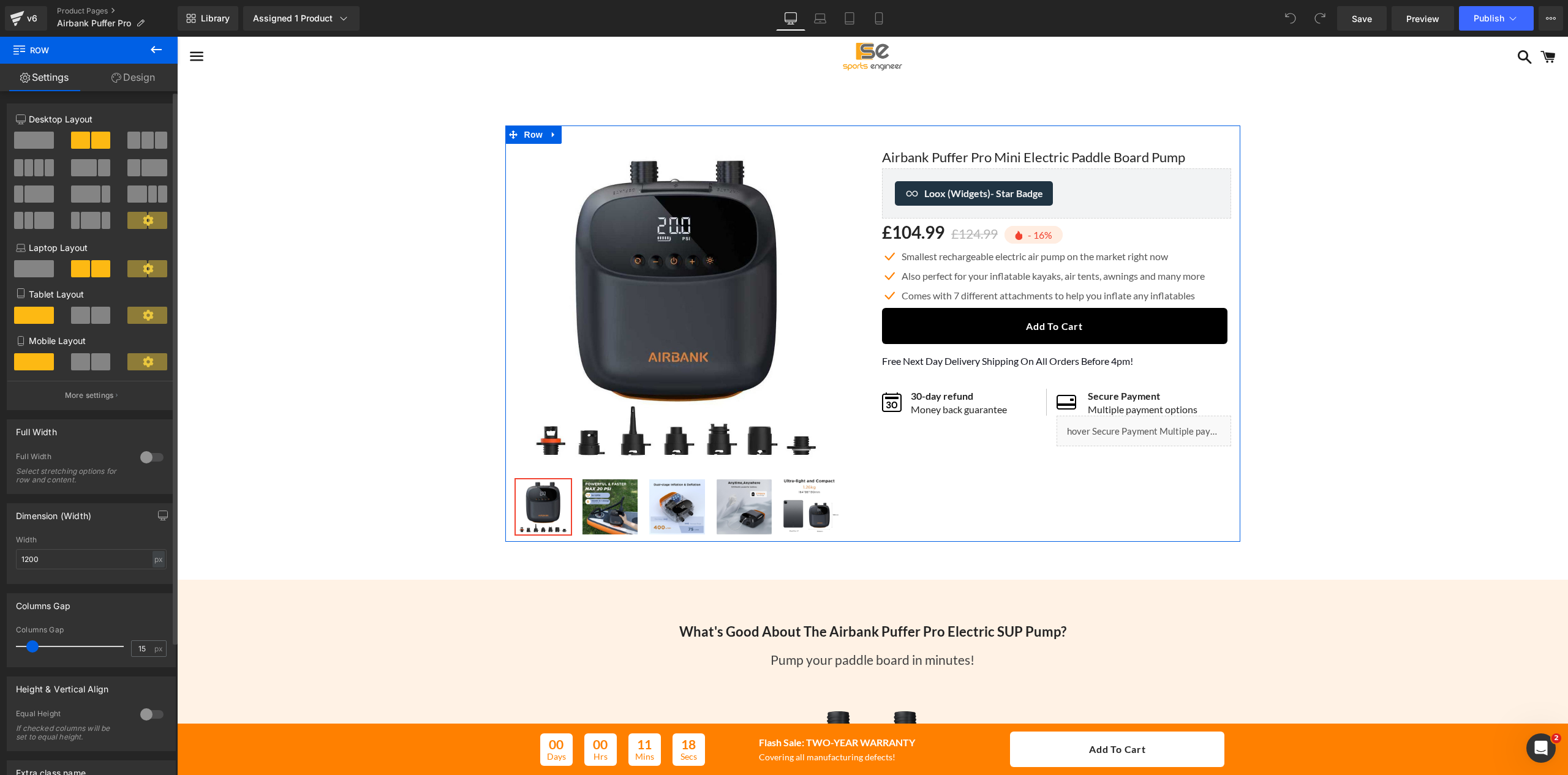
click at [141, 458] on div at bounding box center [152, 457] width 29 height 20
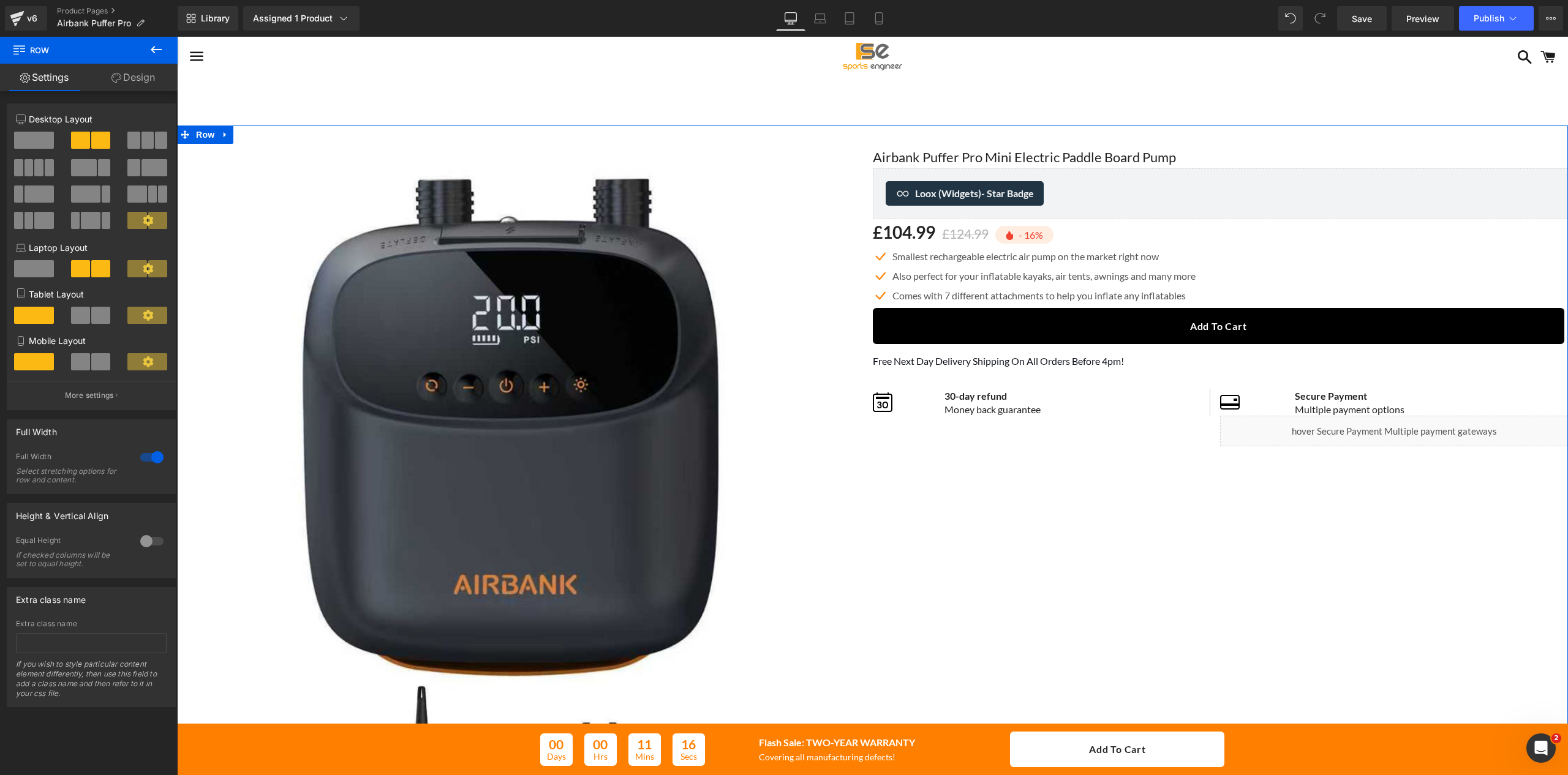
click at [141, 458] on div at bounding box center [152, 457] width 29 height 20
